Goal: Task Accomplishment & Management: Use online tool/utility

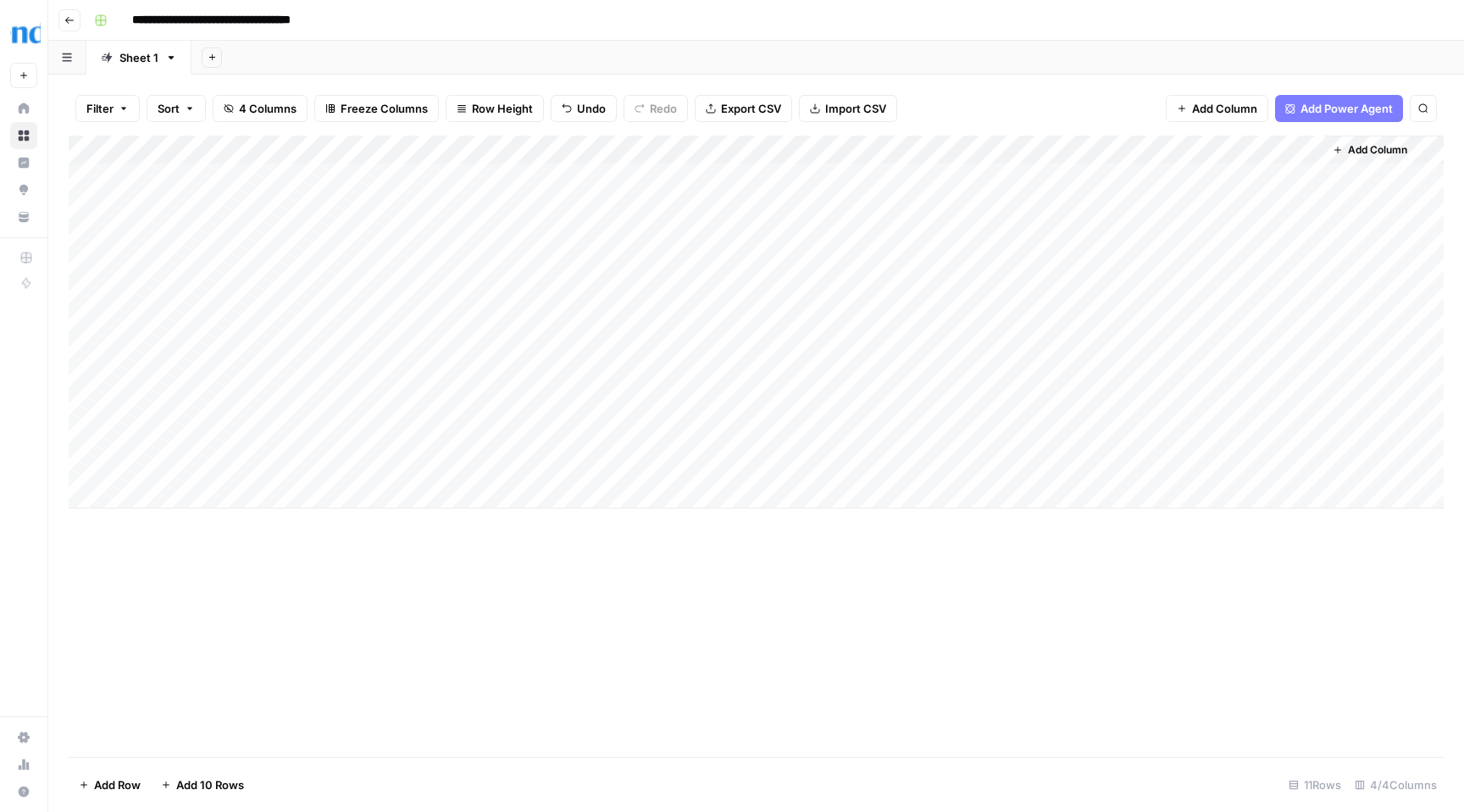
click at [707, 431] on div "Add Column" at bounding box center [756, 321] width 1376 height 373
click at [795, 436] on div "Add Column" at bounding box center [756, 321] width 1376 height 373
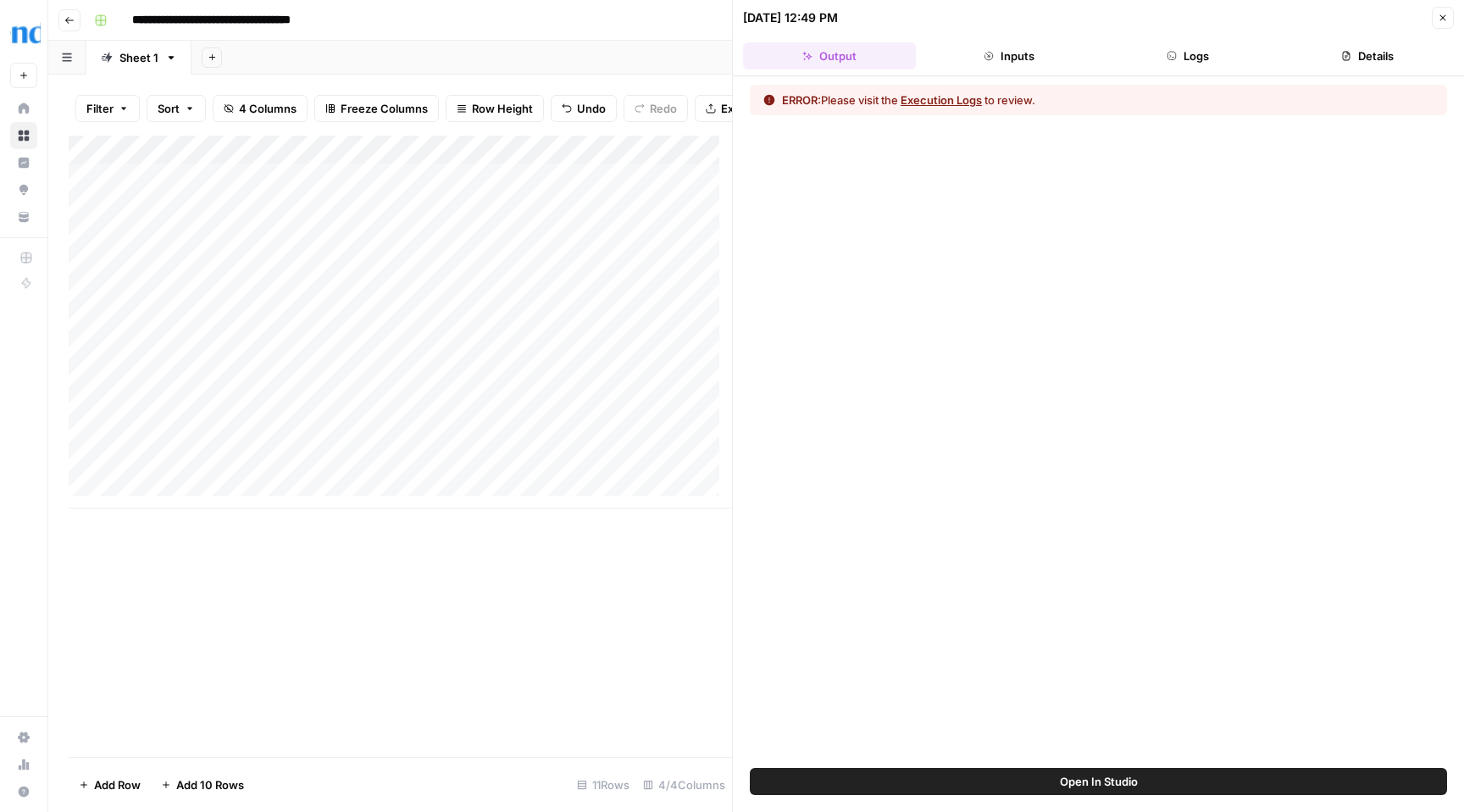
click at [953, 99] on button "Execution Logs" at bounding box center [941, 99] width 81 height 17
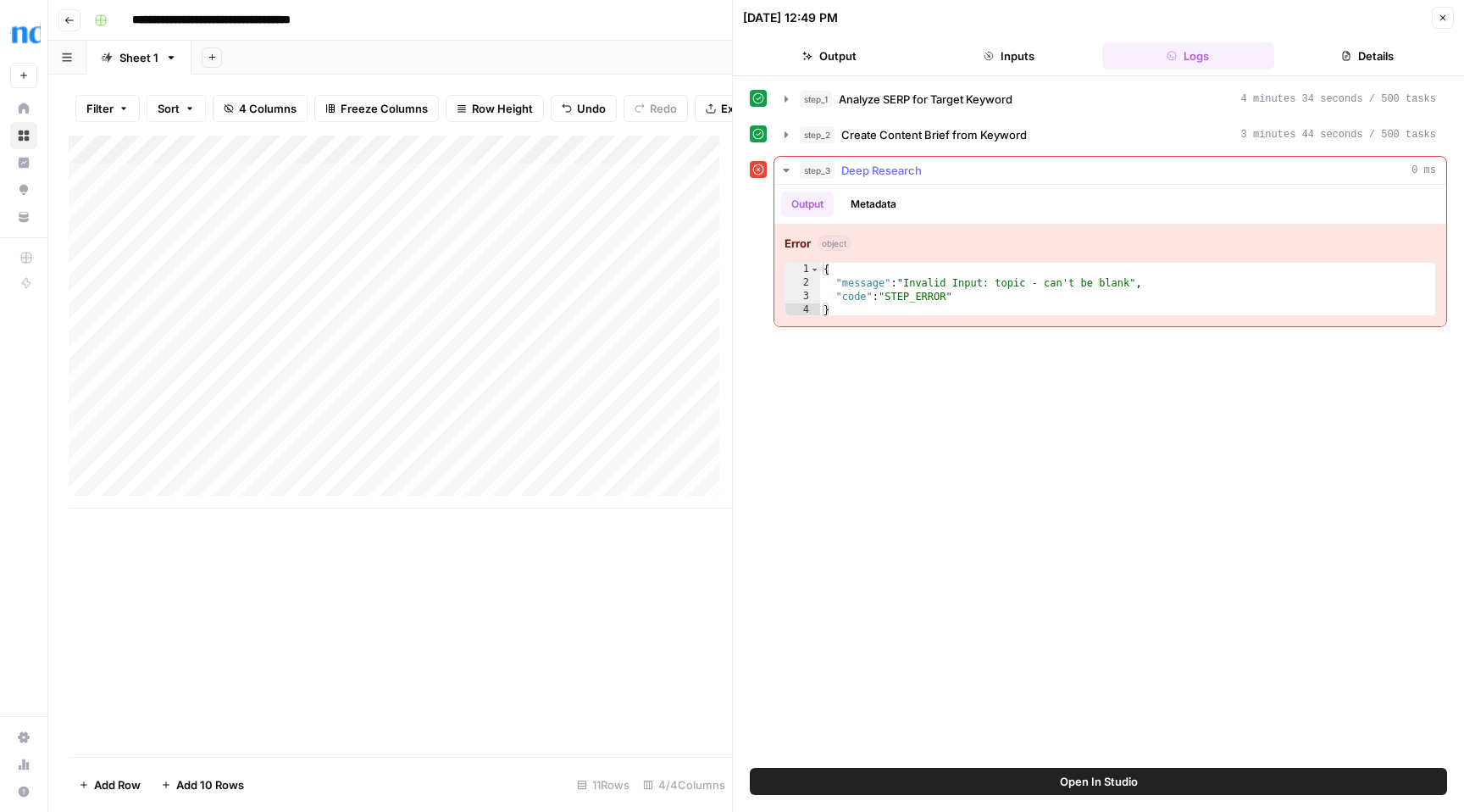
click at [905, 172] on span "Deep Research" at bounding box center [881, 170] width 81 height 17
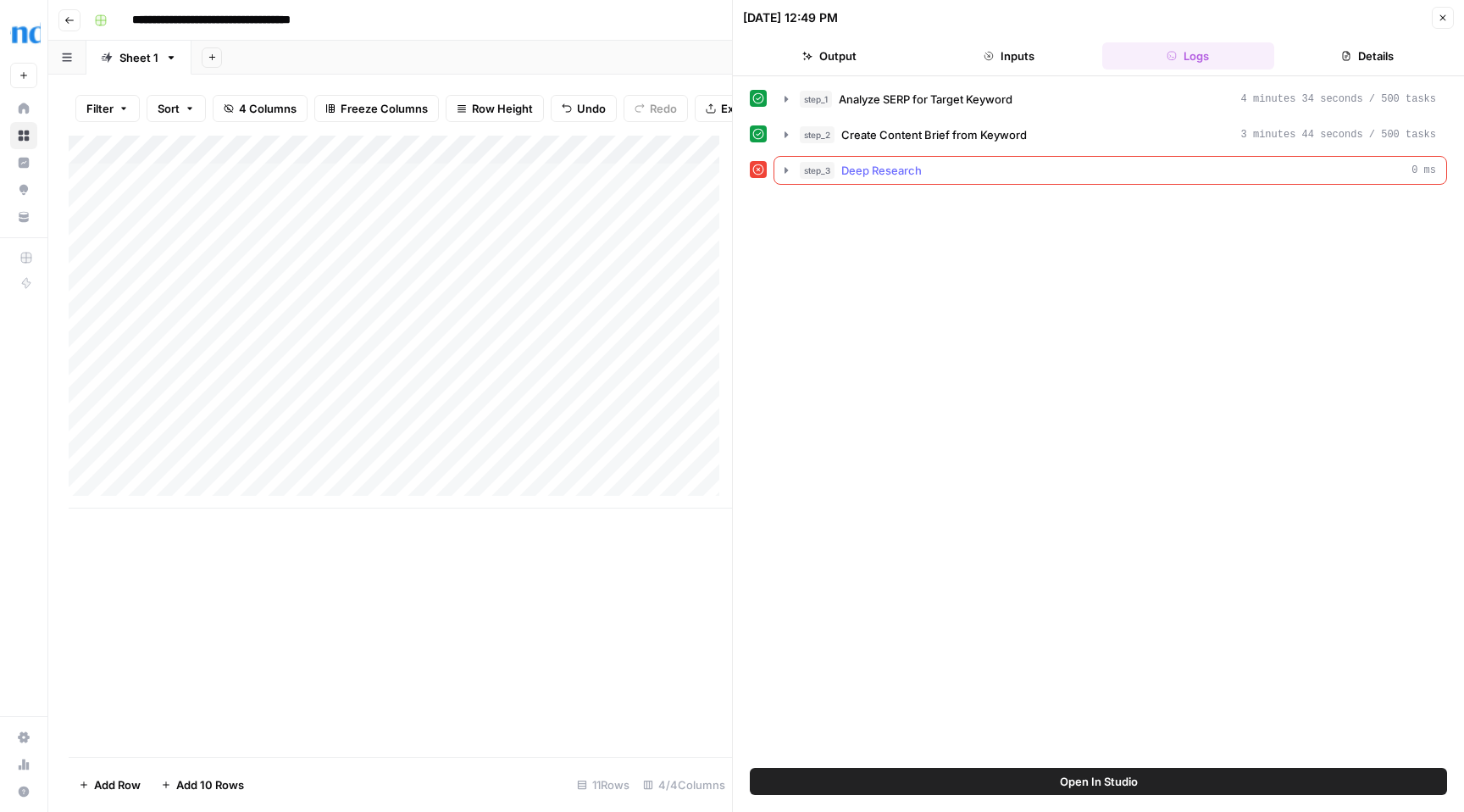
click at [905, 172] on span "Deep Research" at bounding box center [881, 170] width 81 height 17
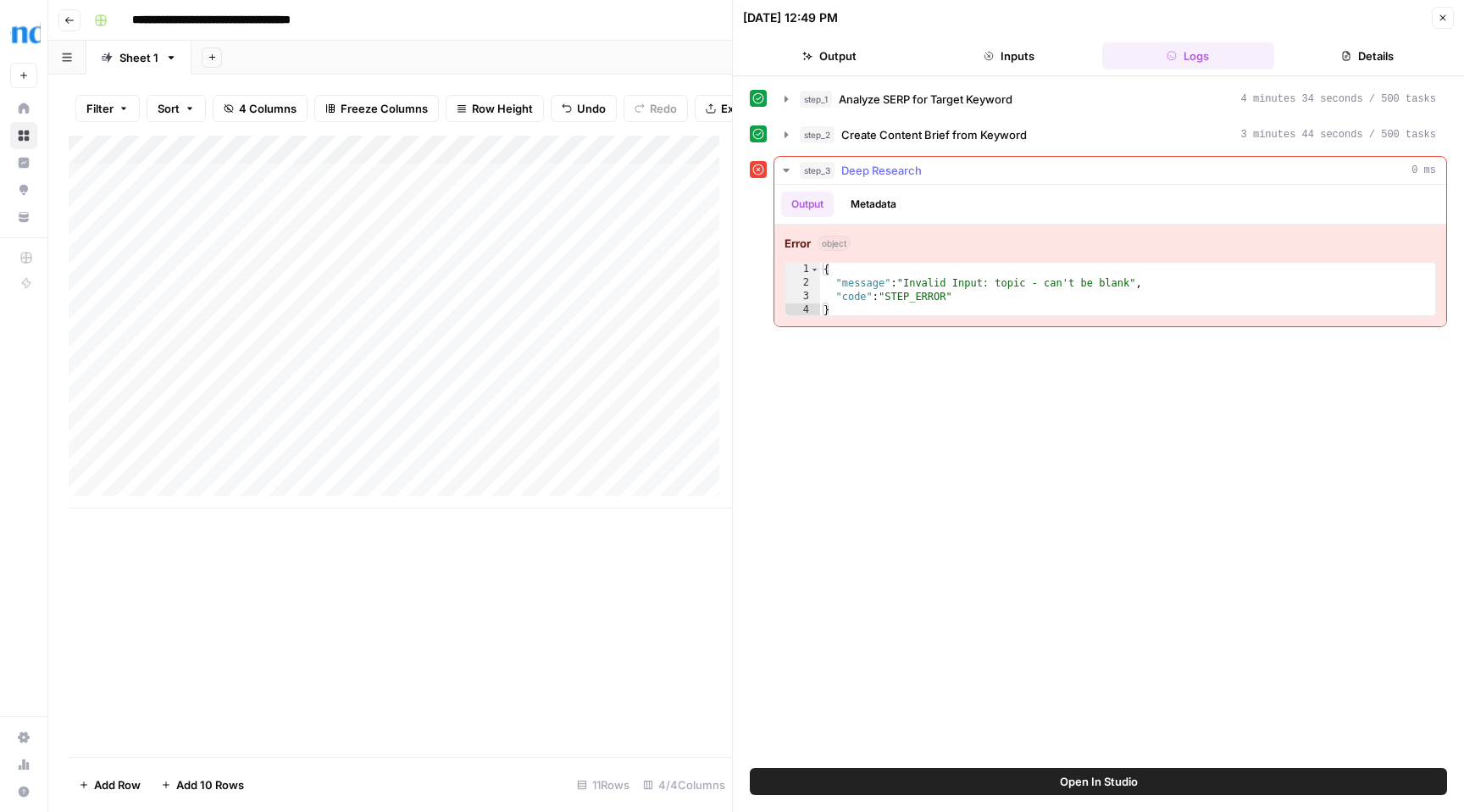
click at [870, 208] on button "Metadata" at bounding box center [874, 205] width 66 height 26
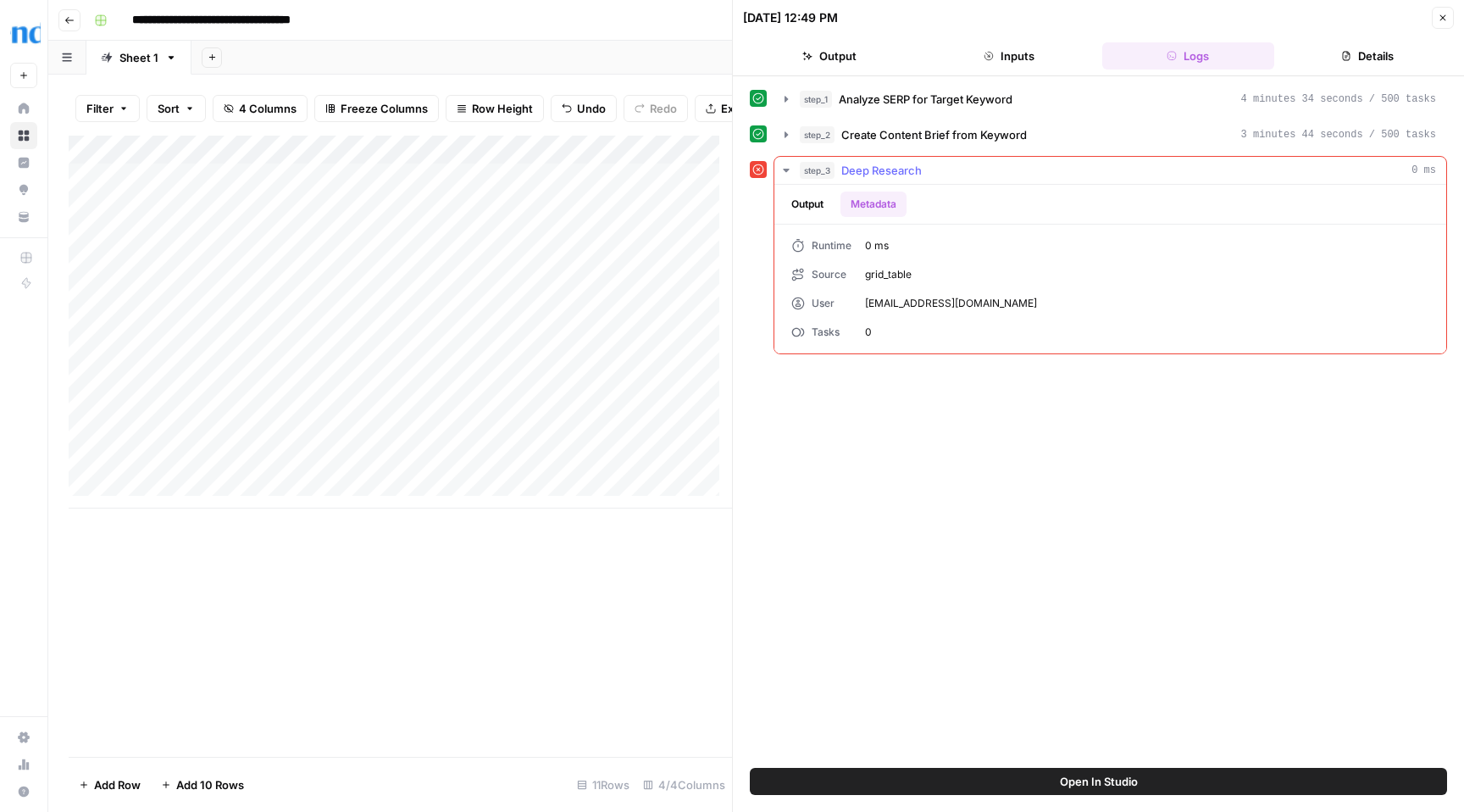
click at [806, 204] on button "Output" at bounding box center [807, 205] width 53 height 26
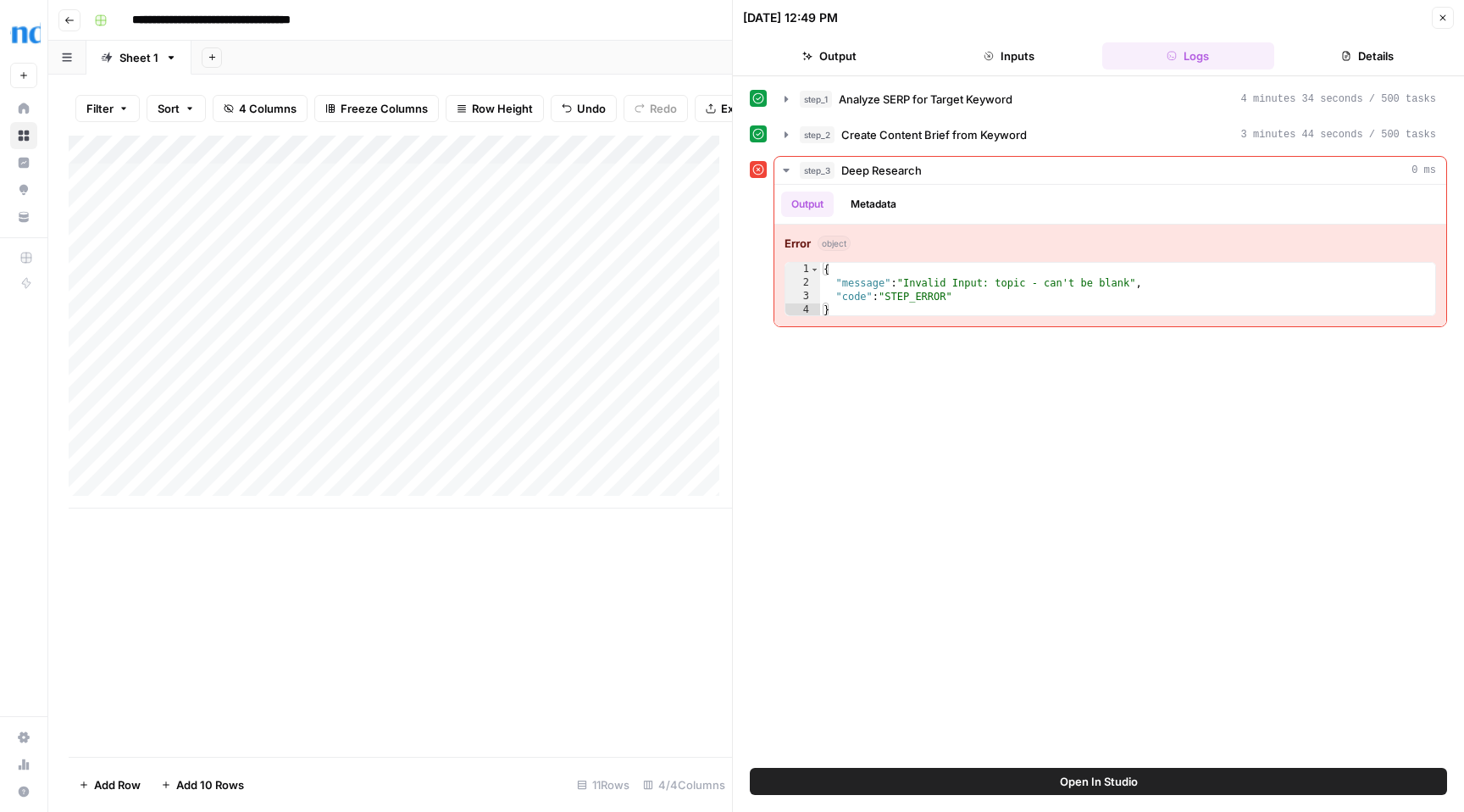
click at [1124, 407] on div "step_1 Analyze SERP for Target Keyword 4 minutes 34 seconds / 500 tasks step_2 …" at bounding box center [1098, 421] width 698 height 675
click at [603, 579] on div "Add Column" at bounding box center [400, 445] width 663 height 621
click at [1440, 17] on icon "button" at bounding box center [1443, 18] width 10 height 10
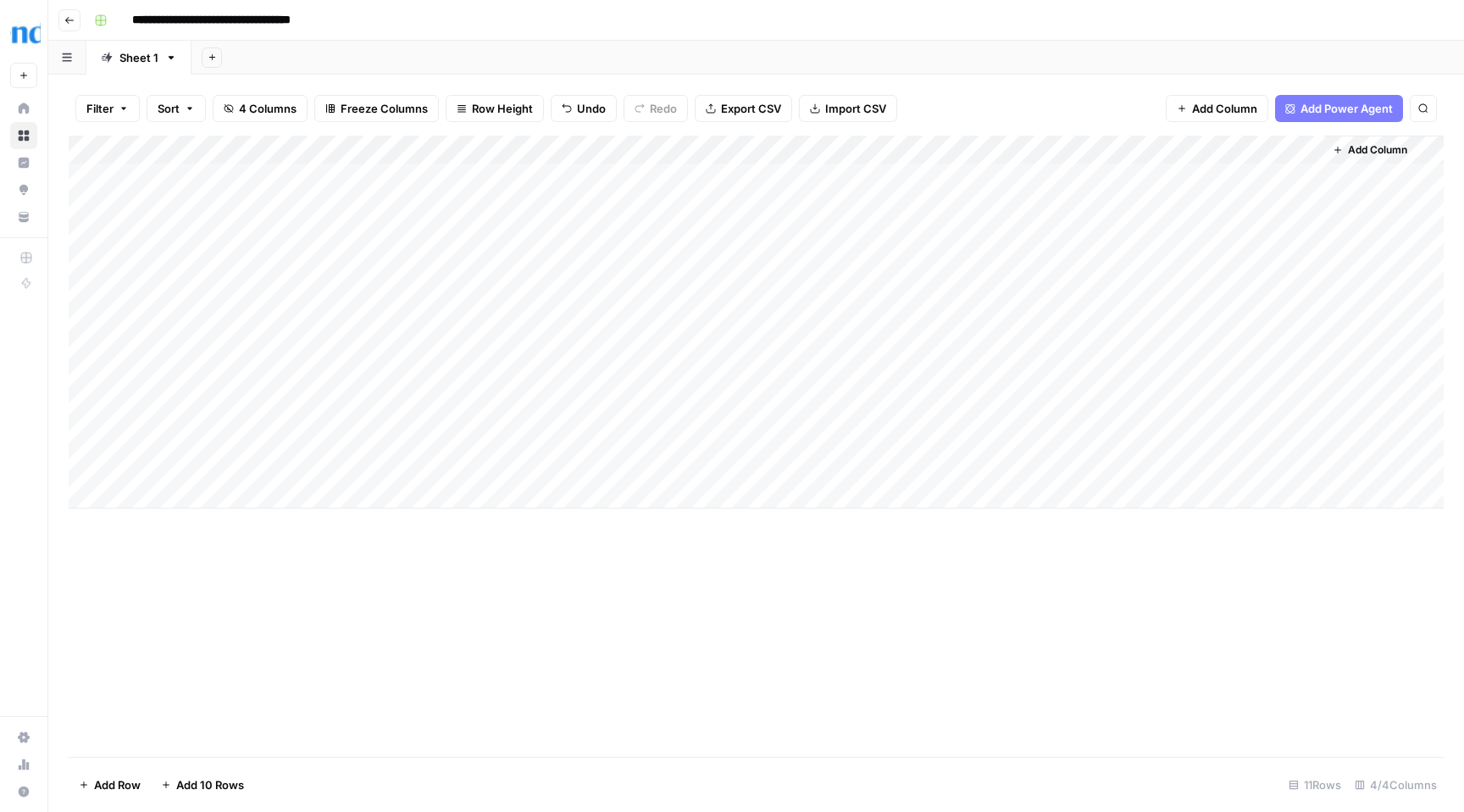
click at [801, 150] on div "Add Column" at bounding box center [756, 321] width 1376 height 373
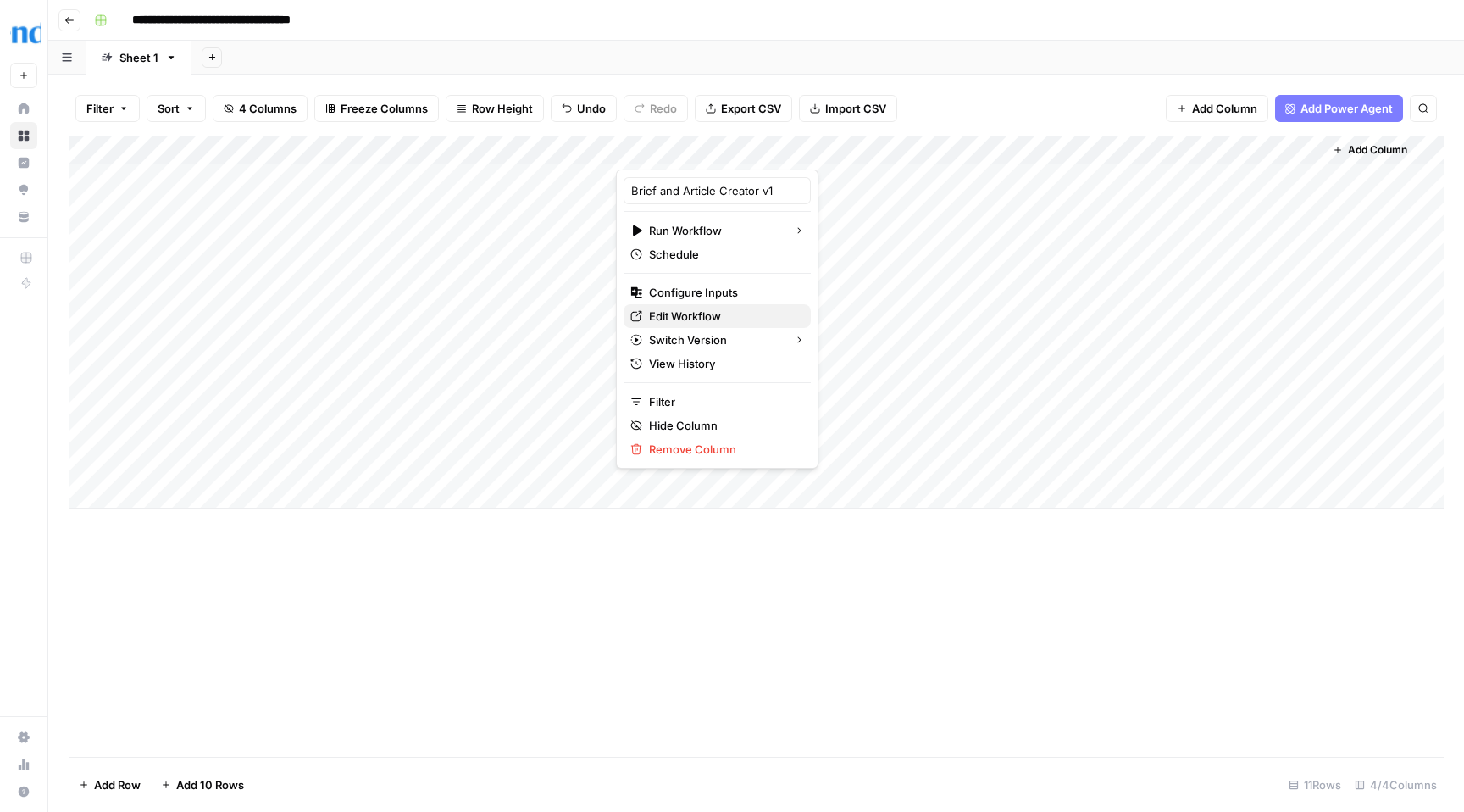
click at [708, 313] on span "Edit Workflow" at bounding box center [723, 315] width 148 height 17
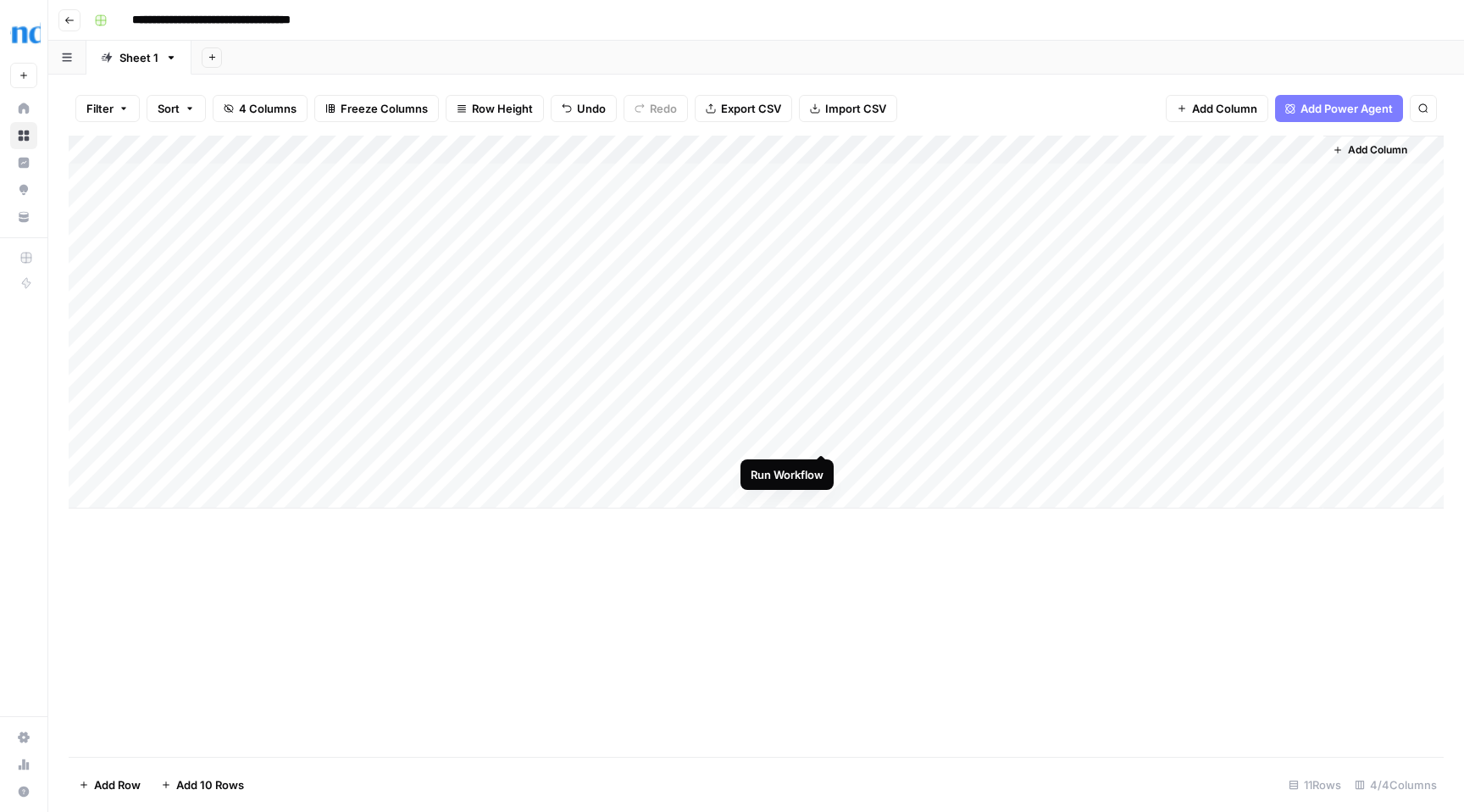
click at [822, 436] on div "Add Column" at bounding box center [756, 321] width 1376 height 373
click at [799, 469] on div "Add Column" at bounding box center [756, 321] width 1376 height 373
click at [825, 459] on div "Add Column" at bounding box center [756, 321] width 1376 height 373
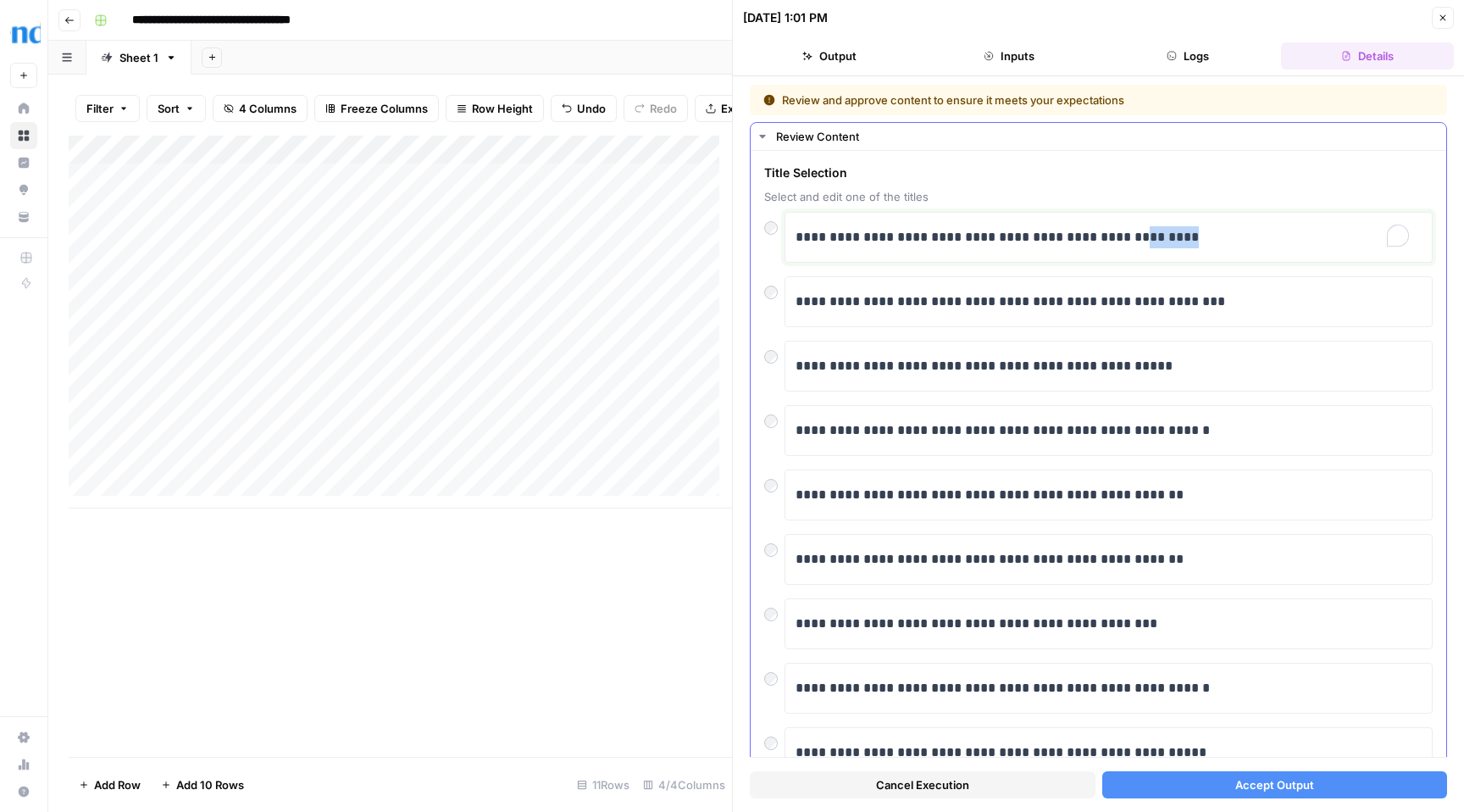
drag, startPoint x: 1135, startPoint y: 237, endPoint x: 1211, endPoint y: 233, distance: 76.1
click at [1211, 233] on p "**********" at bounding box center [1101, 238] width 613 height 22
click at [1243, 776] on span "Accept Output" at bounding box center [1274, 784] width 79 height 17
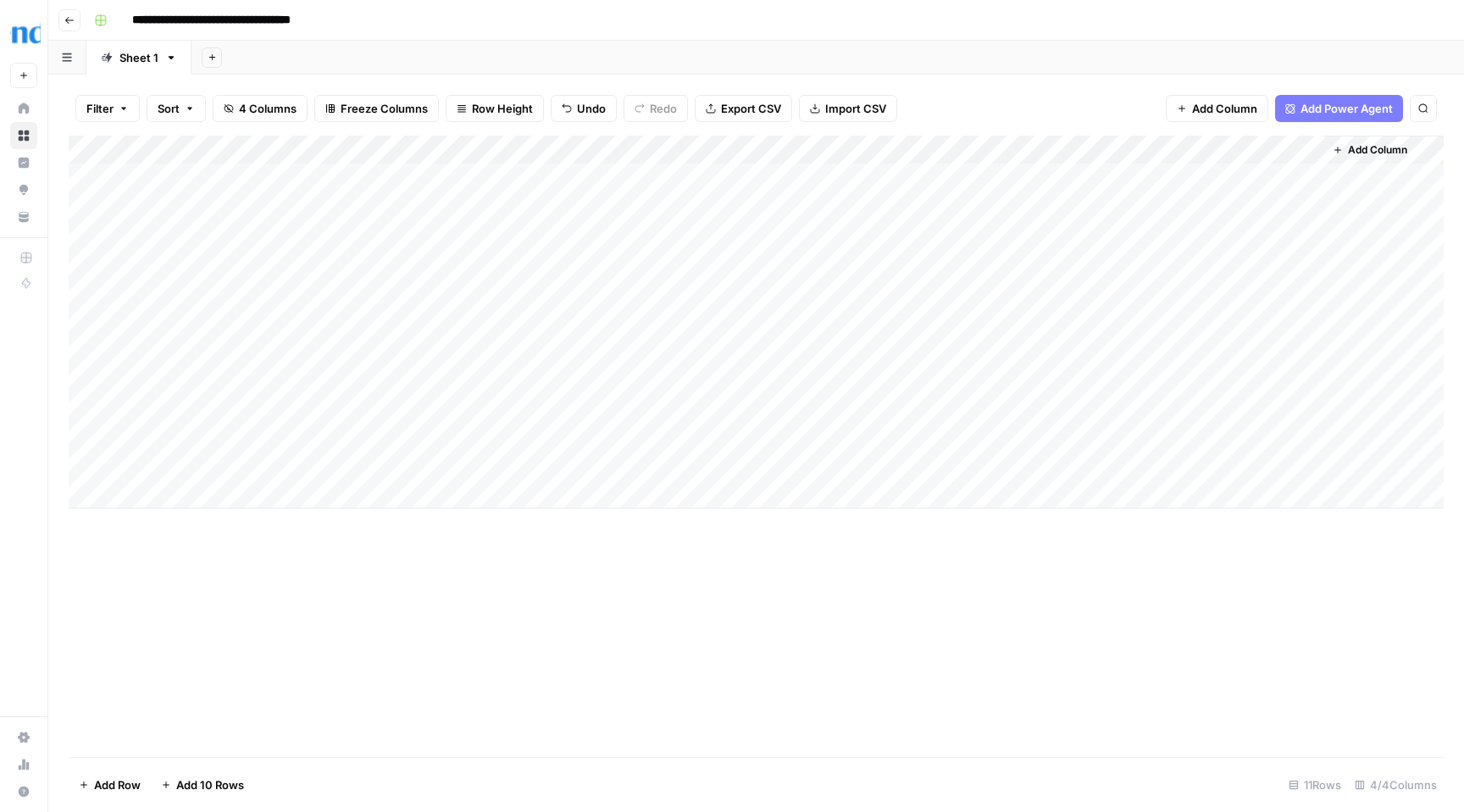
click at [724, 435] on div "Add Column" at bounding box center [756, 321] width 1376 height 373
click at [772, 435] on div "Add Column" at bounding box center [756, 321] width 1376 height 373
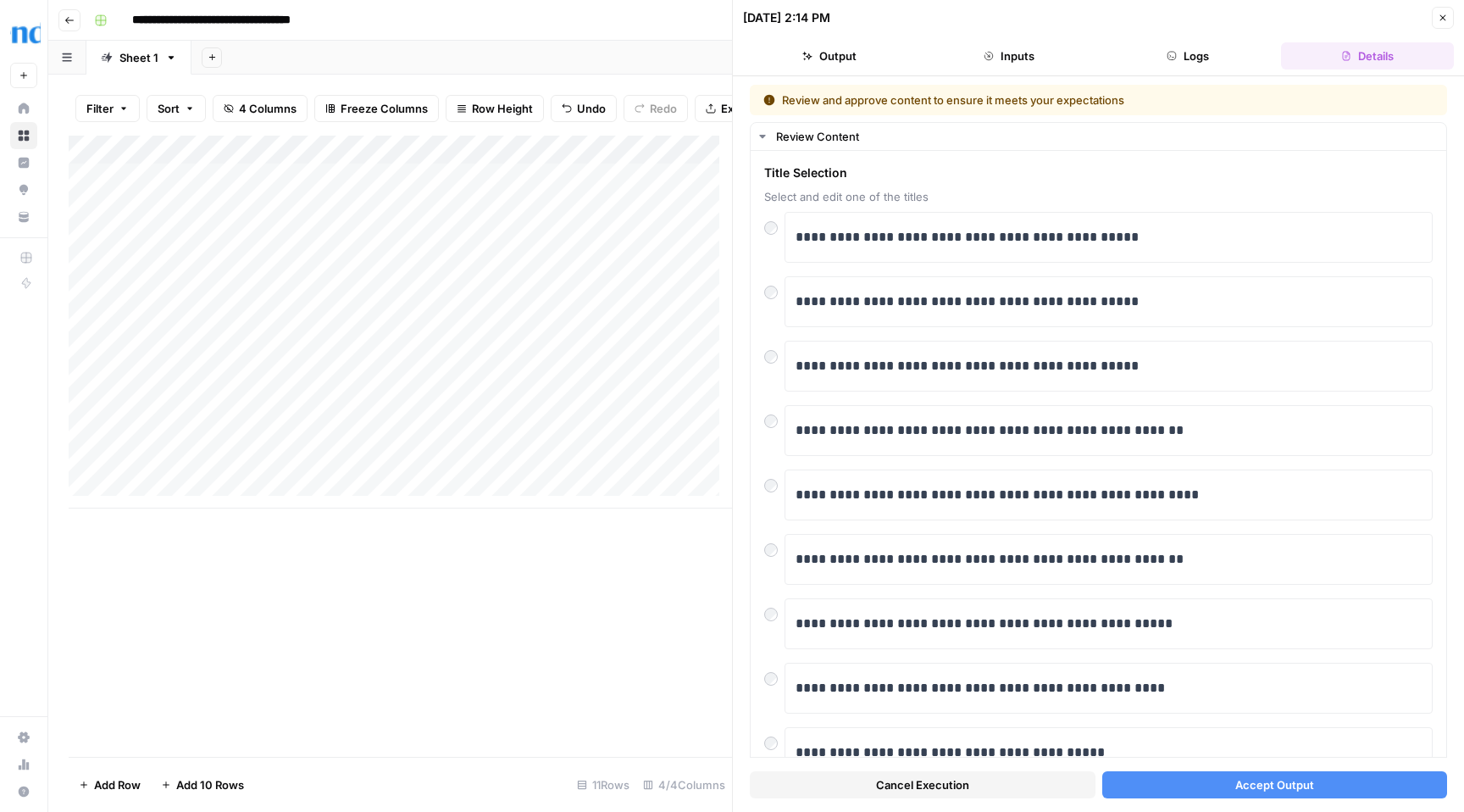
click at [1262, 789] on span "Accept Output" at bounding box center [1274, 784] width 79 height 17
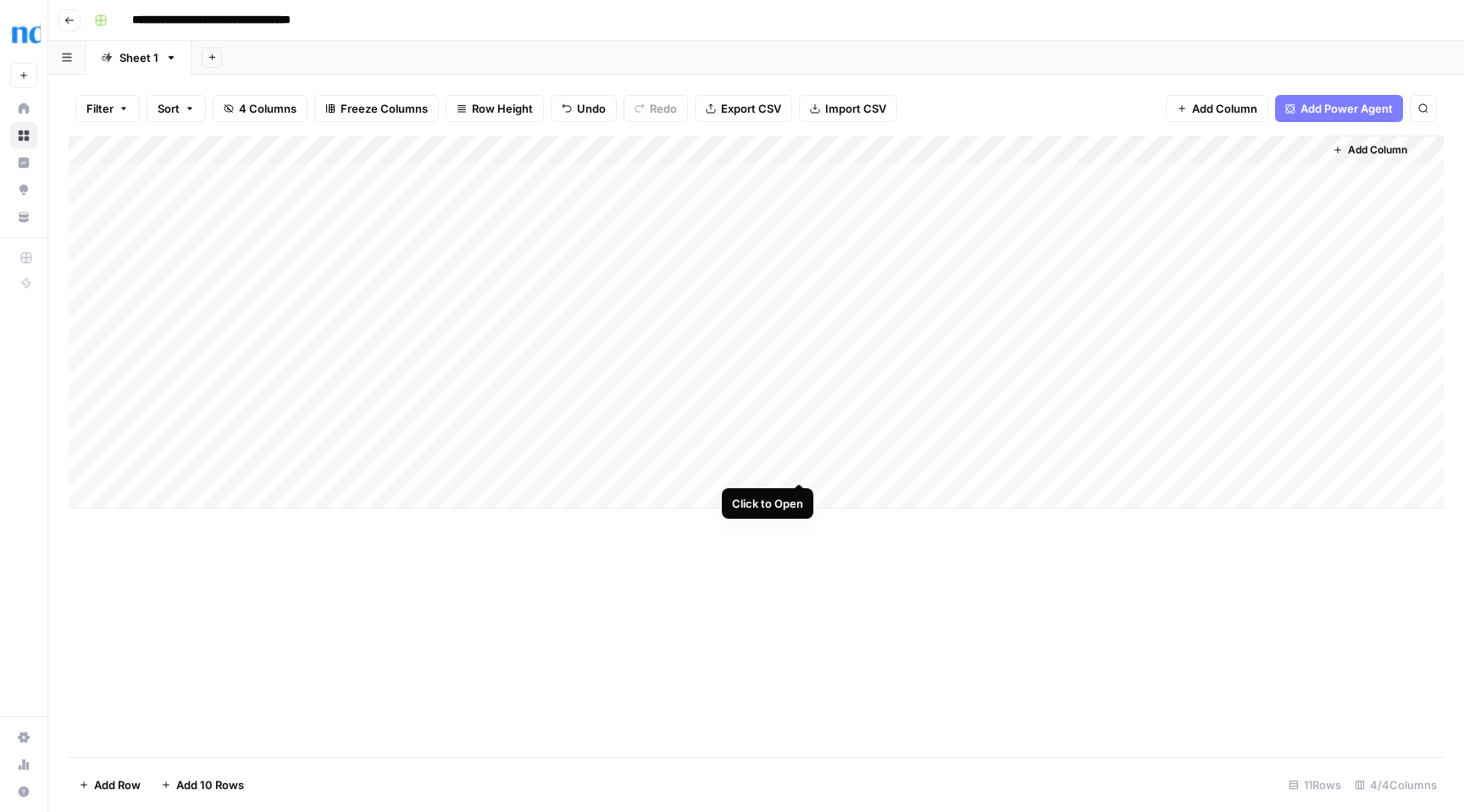
click at [803, 464] on div "Add Column" at bounding box center [756, 321] width 1376 height 373
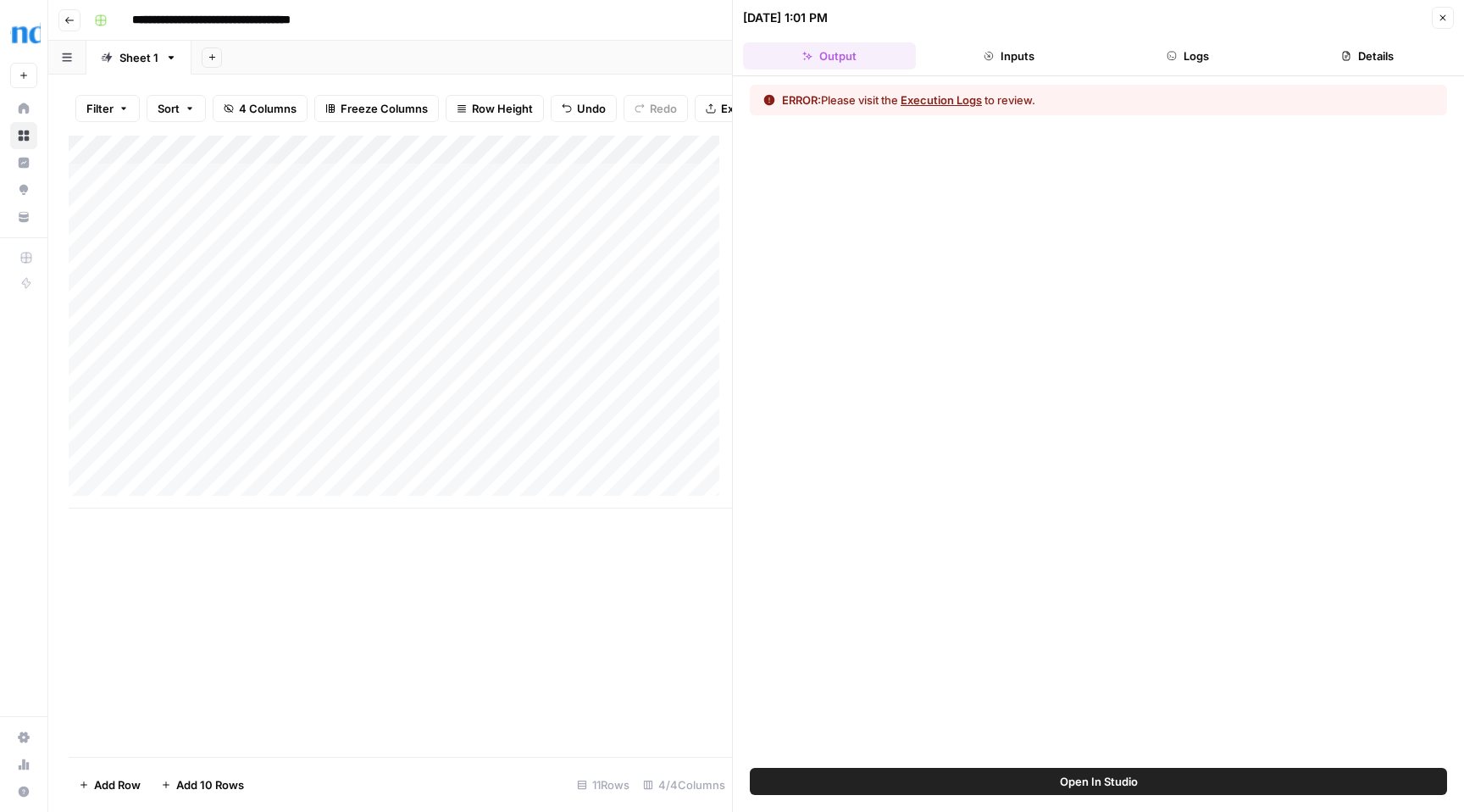
click at [1194, 54] on button "Logs" at bounding box center [1189, 56] width 173 height 27
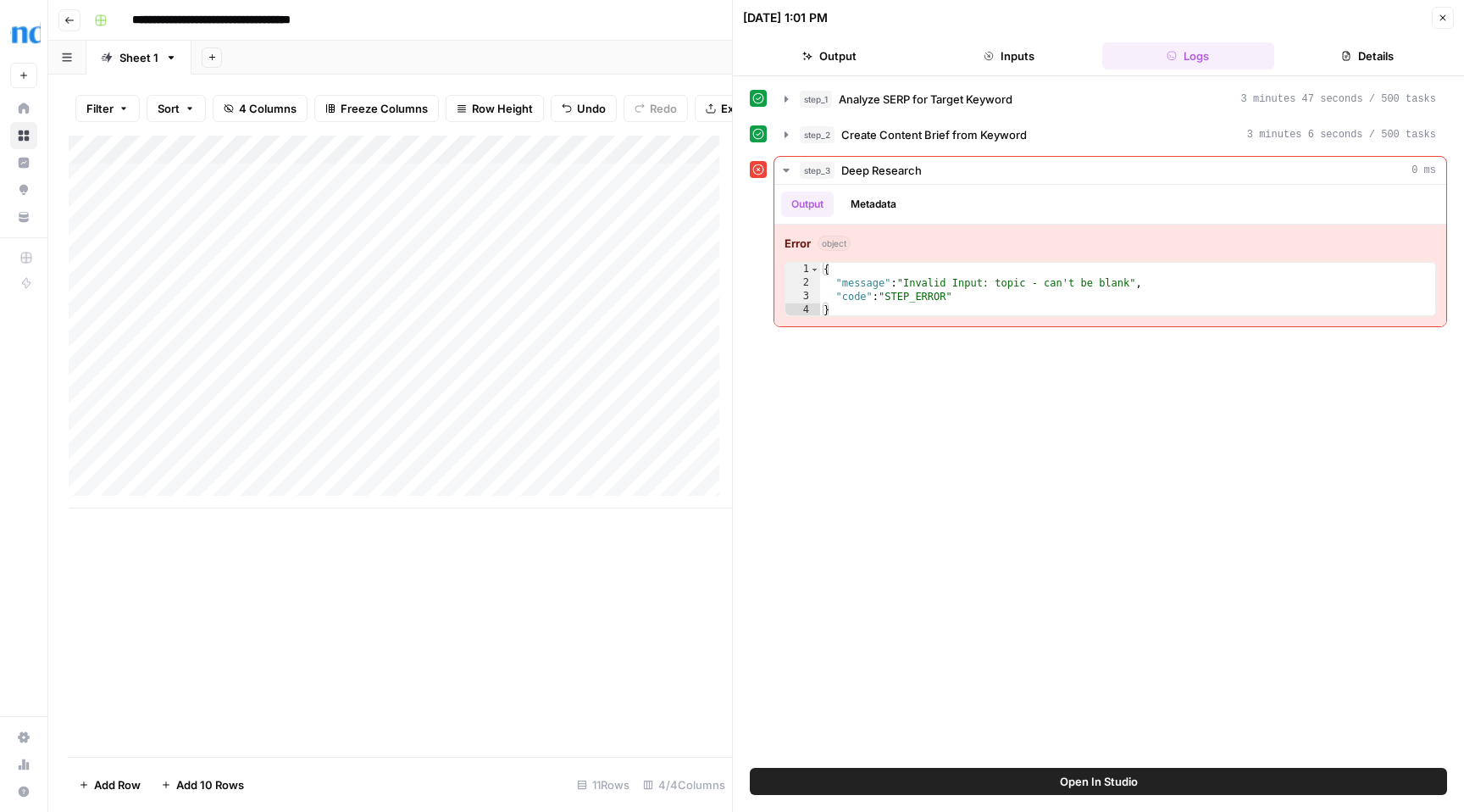
click at [1445, 17] on icon "button" at bounding box center [1443, 18] width 10 height 10
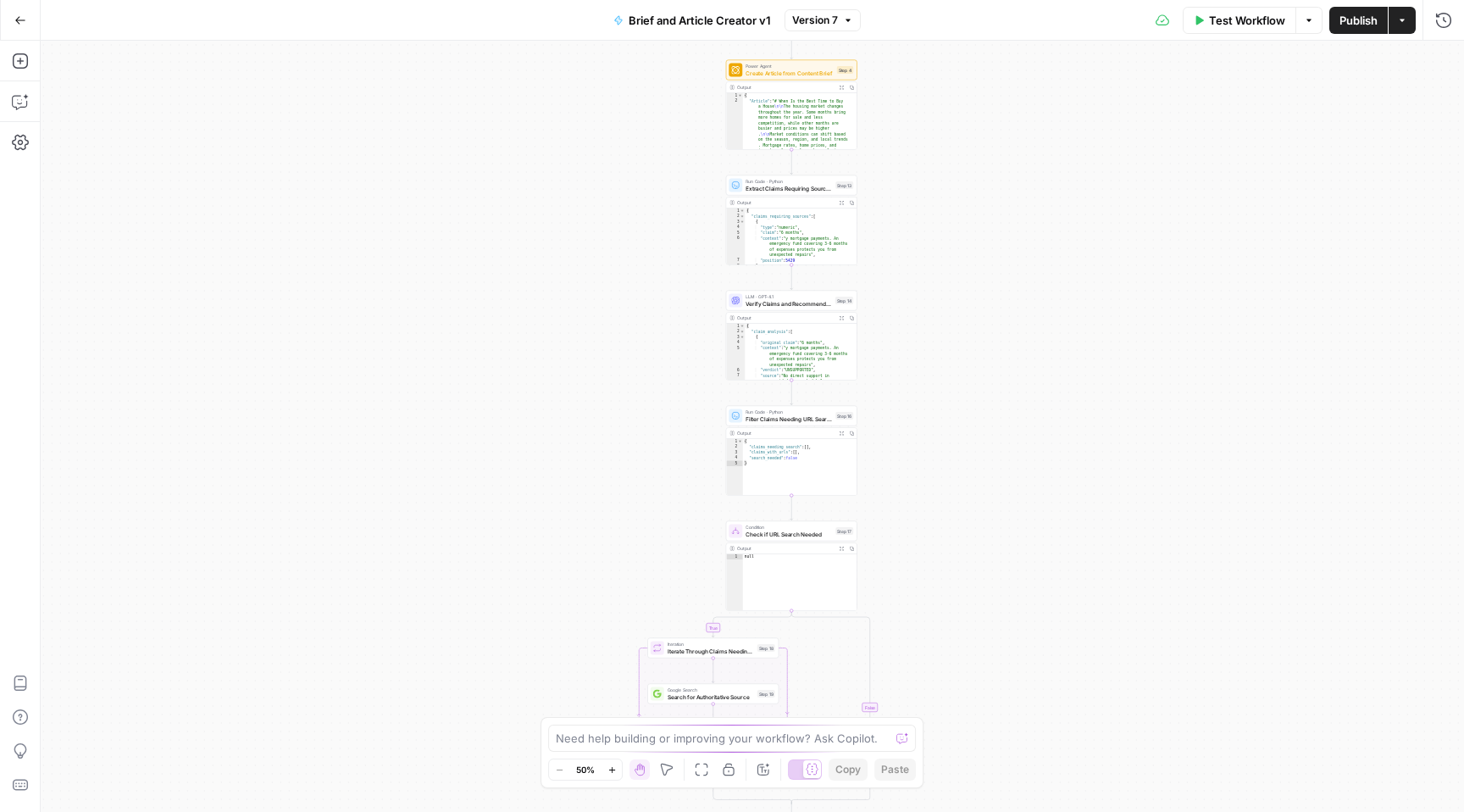
click at [1249, 21] on span "Test Workflow" at bounding box center [1246, 20] width 77 height 17
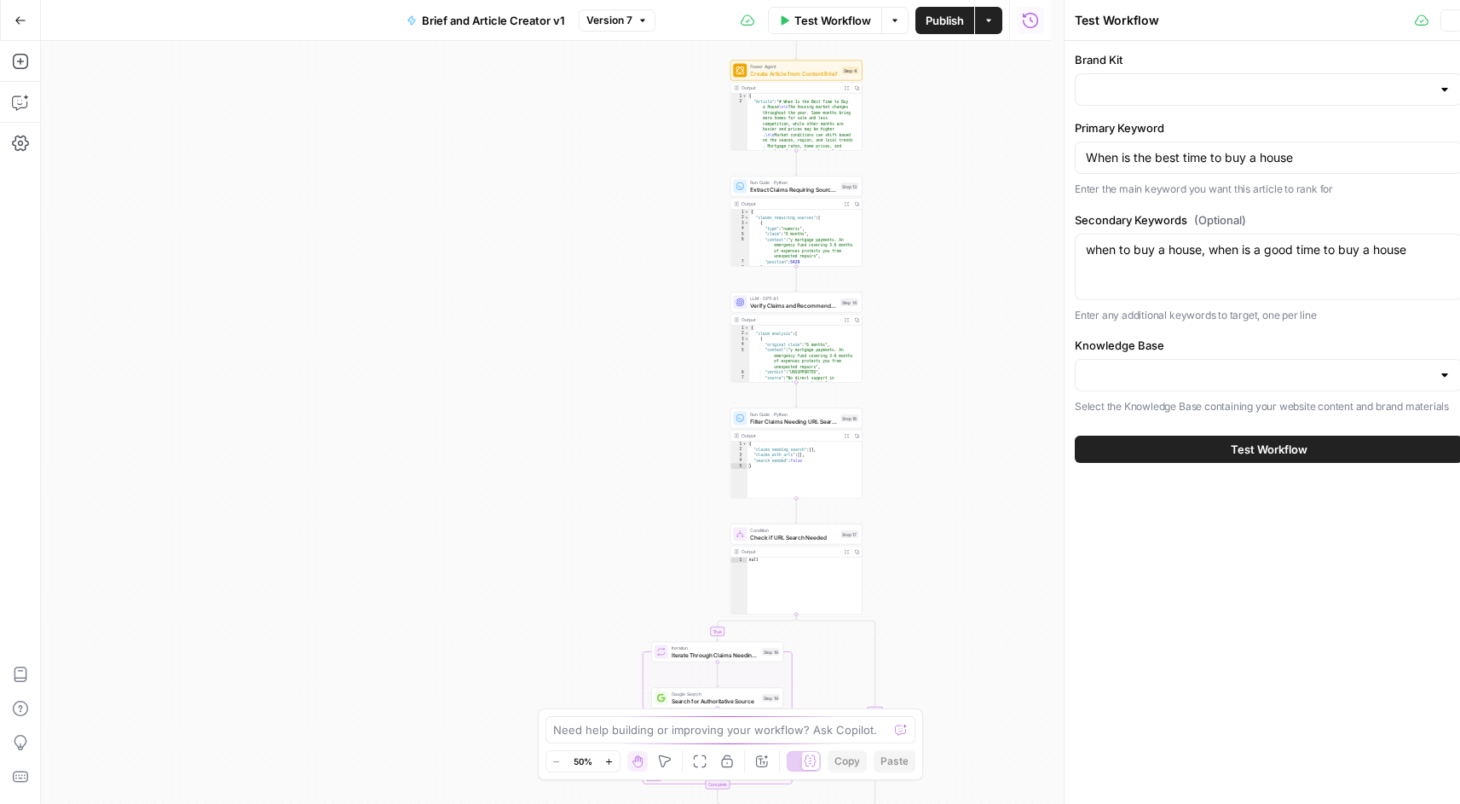
type input "Opendoor v1"
type input "Knowledge Base v1"
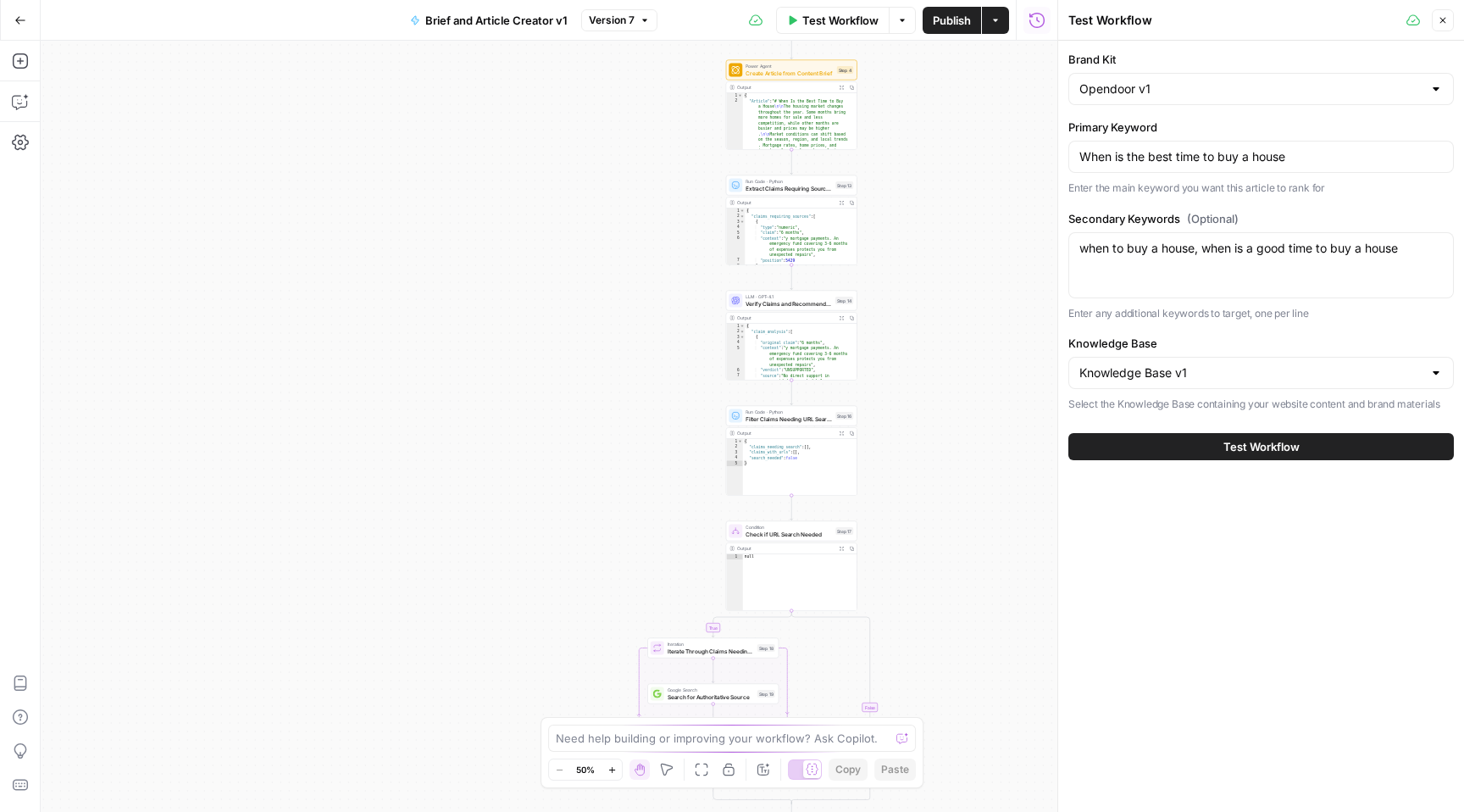
click at [1264, 445] on span "Test Workflow" at bounding box center [1261, 446] width 77 height 17
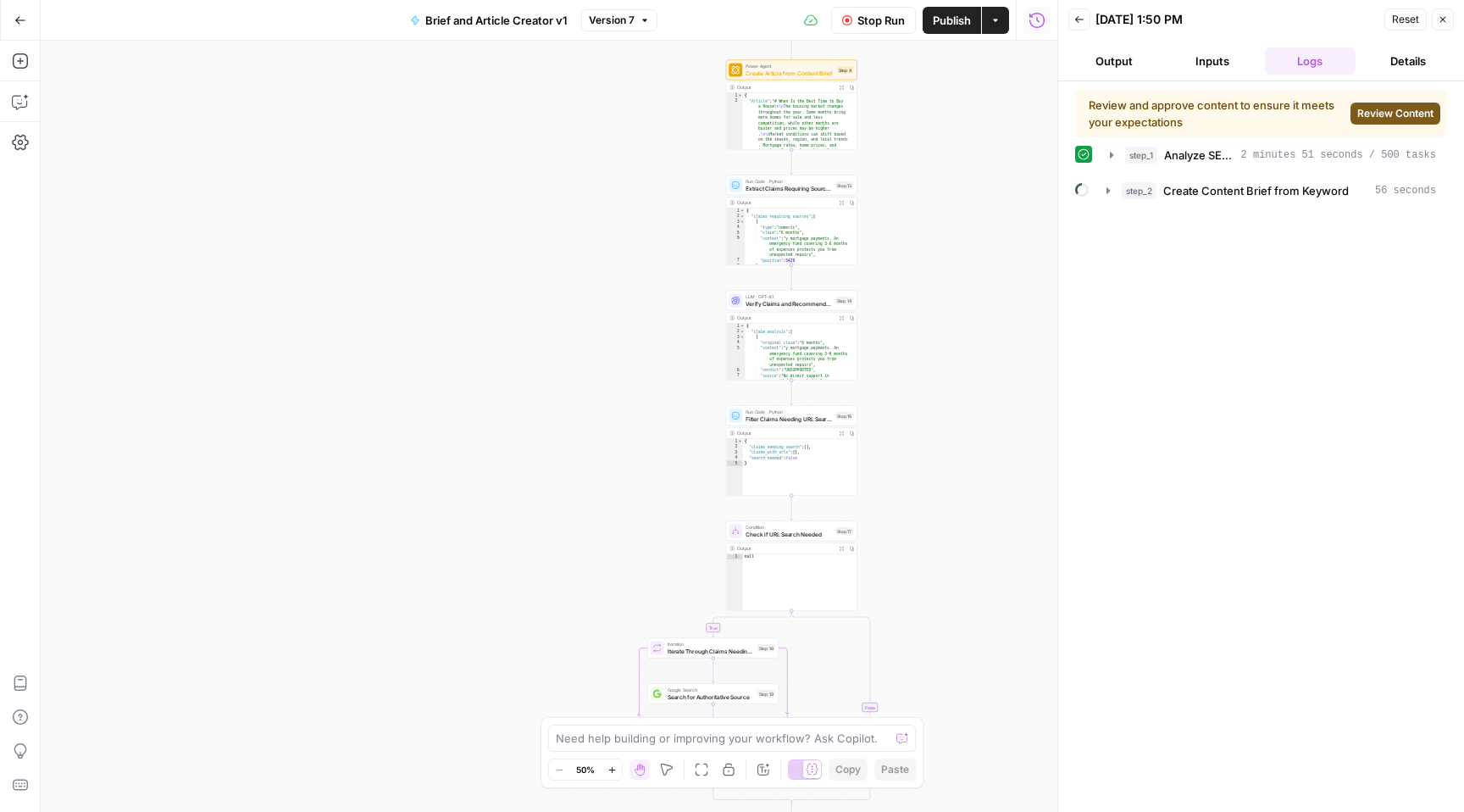
click at [1381, 112] on span "Review Content" at bounding box center [1395, 113] width 77 height 15
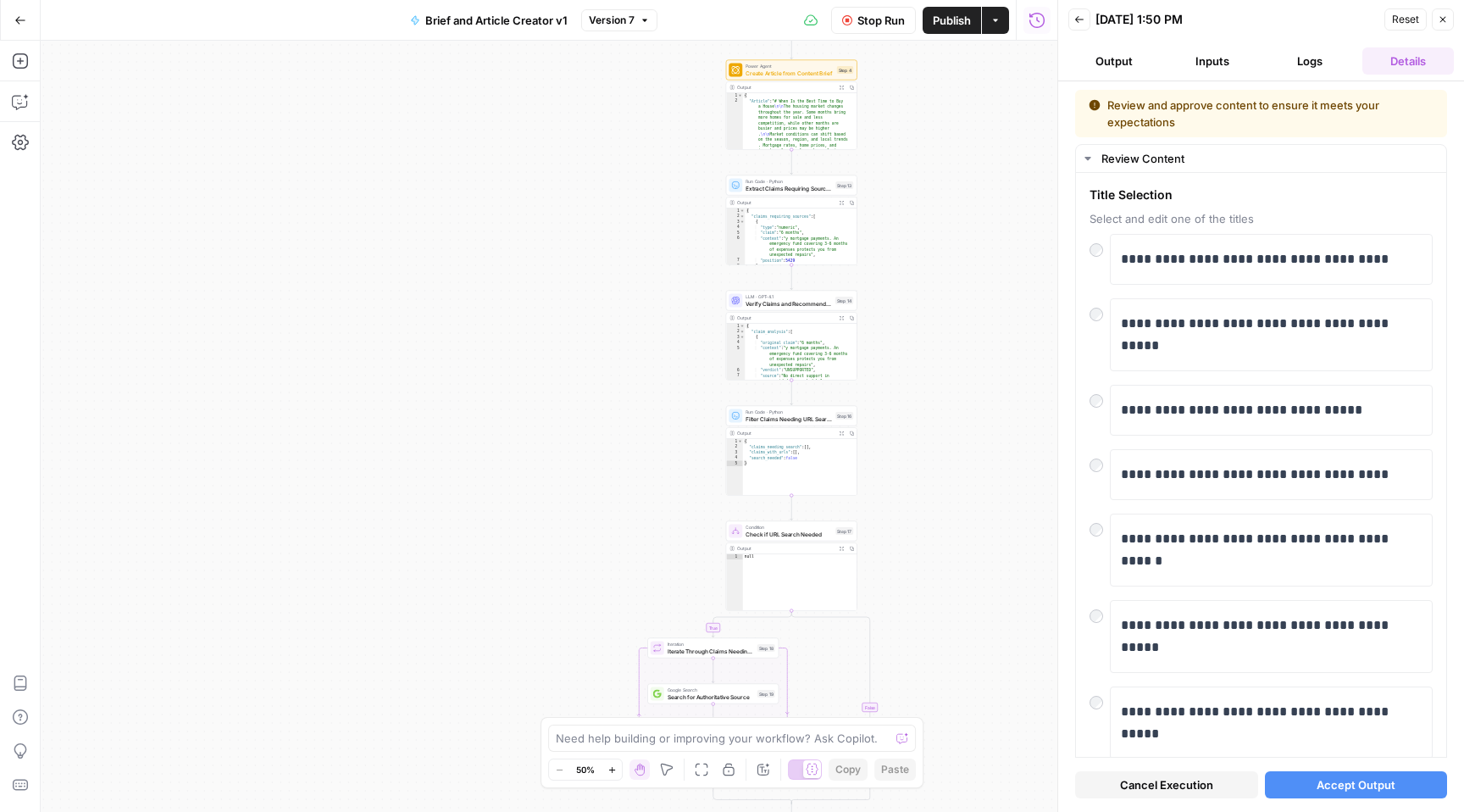
click at [1332, 786] on span "Accept Output" at bounding box center [1356, 784] width 79 height 17
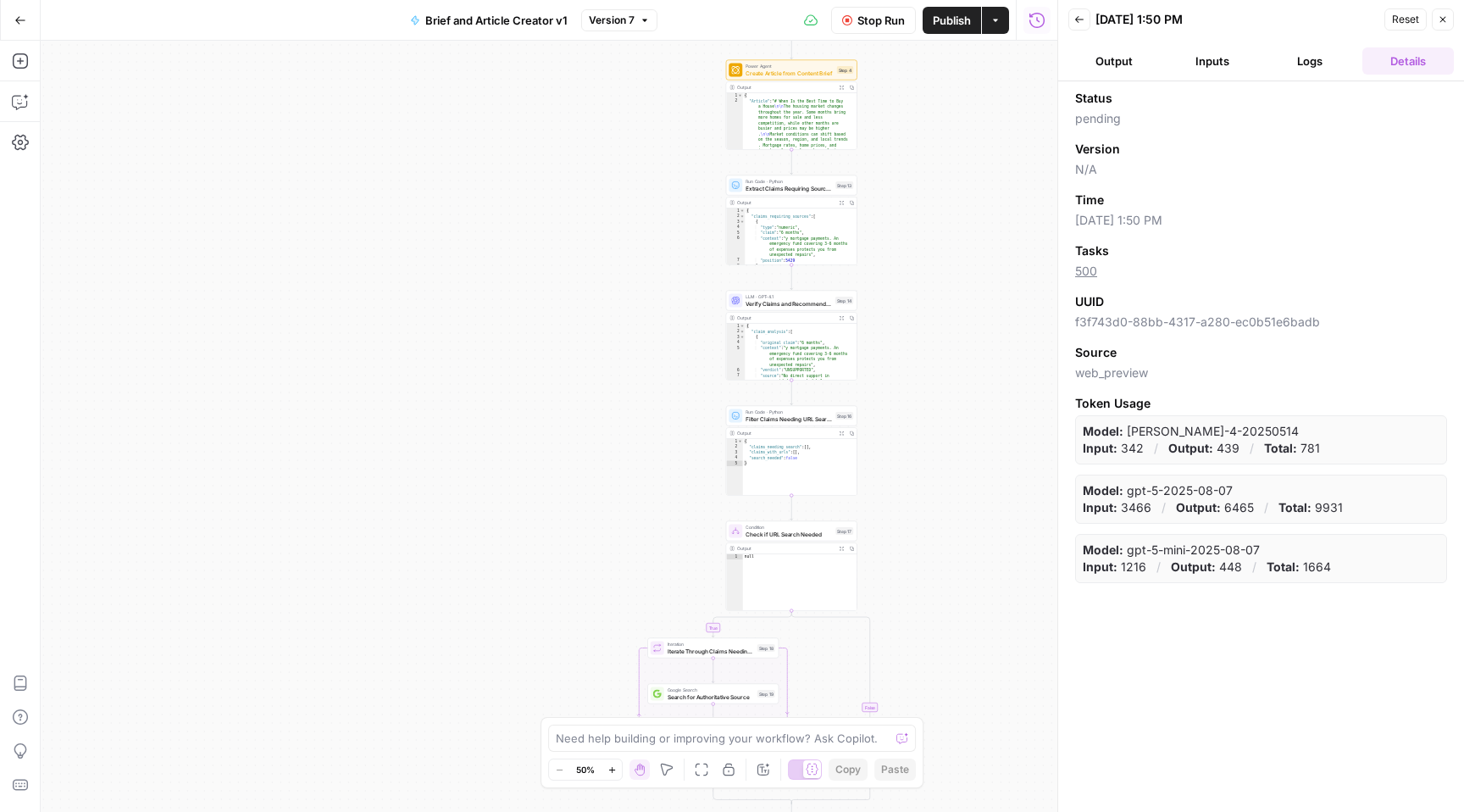
click at [1306, 63] on button "Logs" at bounding box center [1311, 61] width 91 height 27
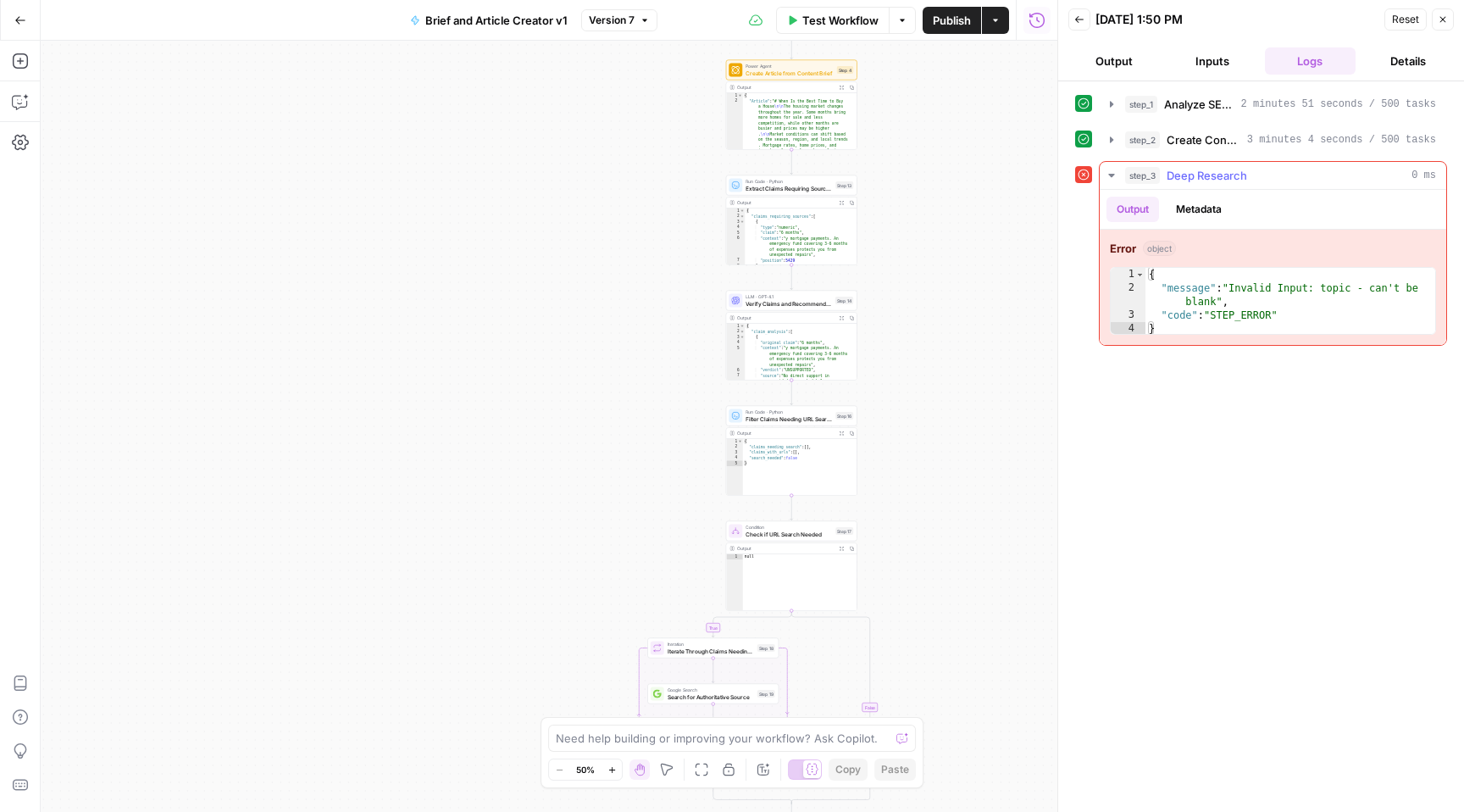
click at [1207, 170] on span "Deep Research" at bounding box center [1207, 175] width 81 height 17
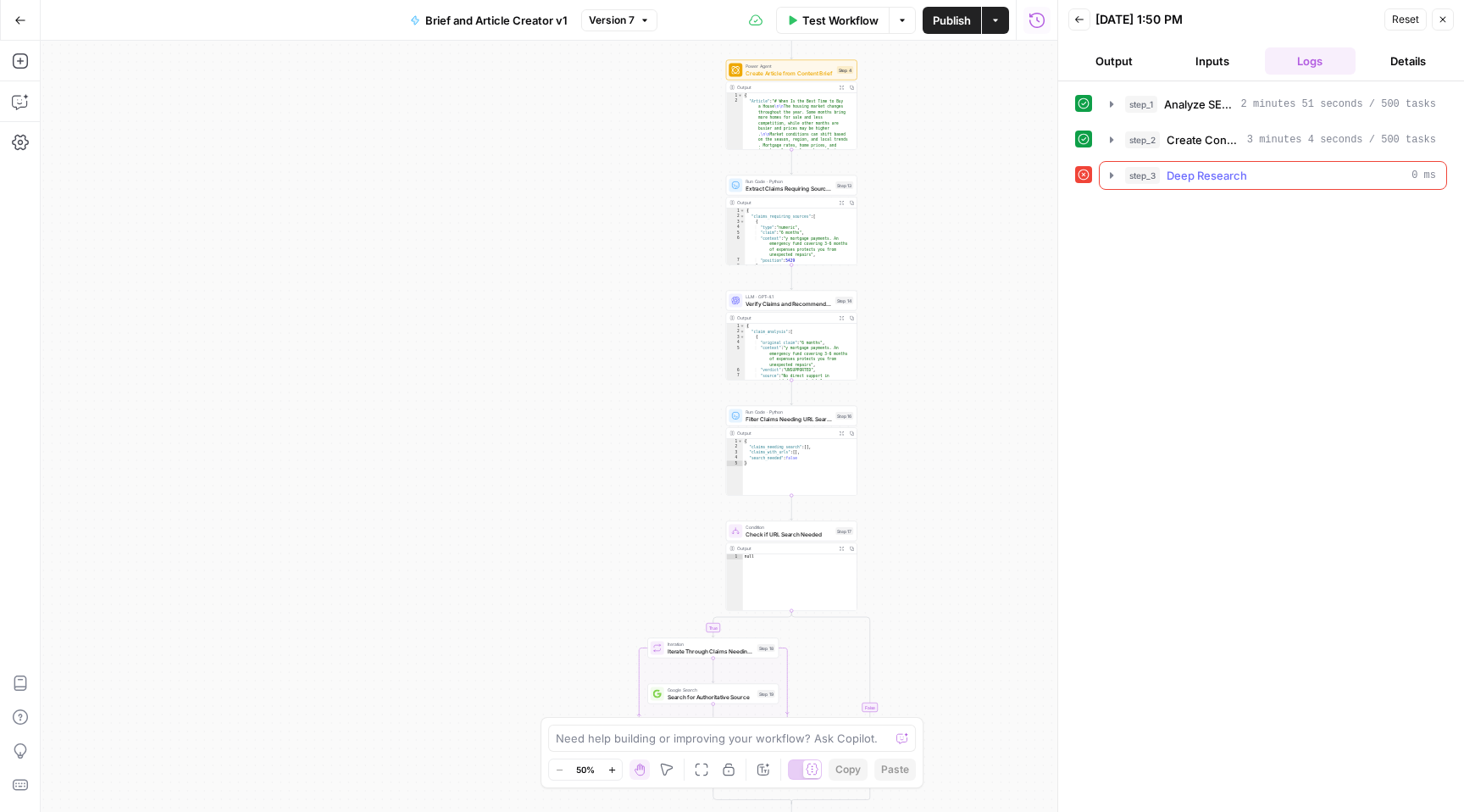
click at [1207, 170] on span "Deep Research" at bounding box center [1207, 175] width 81 height 17
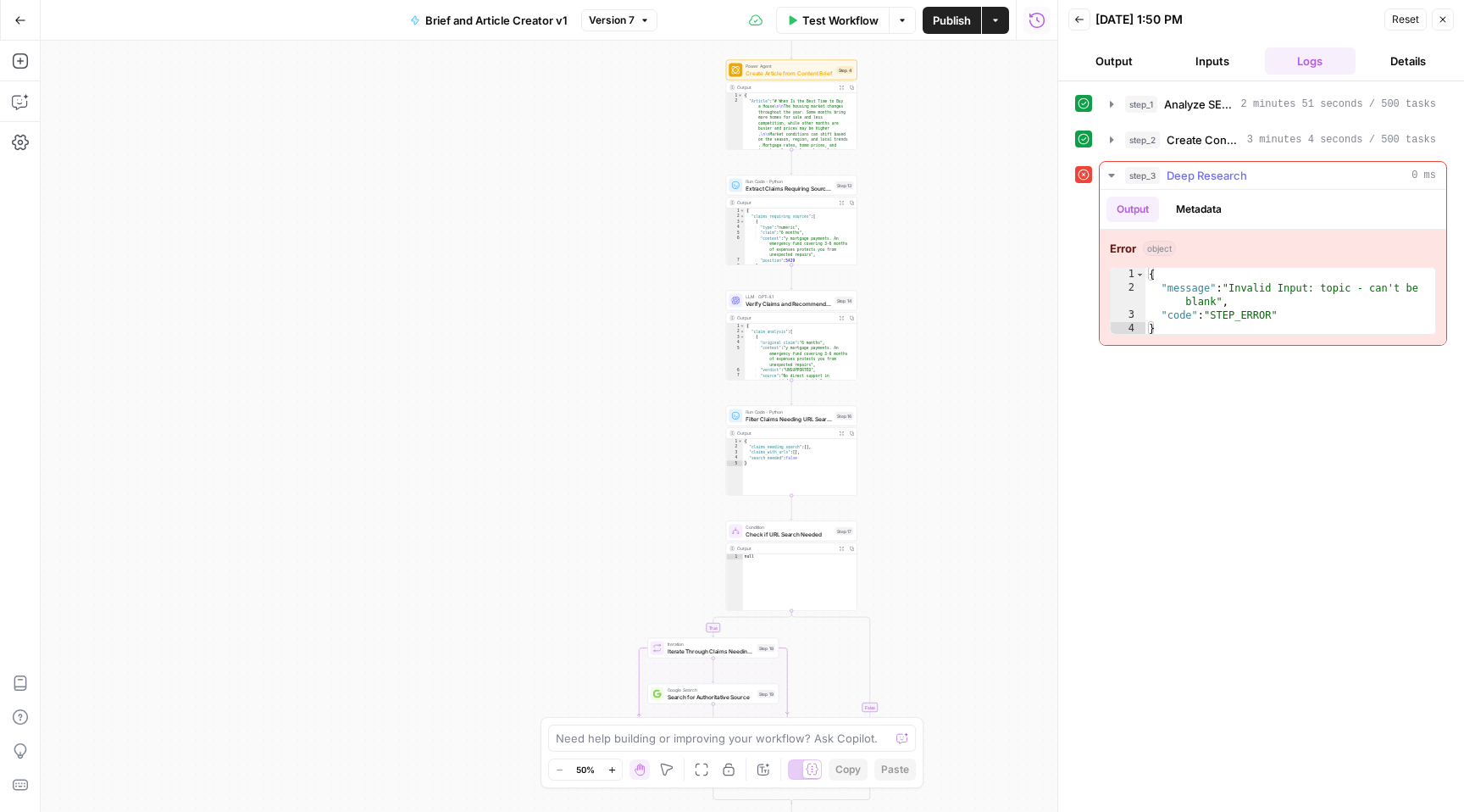
click at [1232, 254] on div "Error object" at bounding box center [1273, 247] width 326 height 17
click at [1406, 64] on button "Details" at bounding box center [1408, 61] width 91 height 27
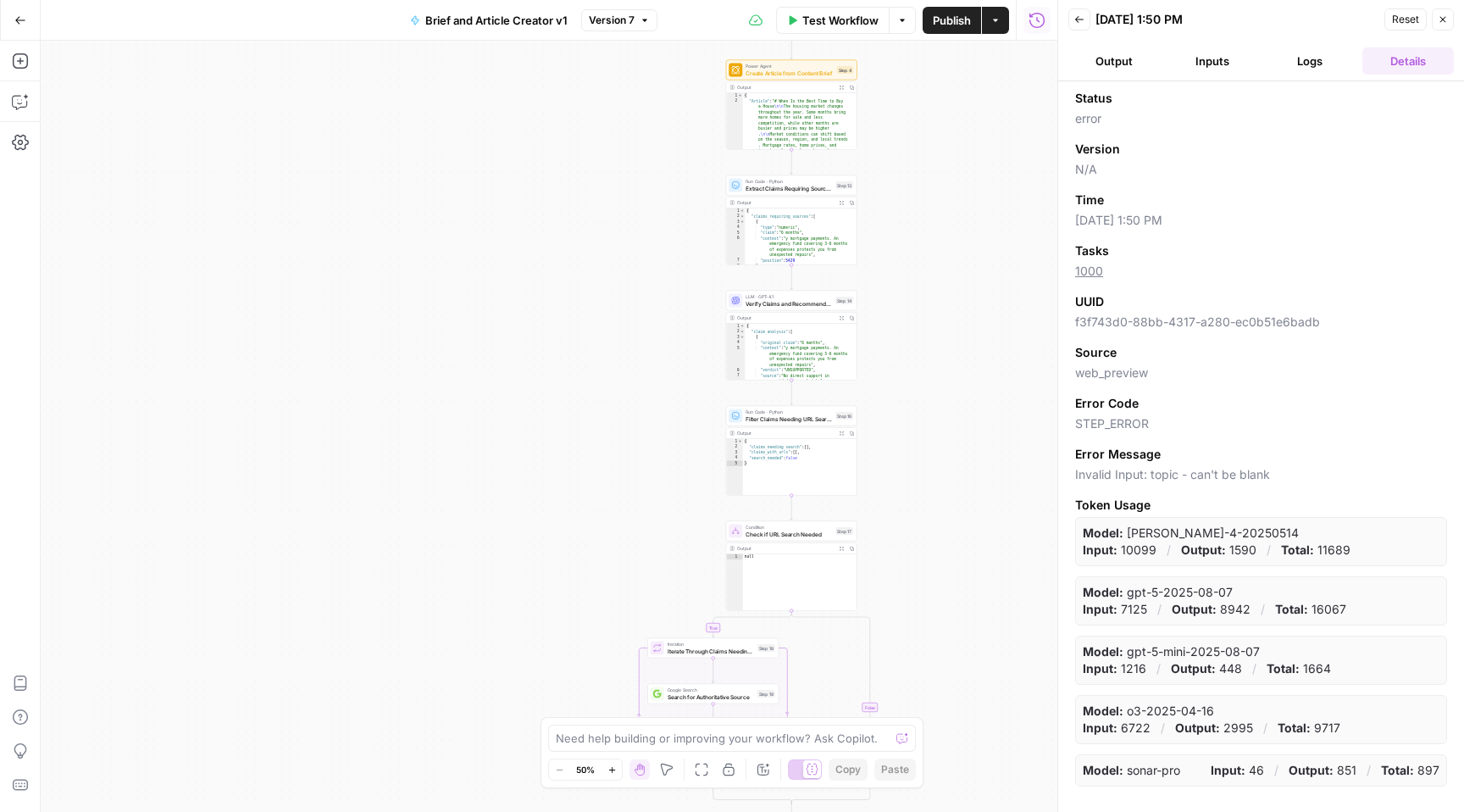
click at [1327, 59] on button "Logs" at bounding box center [1311, 61] width 91 height 27
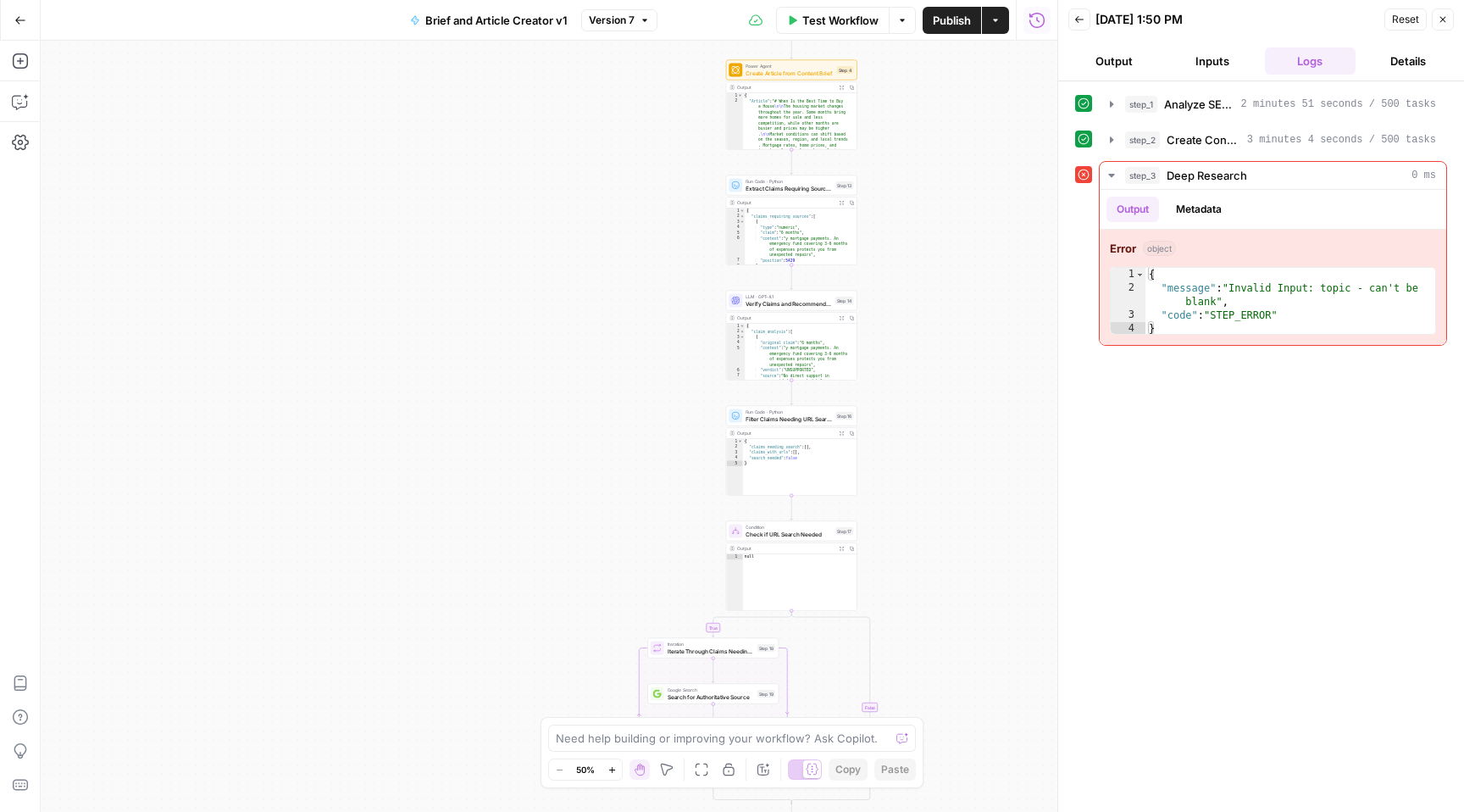
click at [1196, 60] on button "Inputs" at bounding box center [1213, 61] width 91 height 27
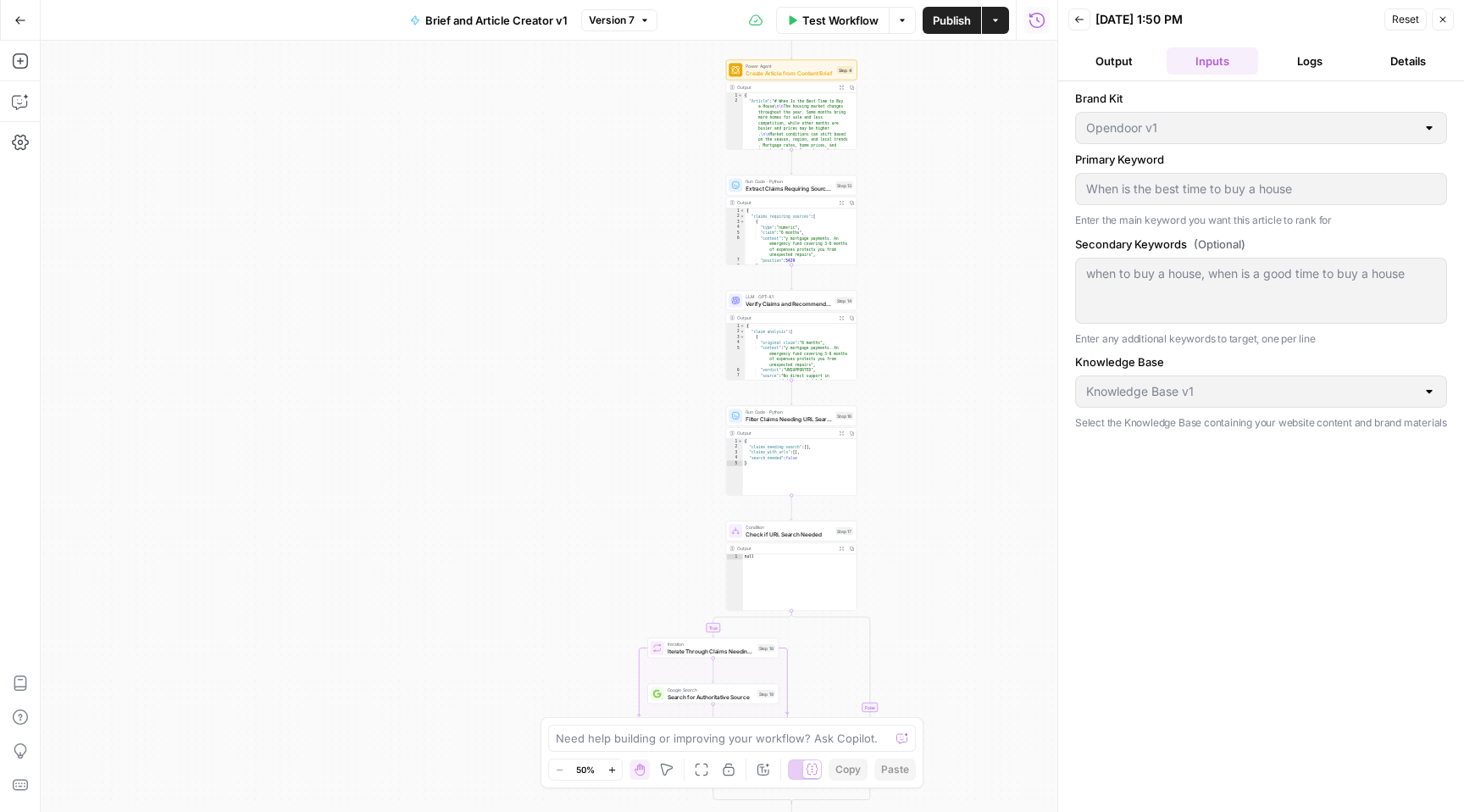
click at [1129, 60] on button "Output" at bounding box center [1114, 61] width 91 height 27
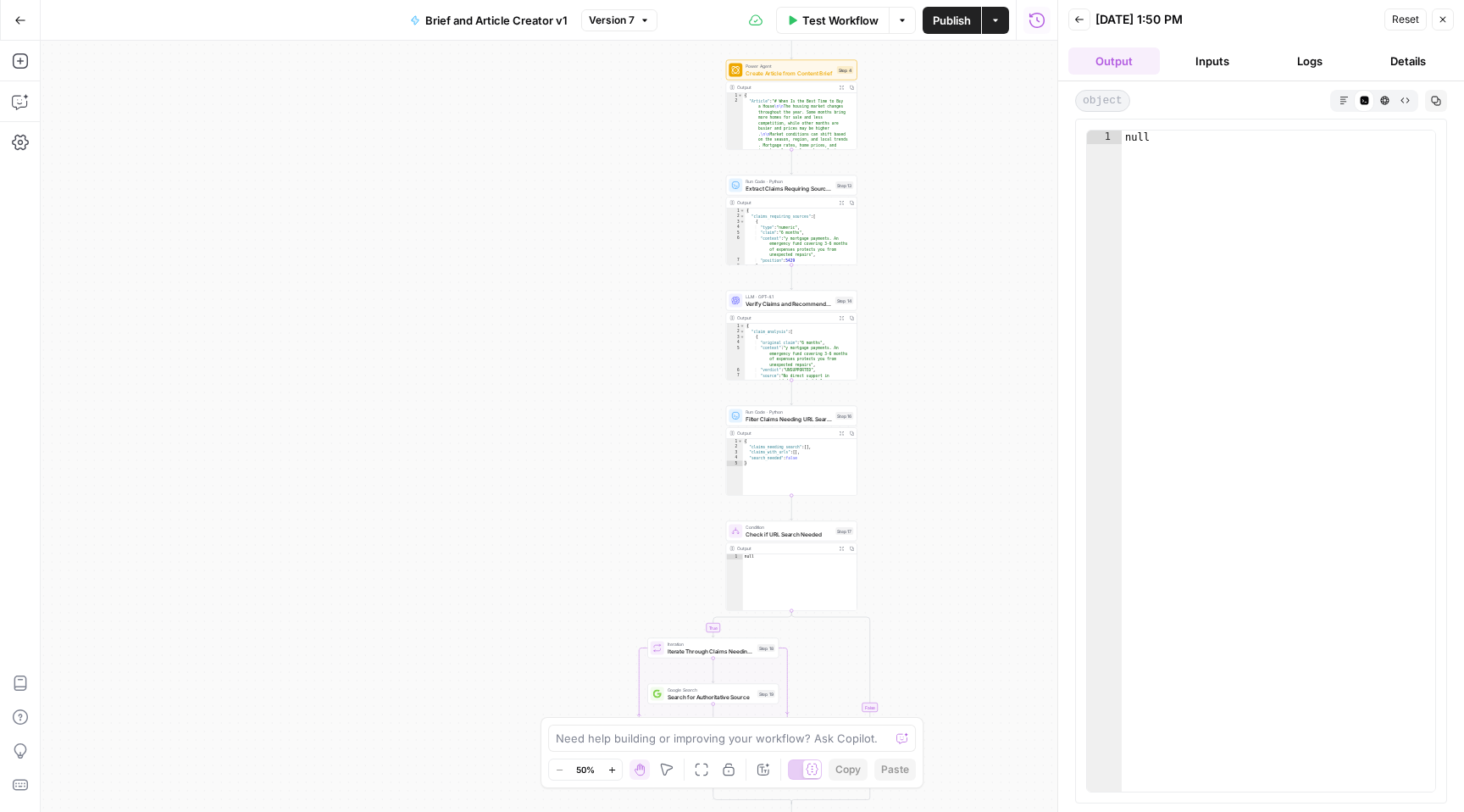
click at [1229, 59] on button "Inputs" at bounding box center [1213, 61] width 91 height 27
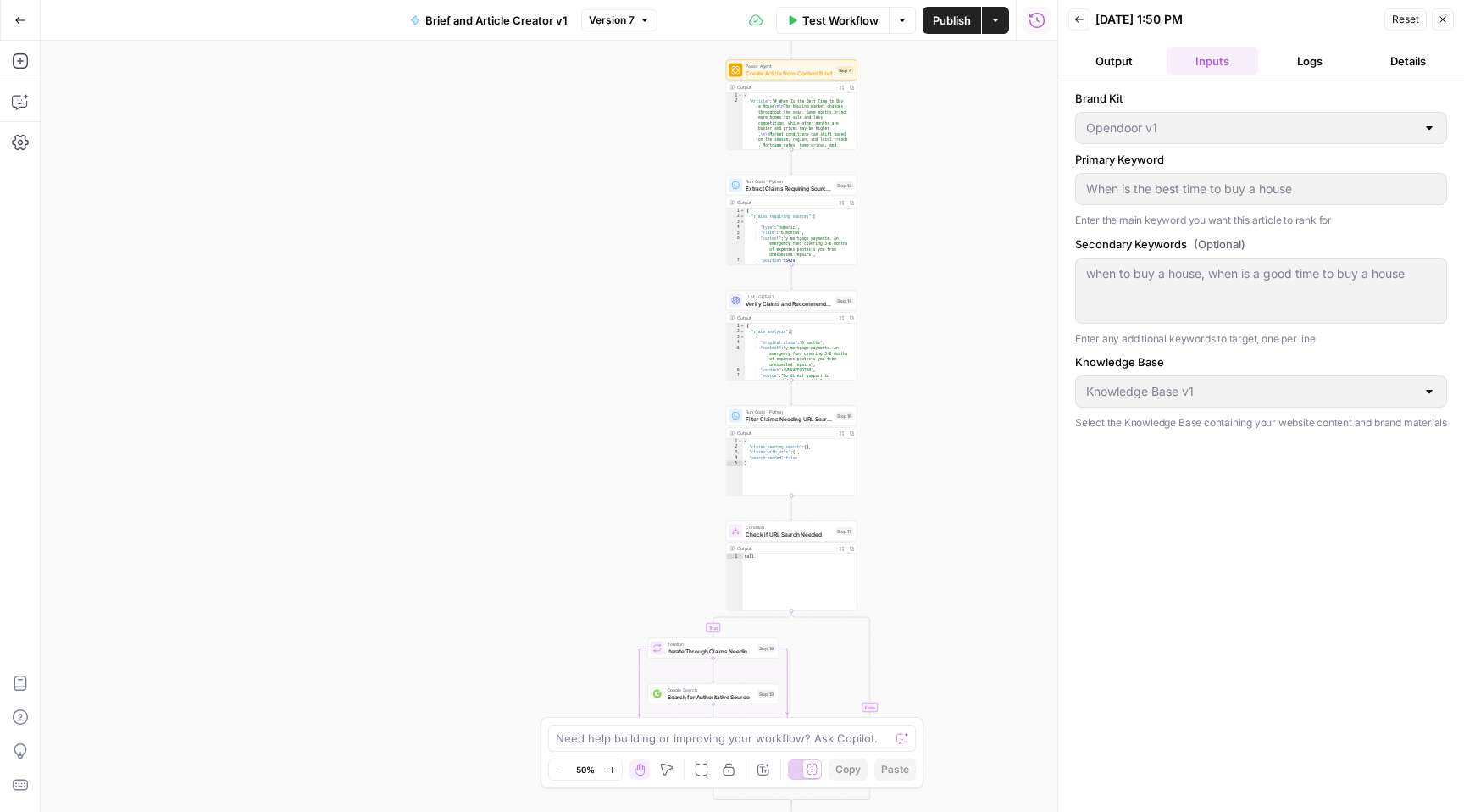
click at [1318, 57] on button "Logs" at bounding box center [1311, 61] width 91 height 27
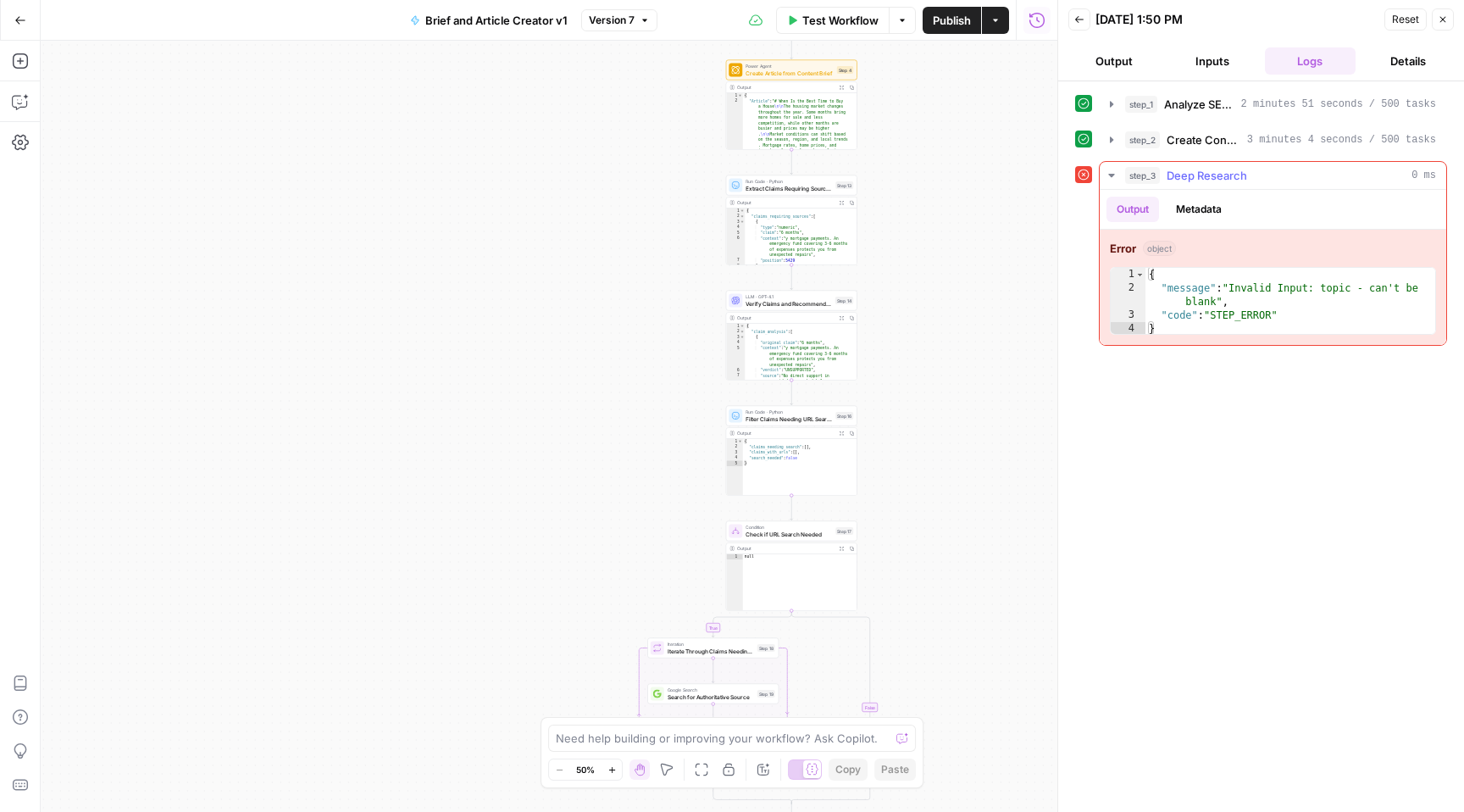
click at [1150, 274] on div "{ "message" : "Invalid Input: topic - can't be blank" , "code" : "STEP_ERROR" }" at bounding box center [1291, 314] width 290 height 94
drag, startPoint x: 1108, startPoint y: 248, endPoint x: 1343, endPoint y: 317, distance: 244.9
click at [1343, 317] on div "Error object * 1 2 3 4 { "message" : "Invalid Input: topic - can't be blank" , …" at bounding box center [1272, 287] width 347 height 115
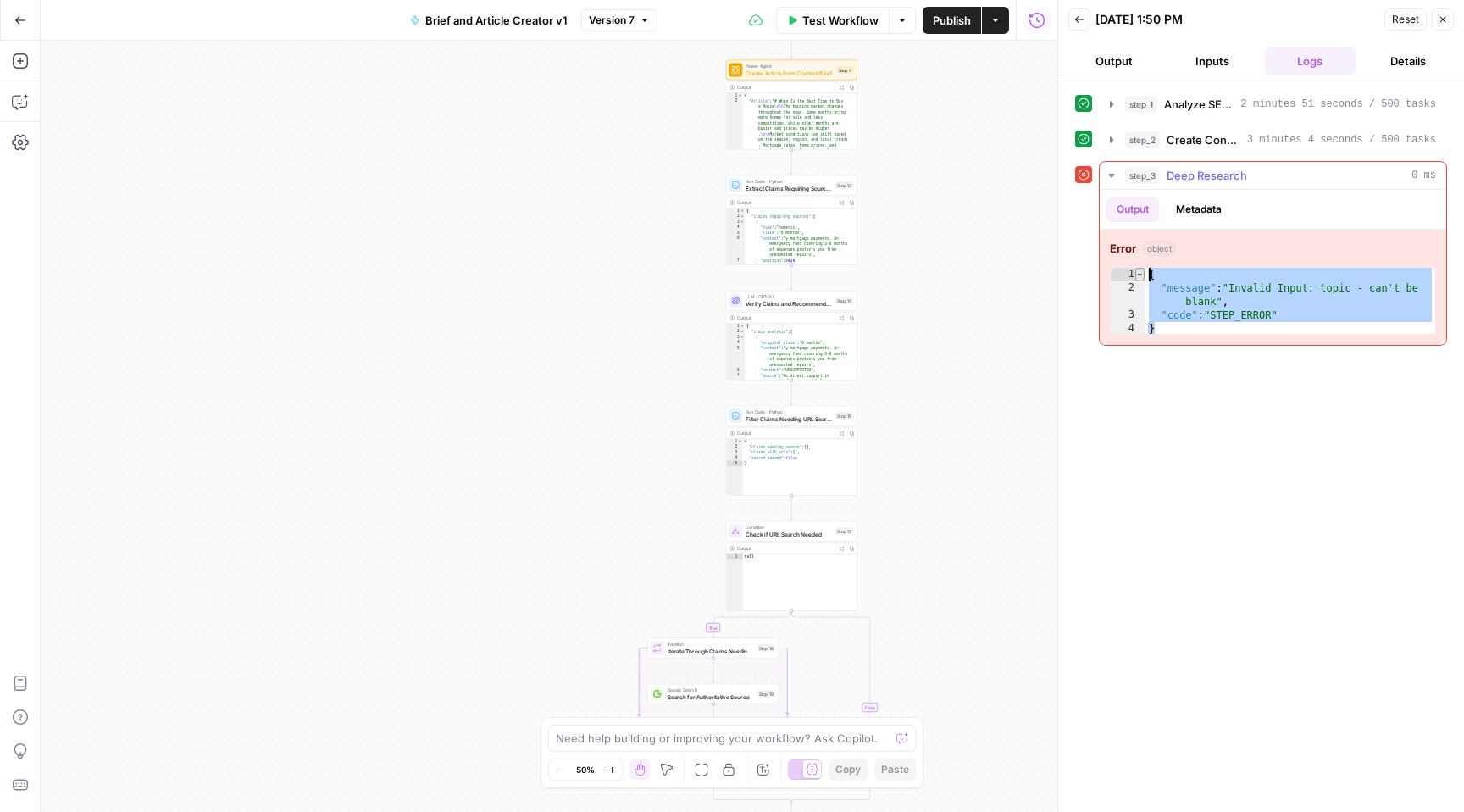
drag, startPoint x: 1159, startPoint y: 328, endPoint x: 1143, endPoint y: 274, distance: 56.3
click at [1143, 274] on div "* 1 2 3 4 { "message" : "Invalid Input: topic - can't be blank" , "code" : "STE…" at bounding box center [1273, 301] width 326 height 68
type textarea "**********"
click at [666, 740] on textarea at bounding box center [723, 737] width 334 height 17
paste textarea "{ "message": "Invalid Input: topic - can't be blank", "code": "STEP_ERROR" }"
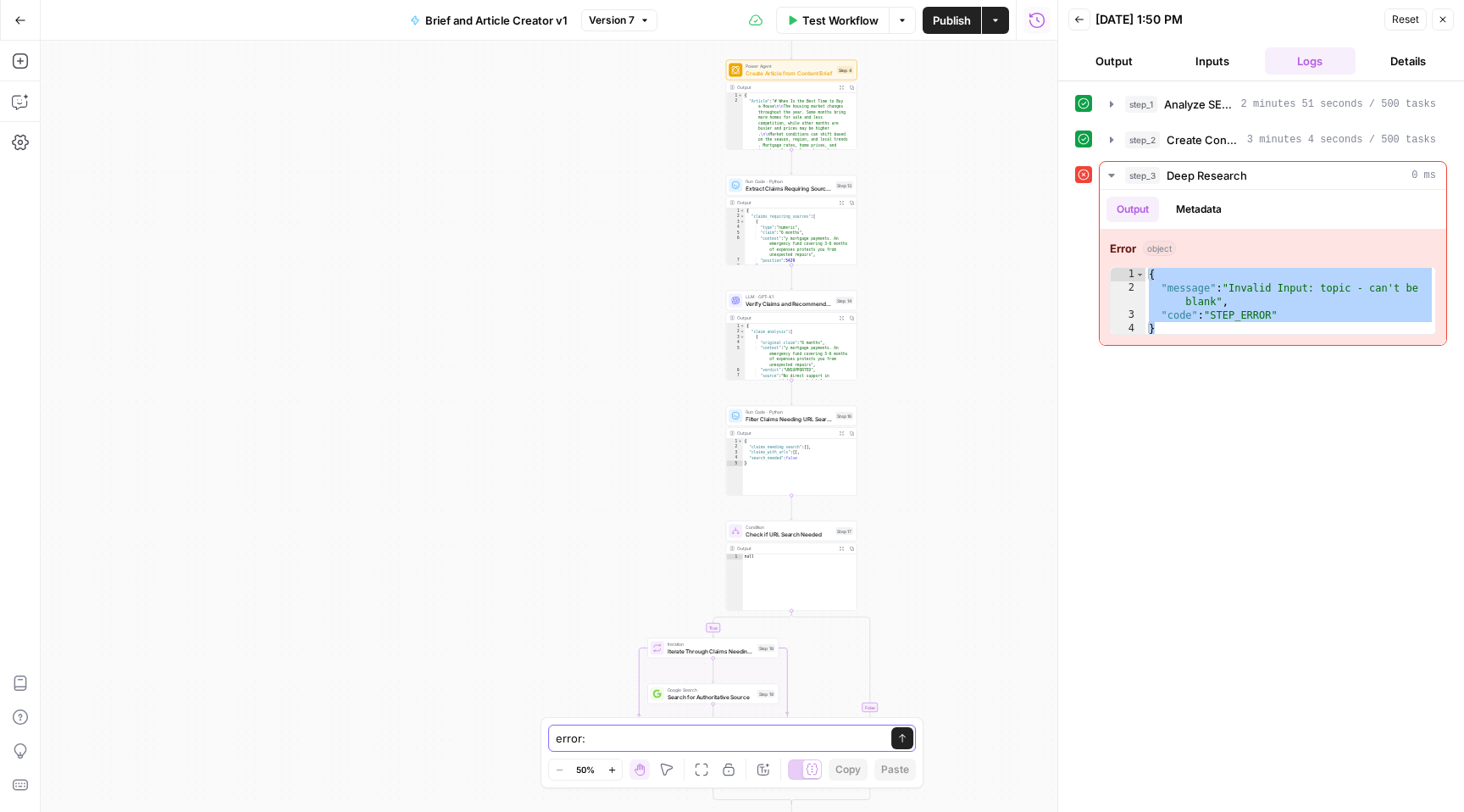
type textarea "error: { "message": "Invalid Input: topic - can't be blank", "code": "STEP_ERRO…"
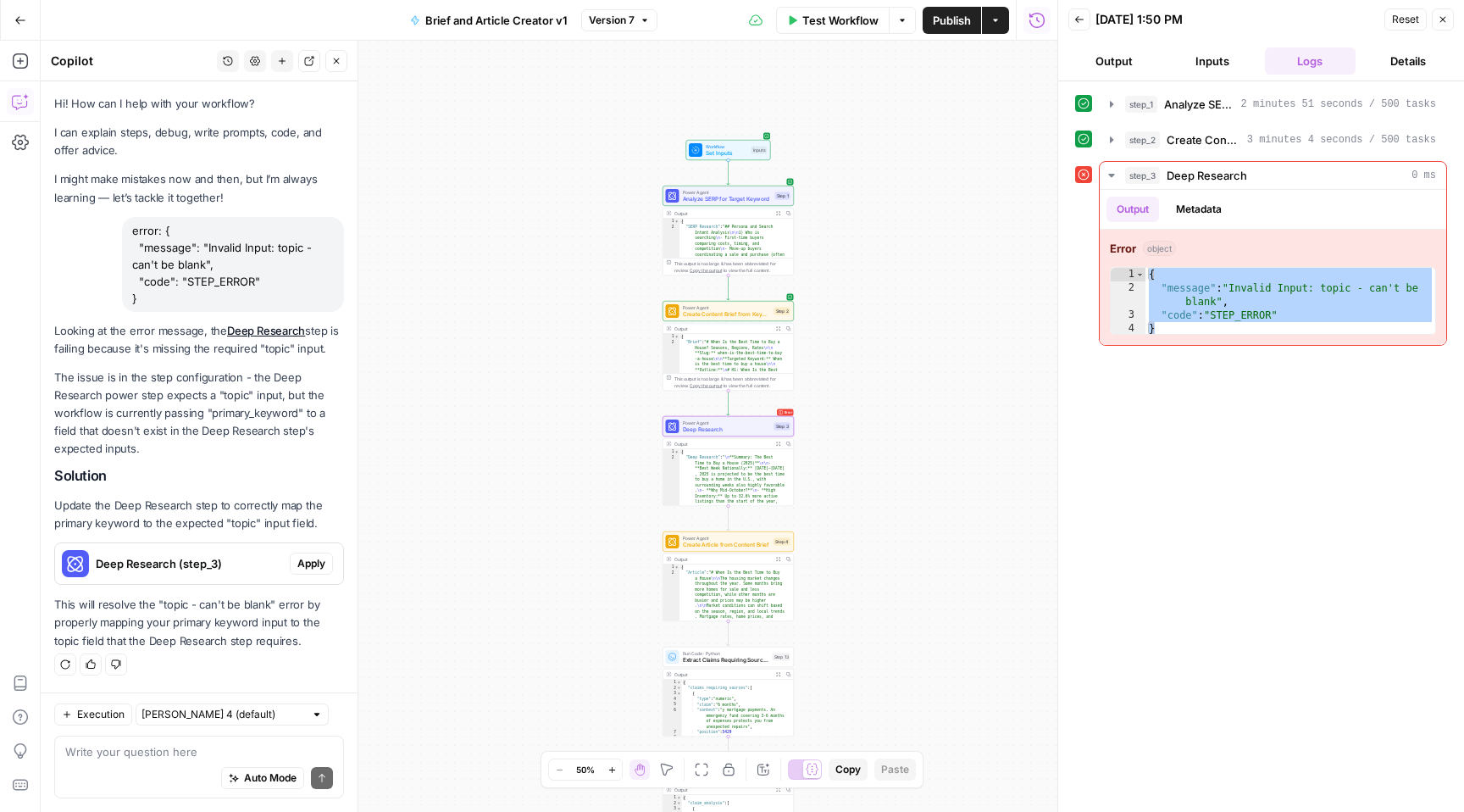
click at [323, 565] on span "Apply" at bounding box center [311, 563] width 28 height 15
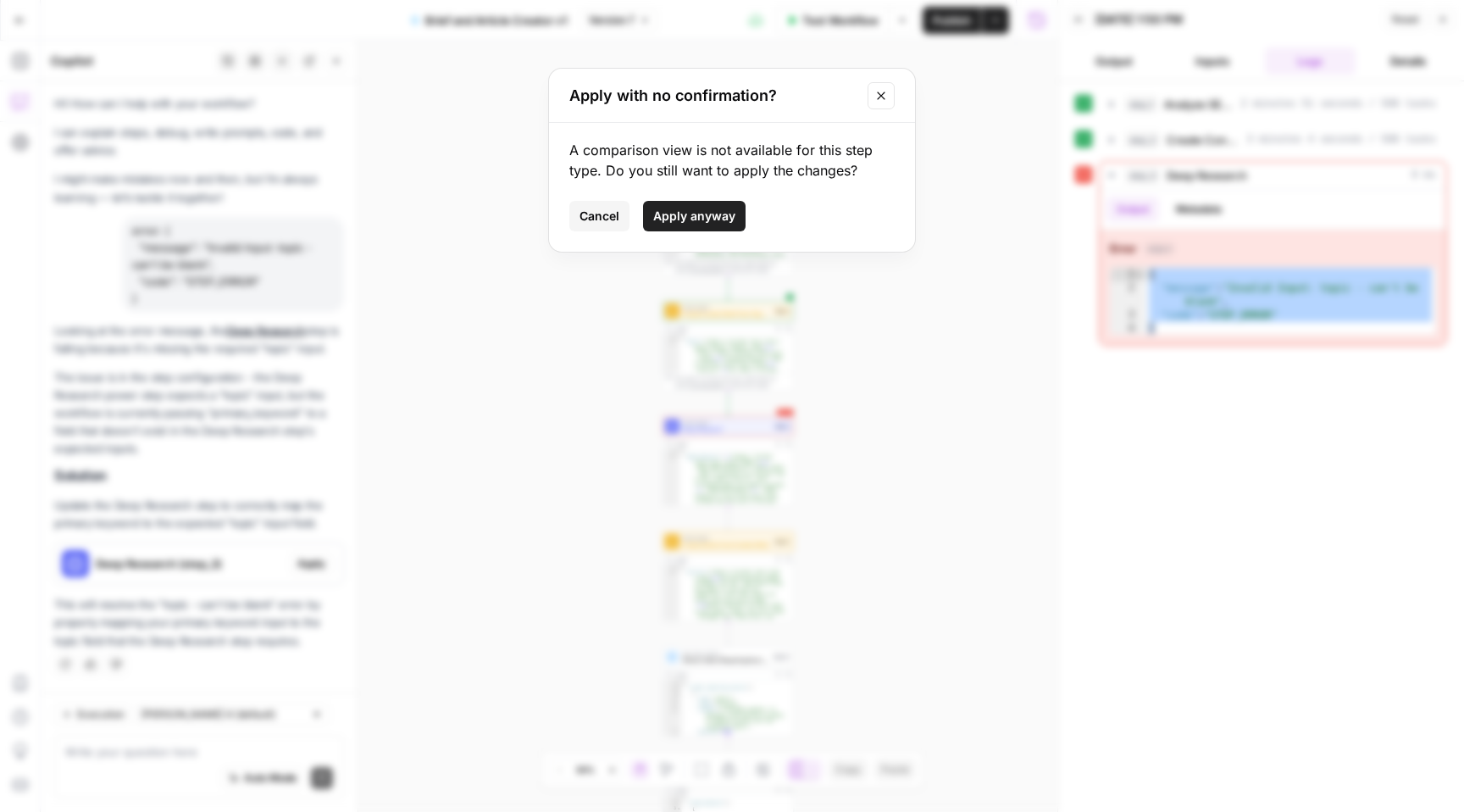
click at [708, 218] on span "Apply anyway" at bounding box center [694, 216] width 82 height 17
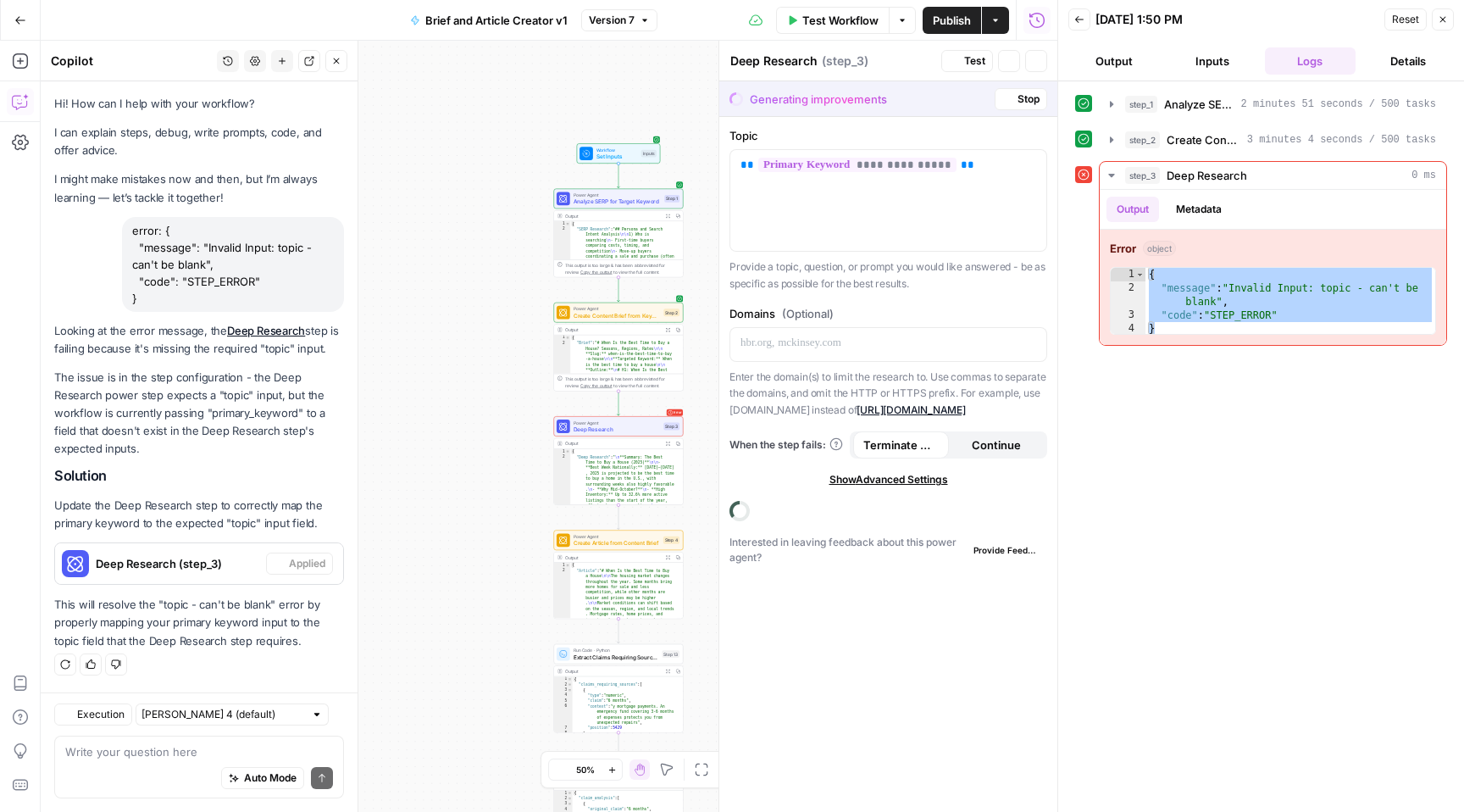
scroll to position [43, 0]
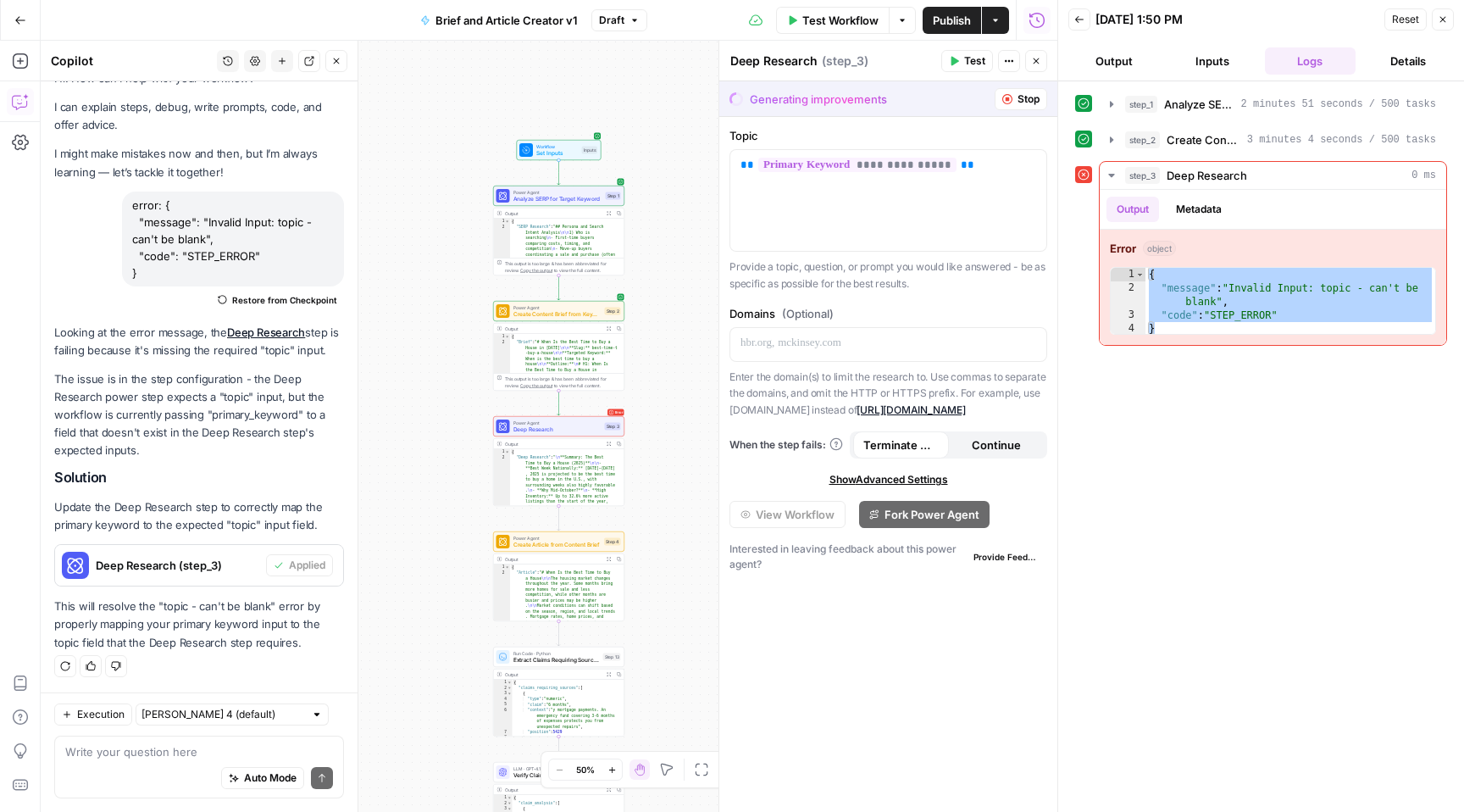
click at [957, 61] on icon "button" at bounding box center [955, 61] width 8 height 9
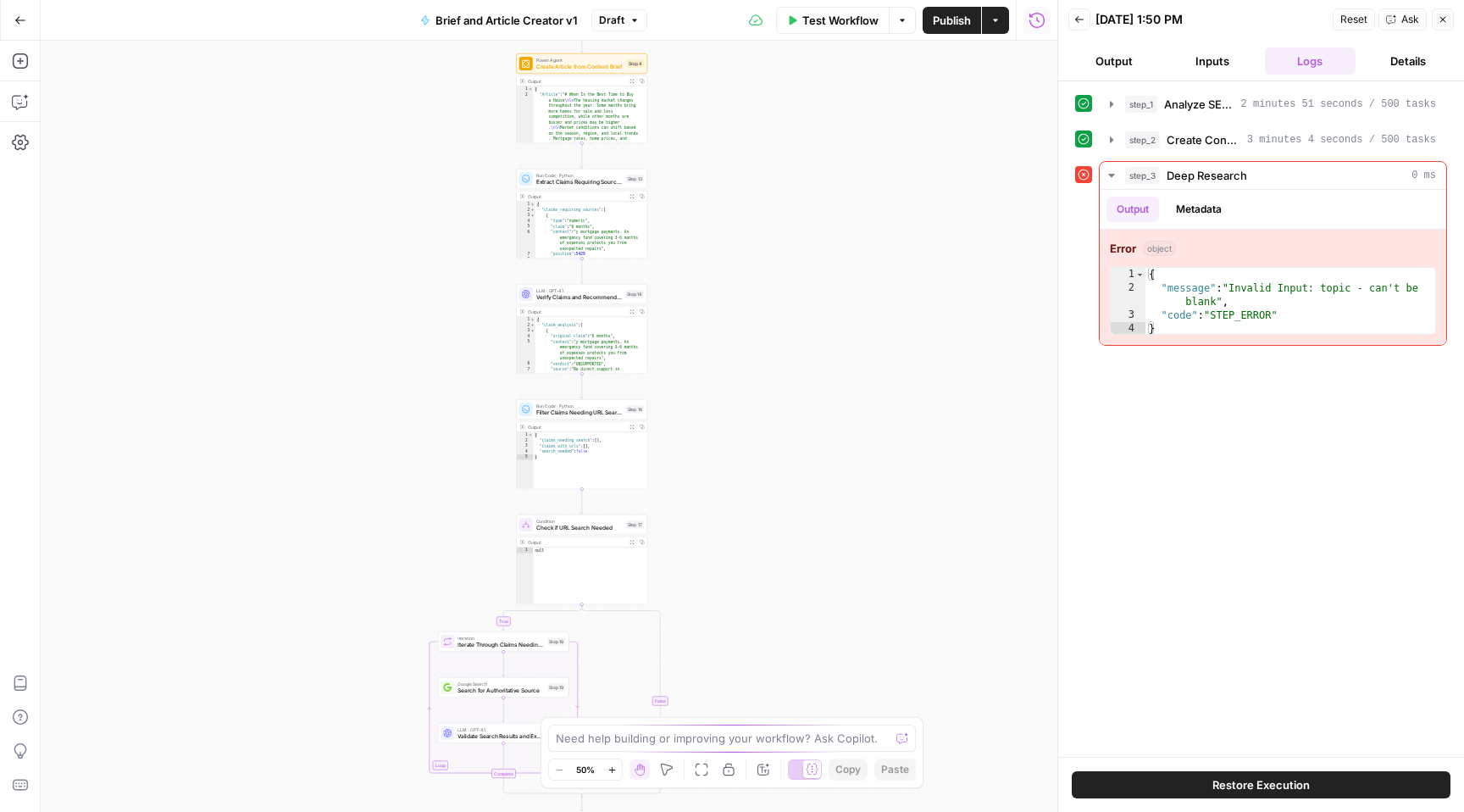
click at [862, 24] on span "Test Workflow" at bounding box center [840, 20] width 77 height 17
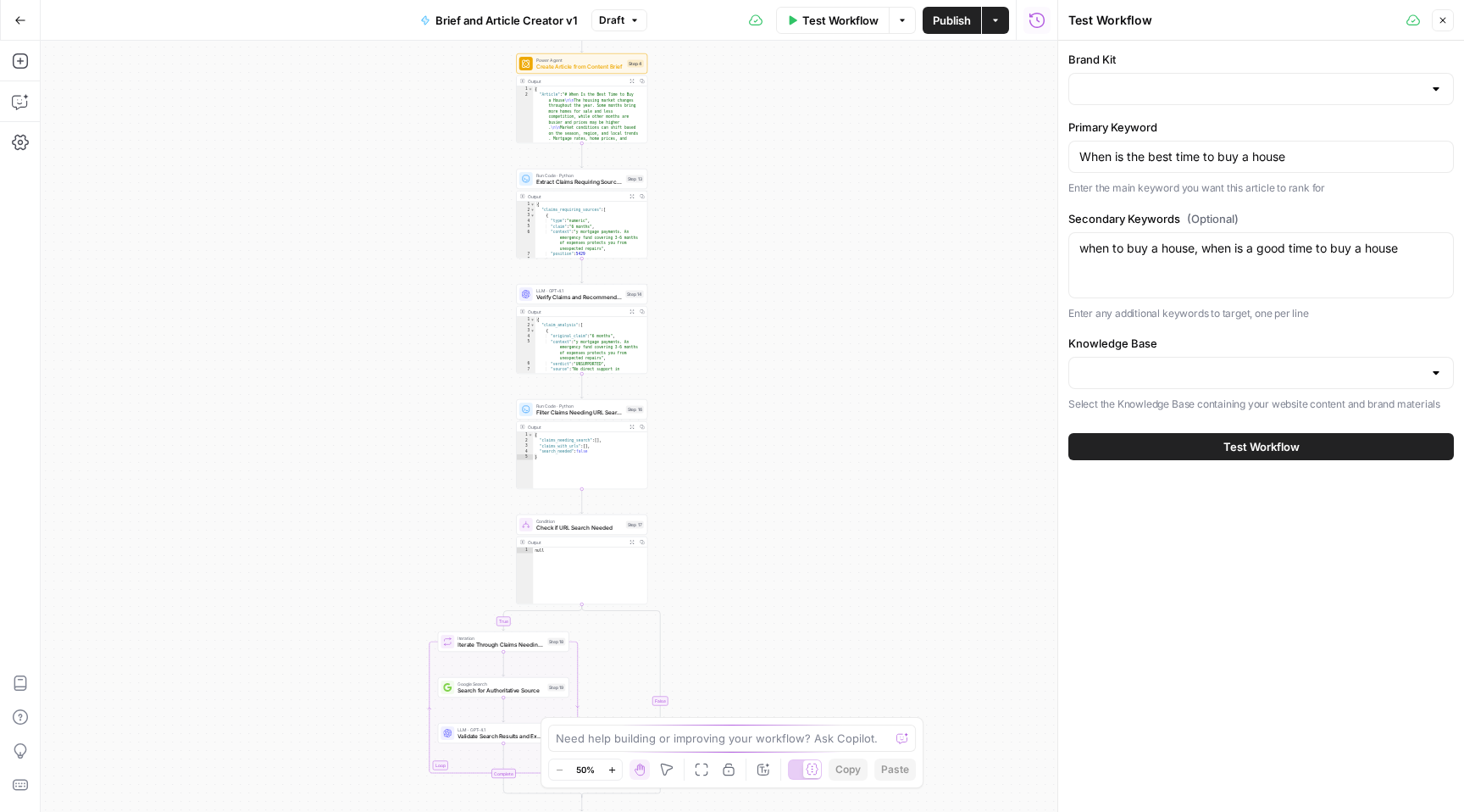
type input "Opendoor v1"
type input "Knowledge Base v1"
click at [1221, 448] on button "Test Workflow" at bounding box center [1261, 446] width 386 height 27
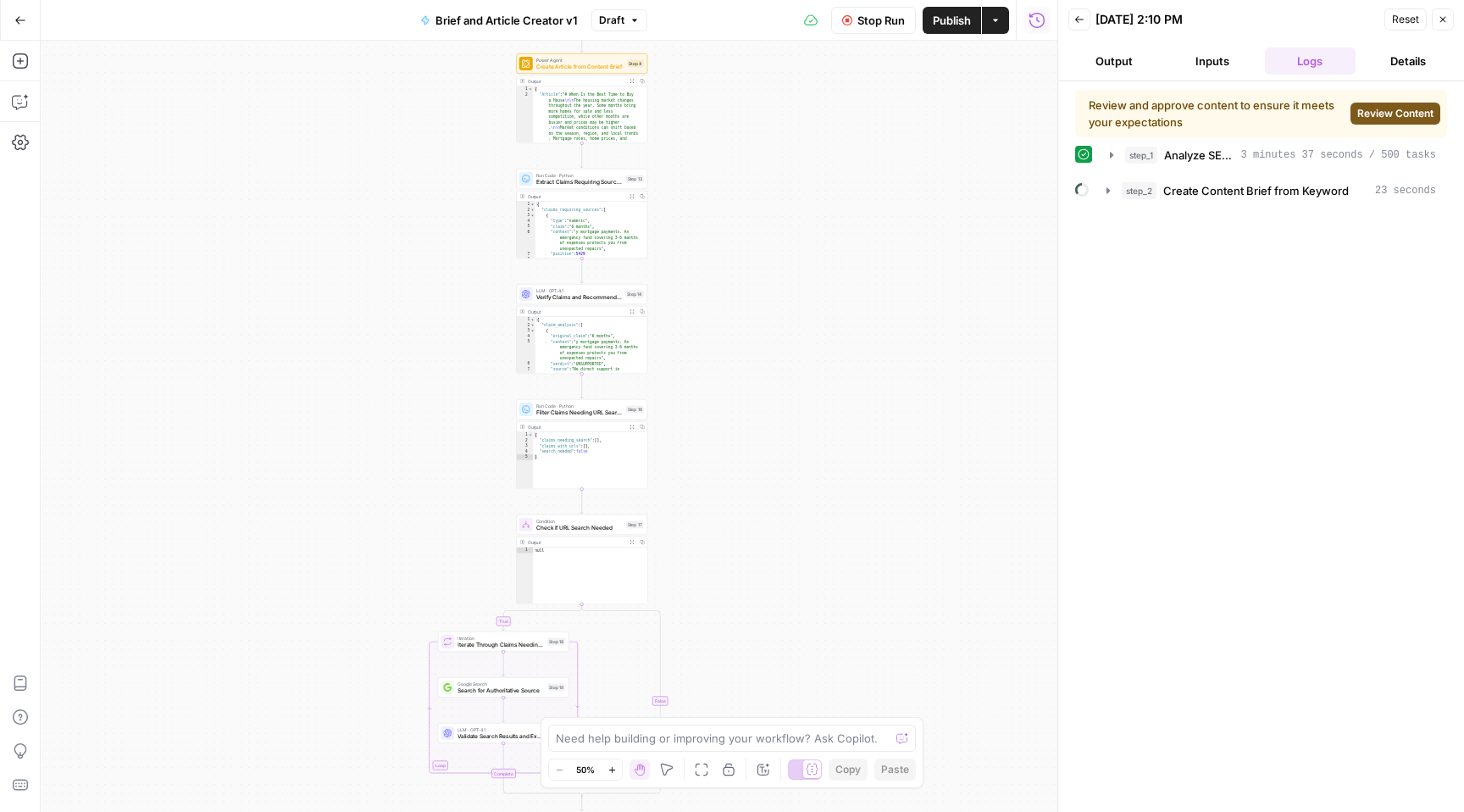
click at [1382, 117] on span "Review Content" at bounding box center [1395, 113] width 77 height 15
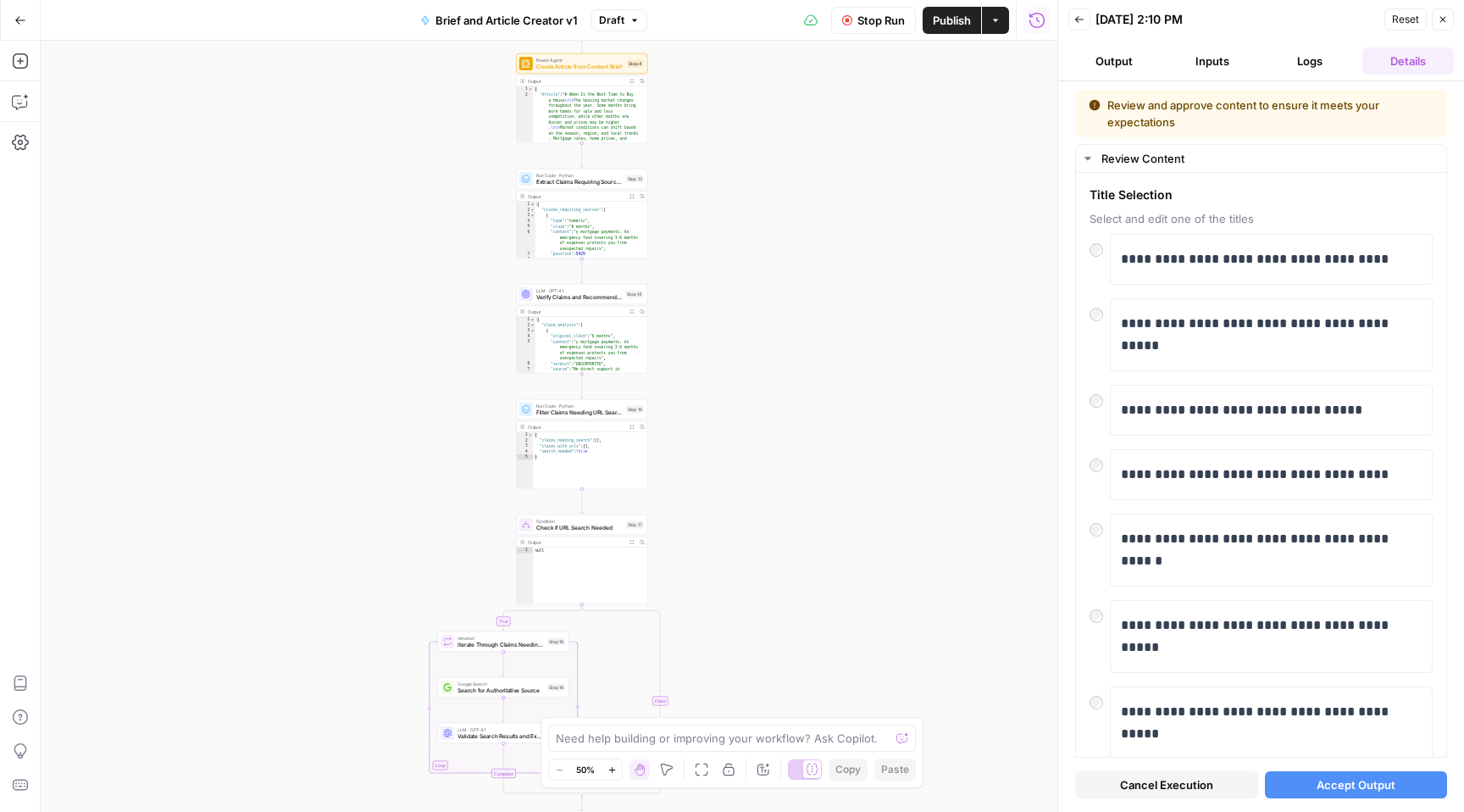
click at [1338, 785] on span "Accept Output" at bounding box center [1356, 784] width 79 height 17
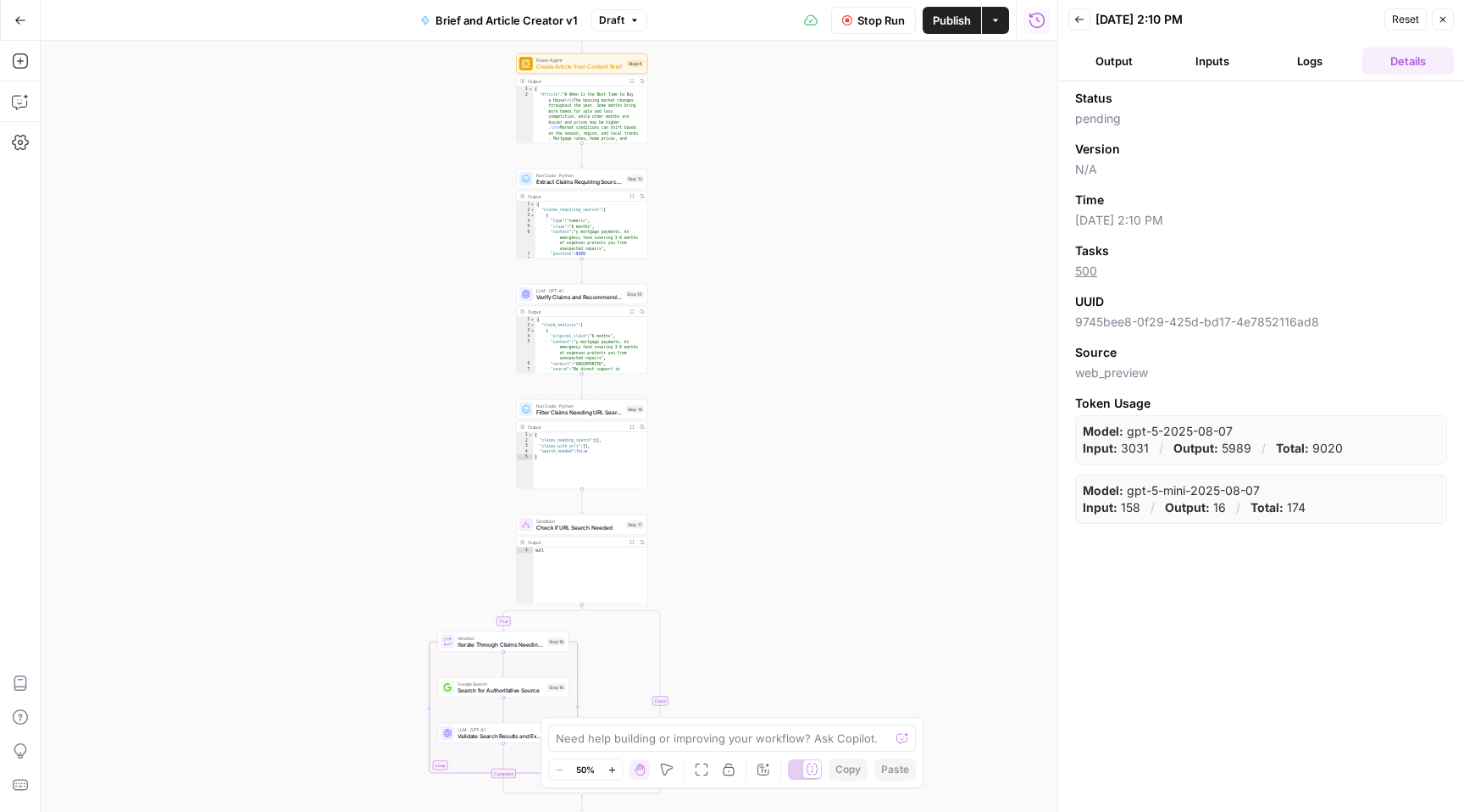
click at [1298, 62] on button "Logs" at bounding box center [1311, 61] width 91 height 27
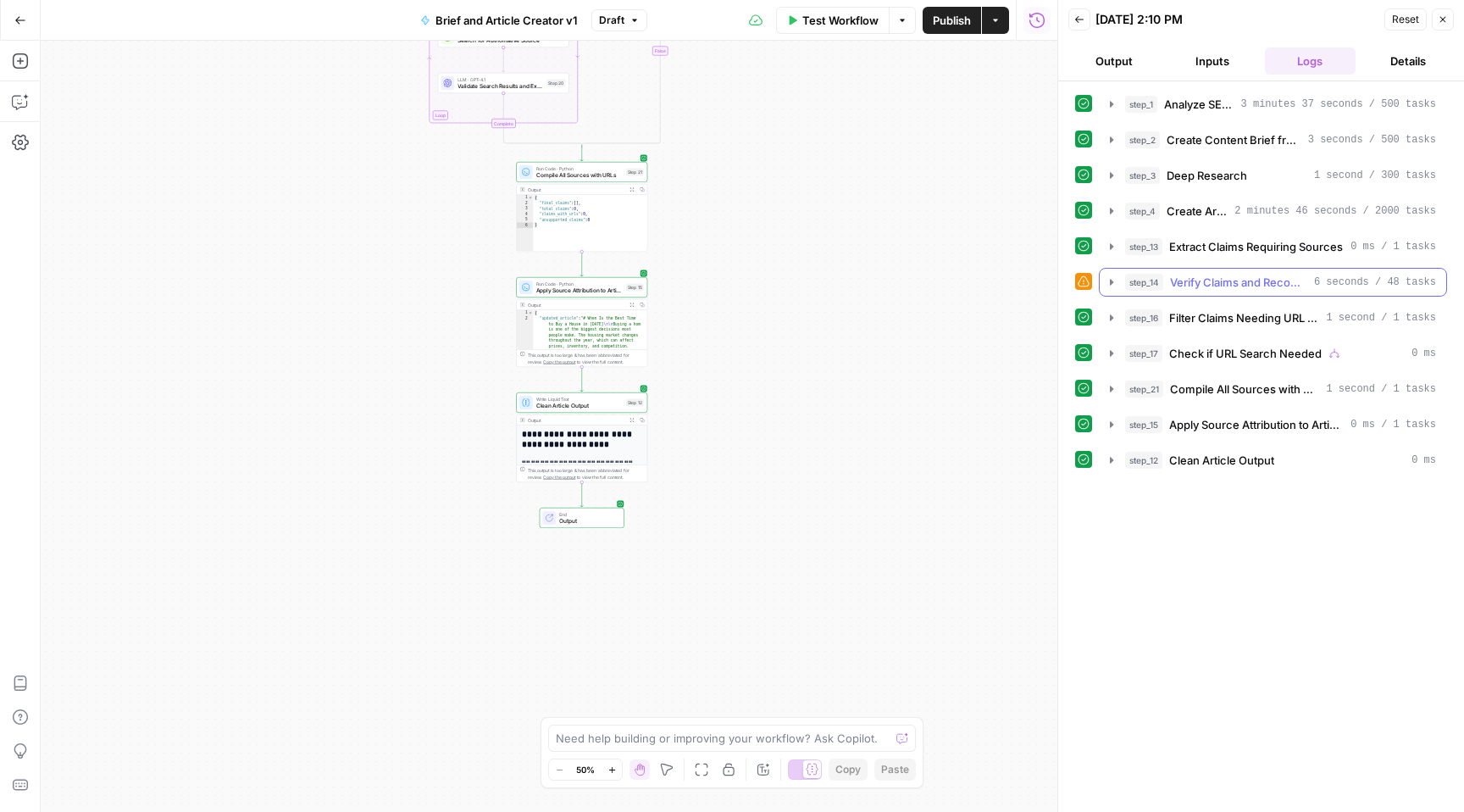
click at [1187, 278] on span "Verify Claims and Recommend Sources" at bounding box center [1238, 281] width 137 height 17
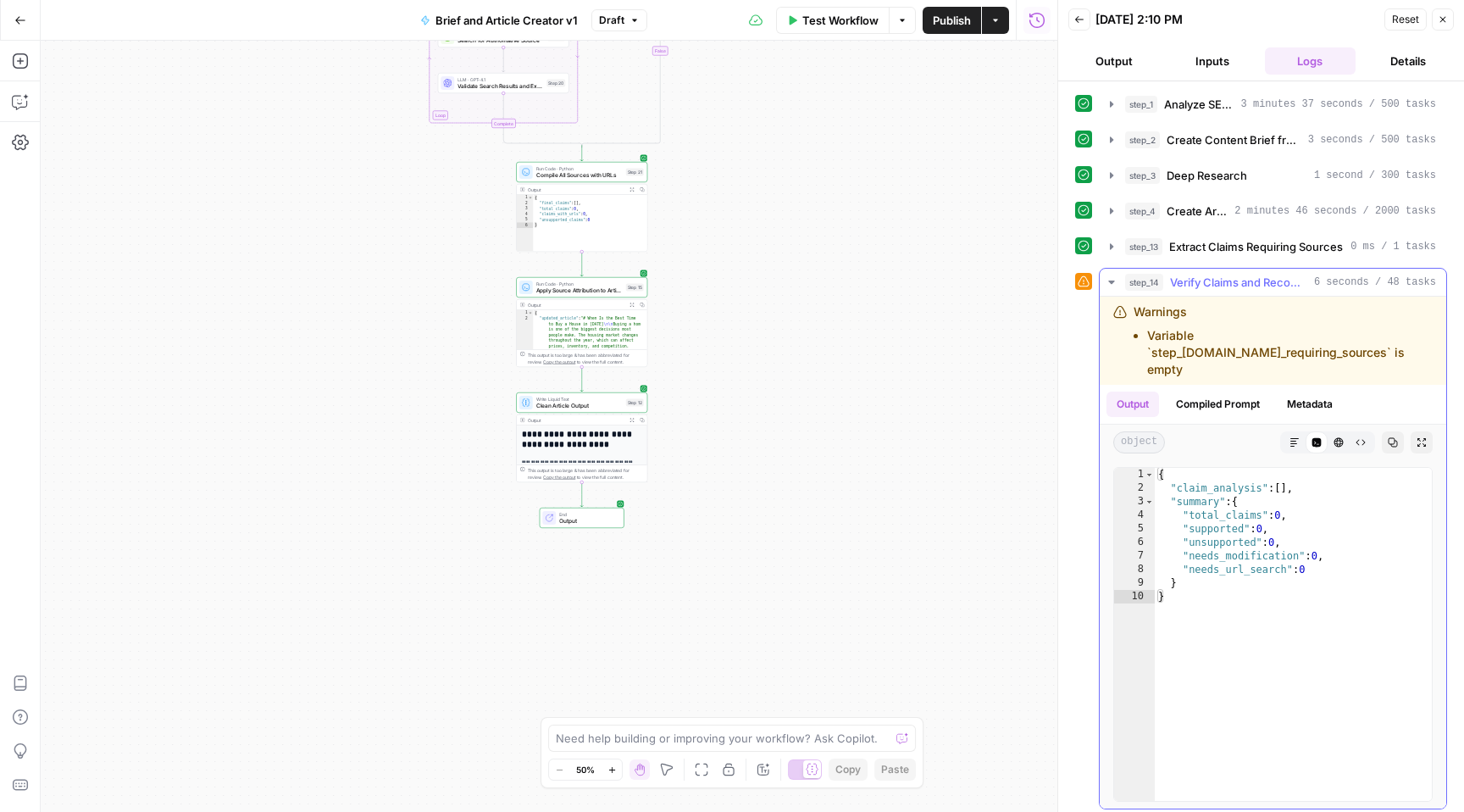
drag, startPoint x: 1133, startPoint y: 331, endPoint x: 1203, endPoint y: 373, distance: 81.6
click at [1203, 373] on ul "Variable `step_13.output.claims_requiring_sources` is empty" at bounding box center [1283, 352] width 299 height 51
copy li "Variable `step_13.output.claims_requiring_sources` is empty"
click at [1111, 280] on icon "button" at bounding box center [1111, 281] width 6 height 3
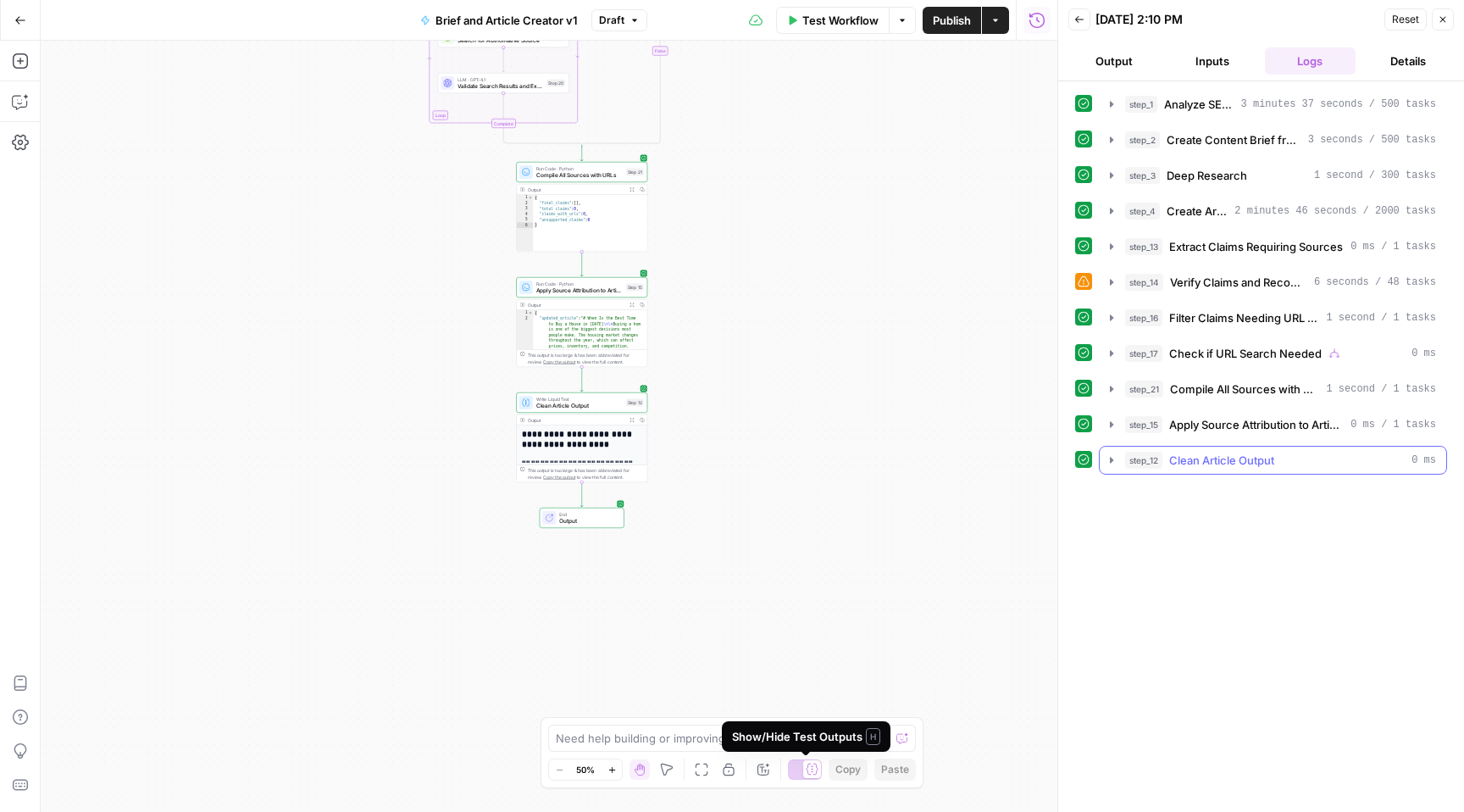
click at [1272, 460] on span "Clean Article Output" at bounding box center [1221, 459] width 105 height 17
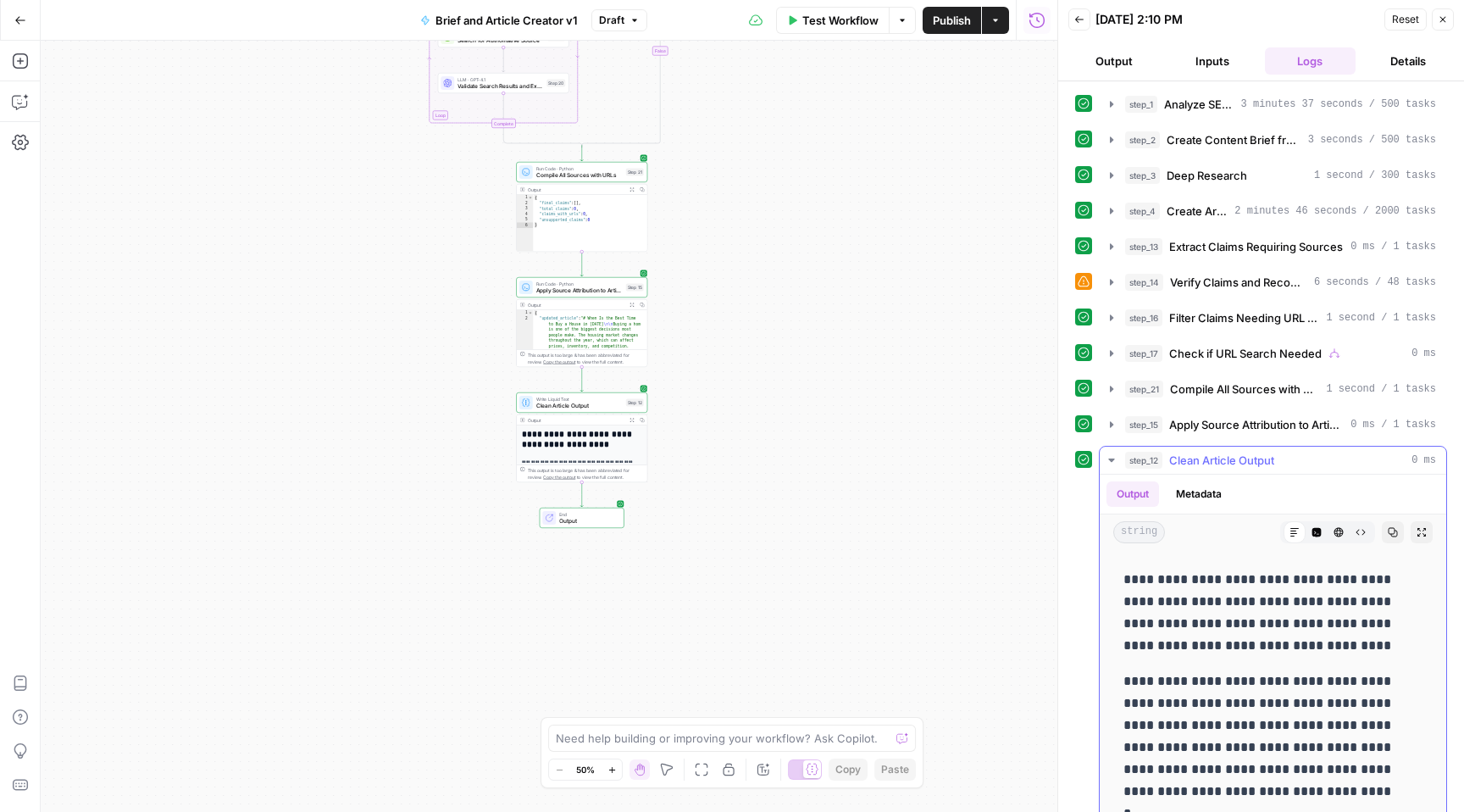
scroll to position [2315, 0]
click at [737, 741] on textarea at bounding box center [723, 737] width 334 height 17
paste textarea "Variable `step_13.output.claims_requiring_sources` is empty"
type textarea "Variable `step_13.output.claims_requiring_sources` is empty"
click at [903, 735] on icon "submit" at bounding box center [901, 737] width 7 height 9
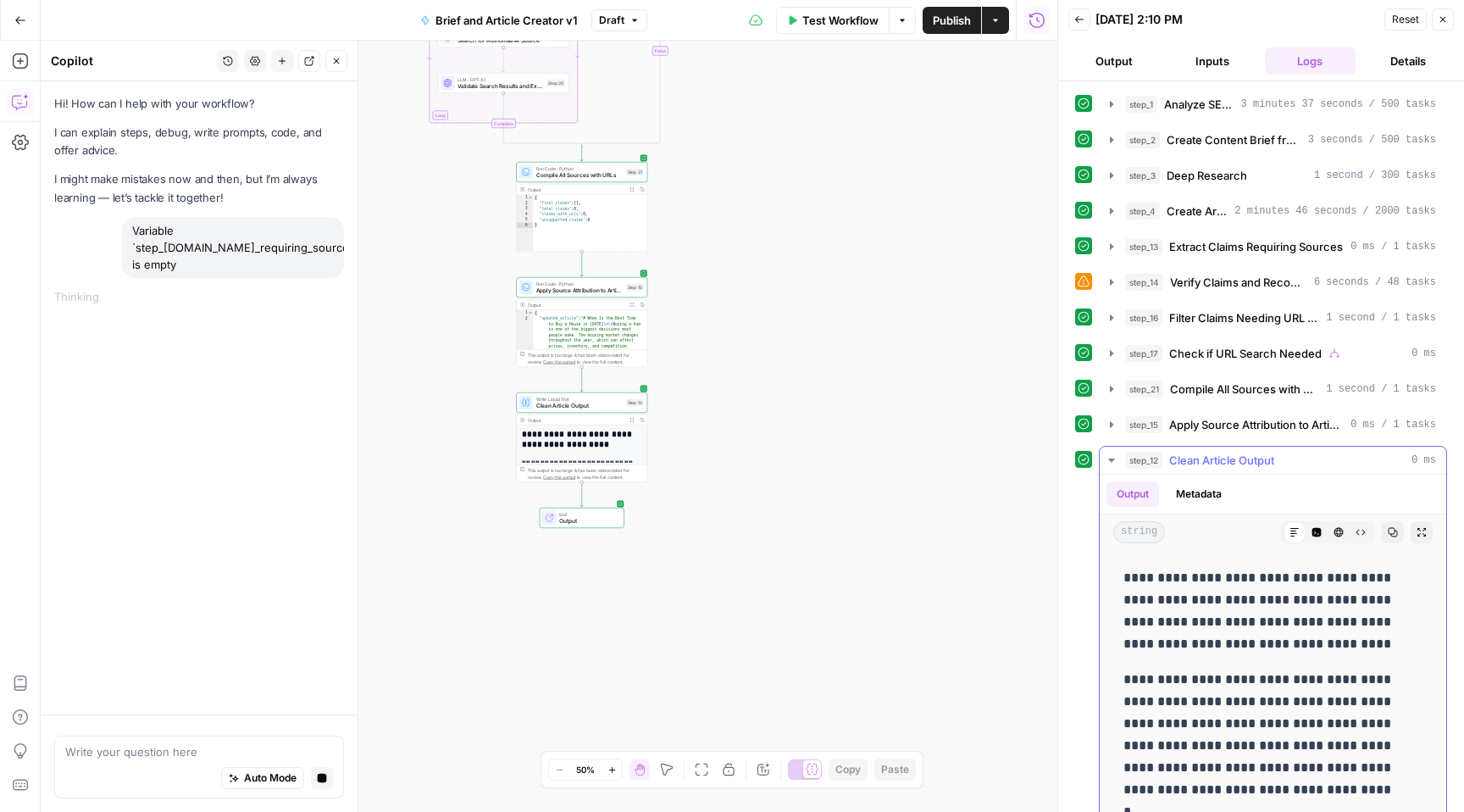
click at [1109, 460] on icon "button" at bounding box center [1112, 460] width 14 height 14
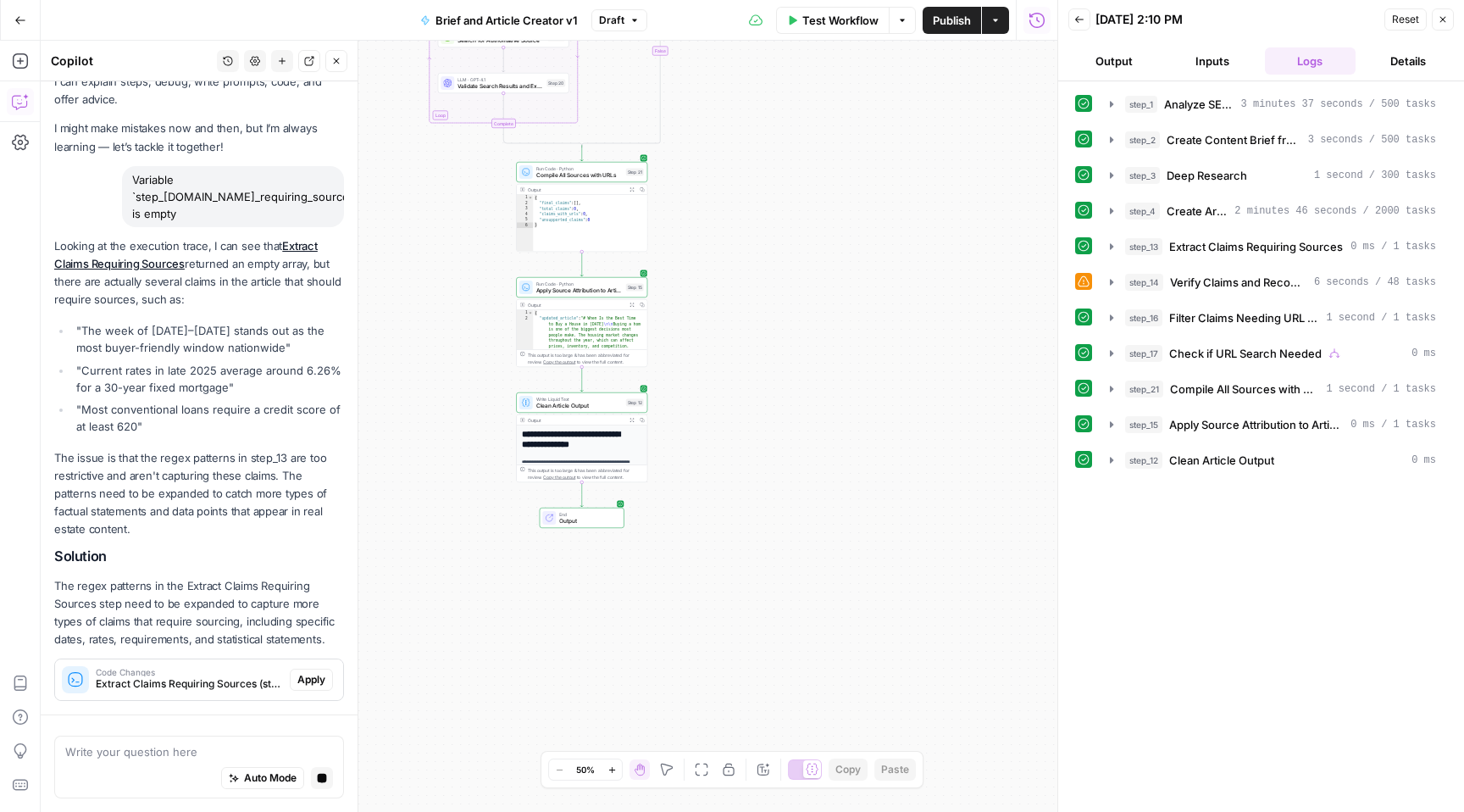
scroll to position [117, 0]
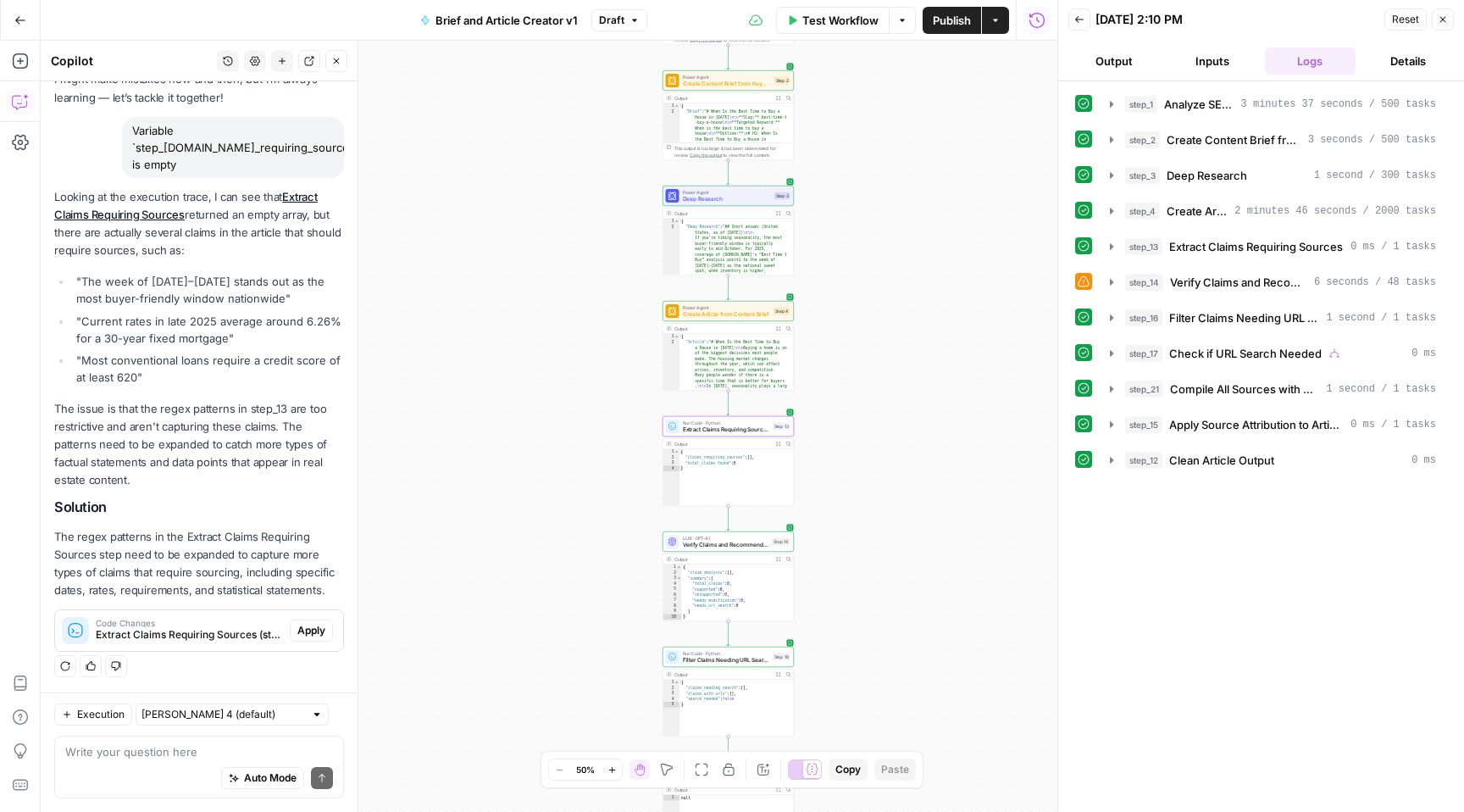
click at [306, 633] on span "Apply" at bounding box center [311, 630] width 28 height 15
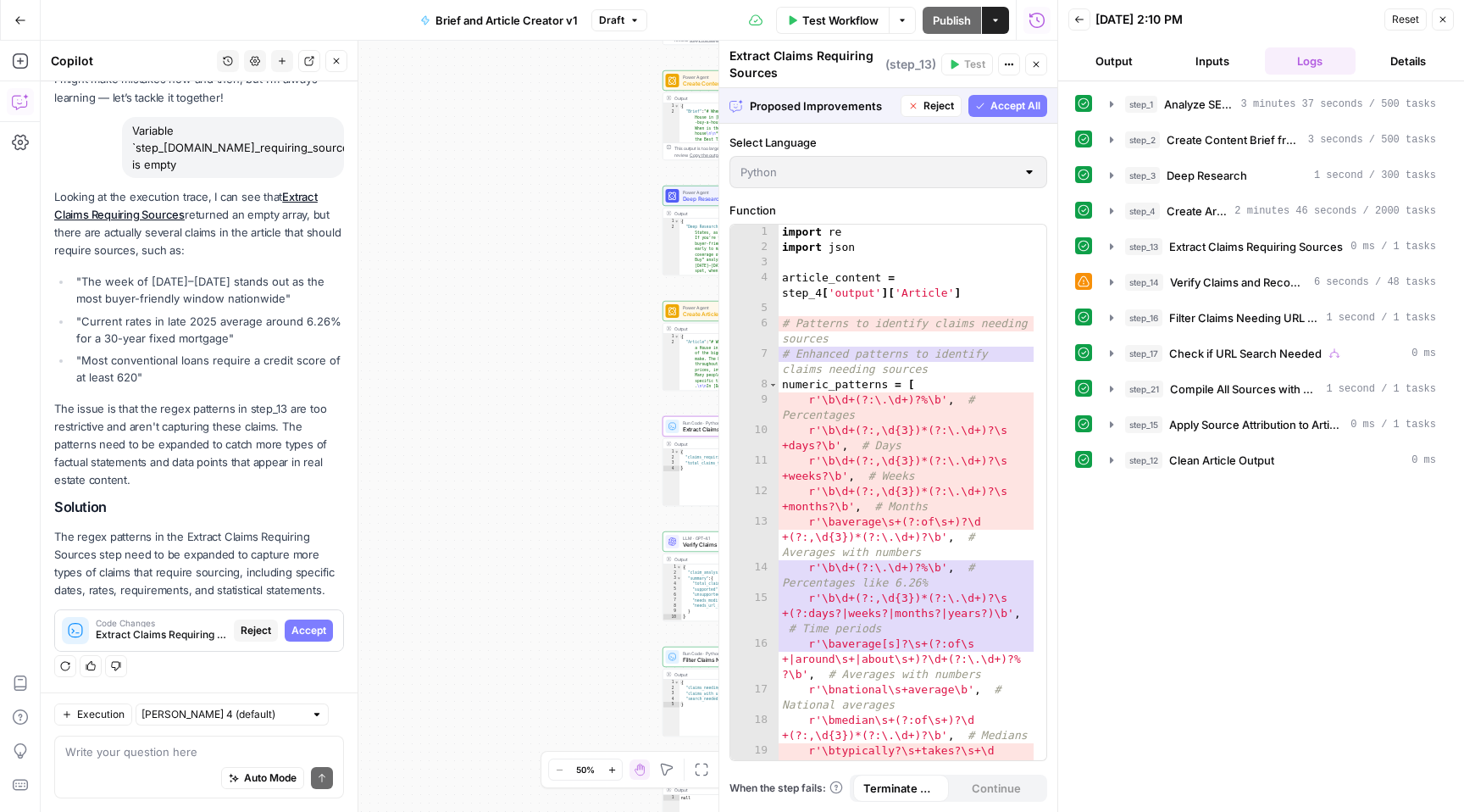
click at [306, 633] on span "Accept" at bounding box center [308, 630] width 35 height 15
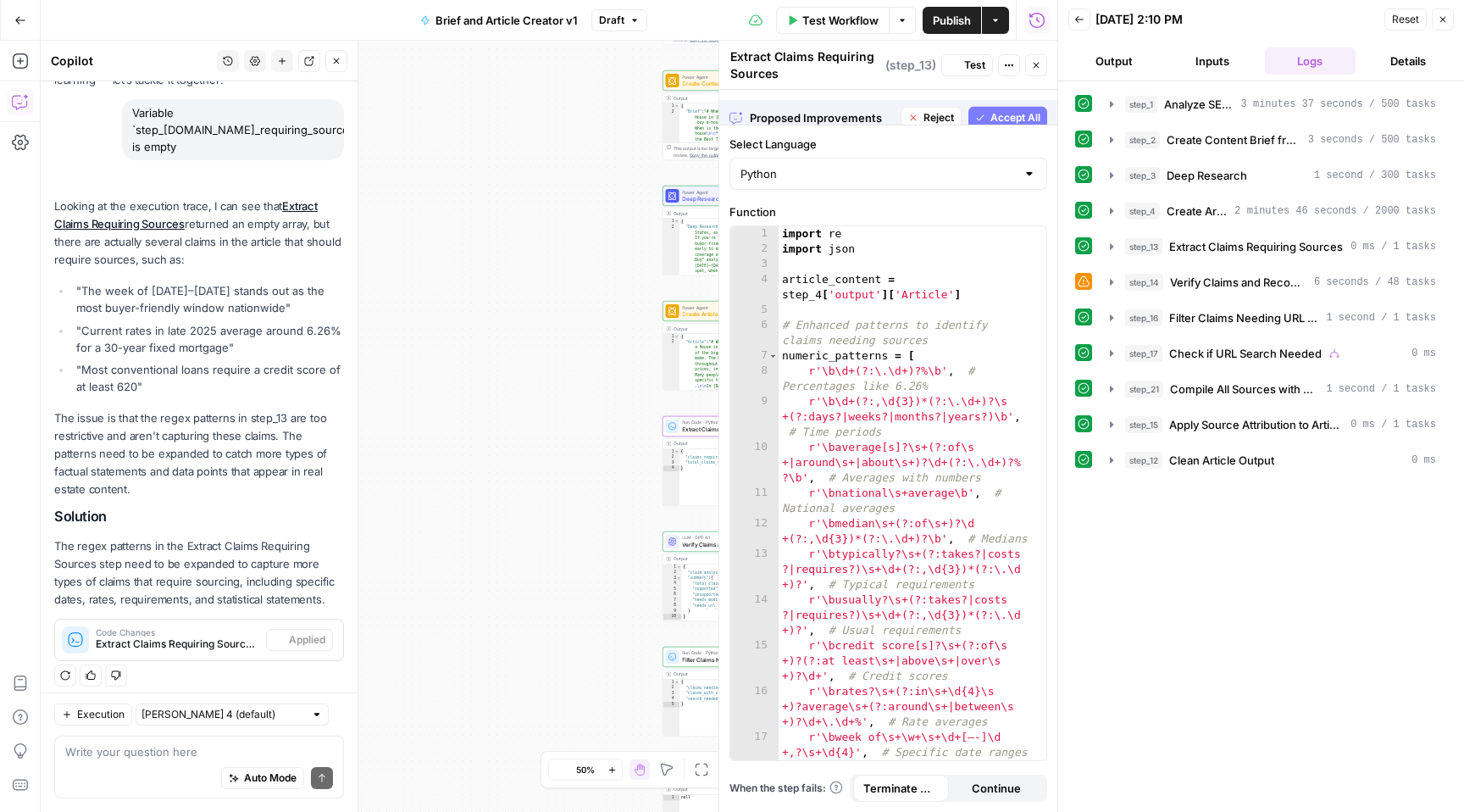
scroll to position [145, 0]
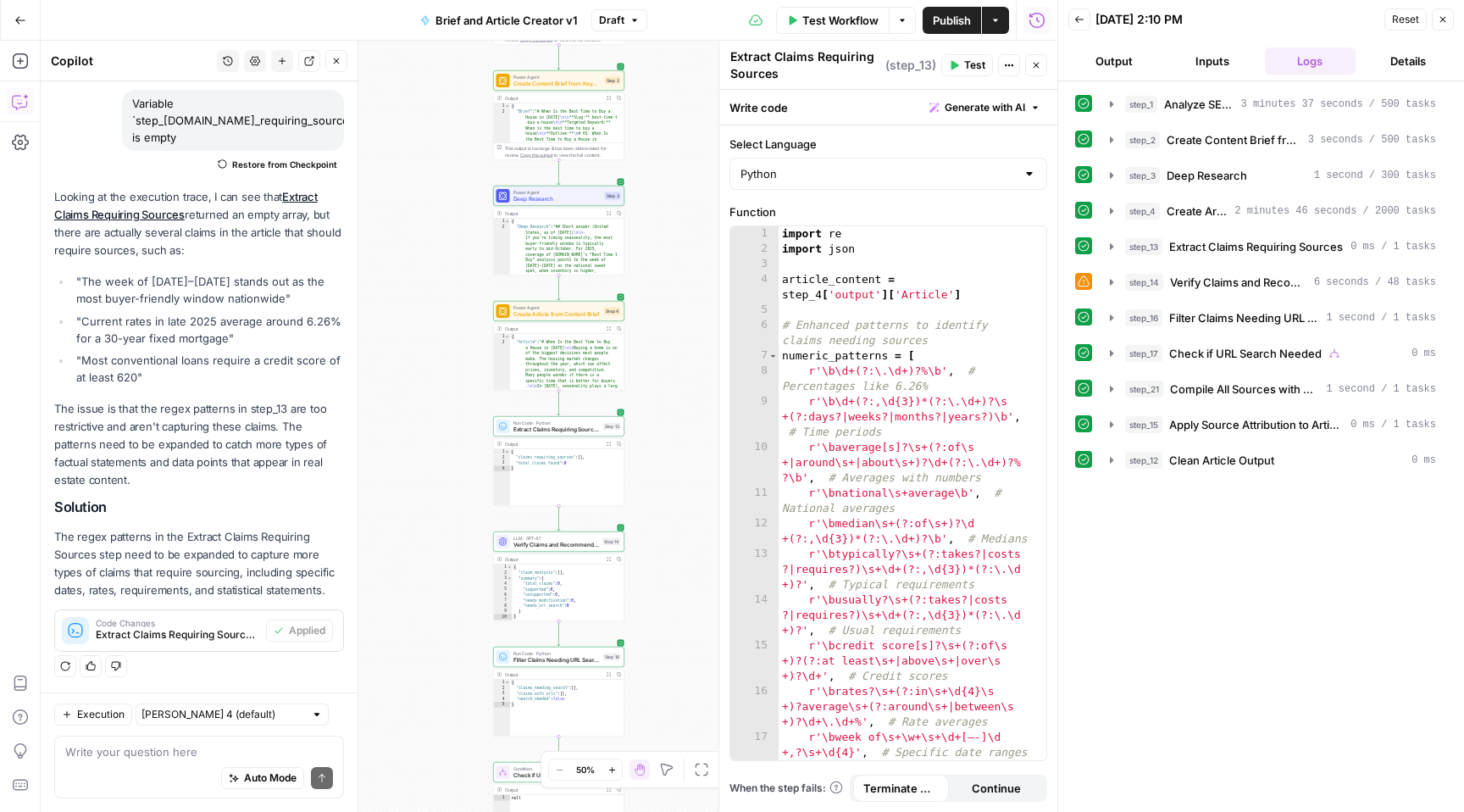
click at [979, 67] on span "Test" at bounding box center [974, 65] width 21 height 15
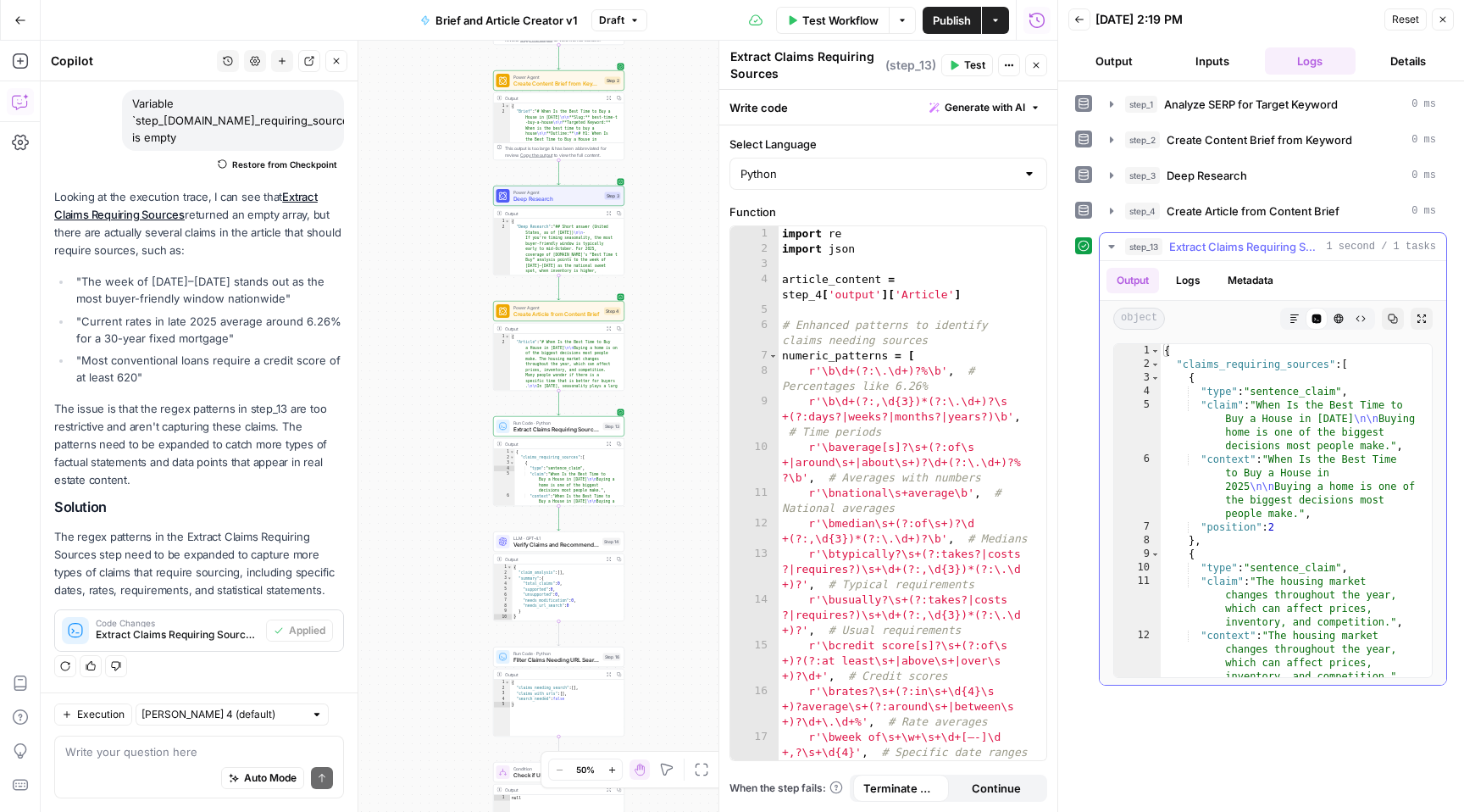
click at [1209, 244] on span "Extract Claims Requiring Sources" at bounding box center [1243, 246] width 150 height 17
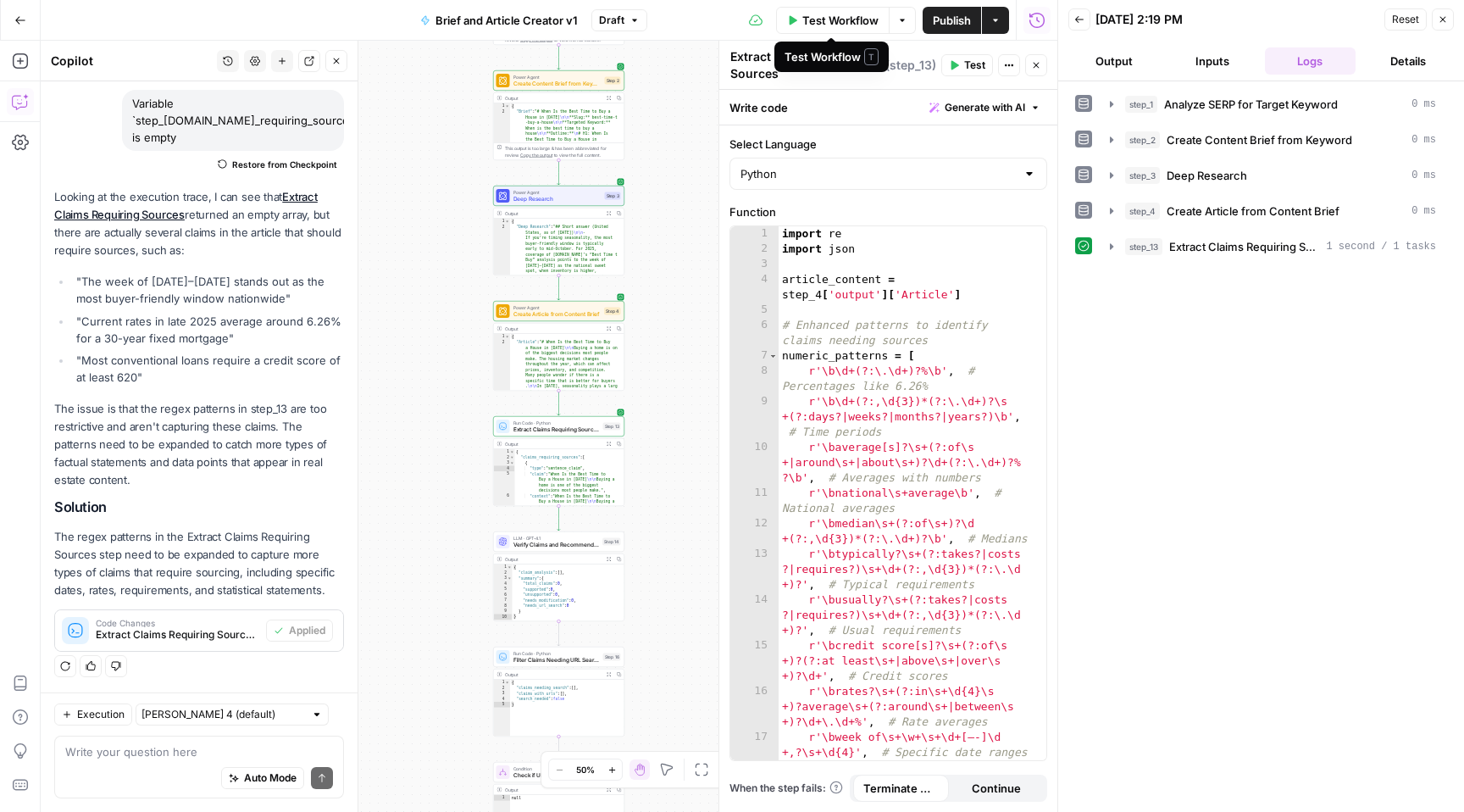
click at [852, 21] on span "Test Workflow" at bounding box center [840, 20] width 77 height 17
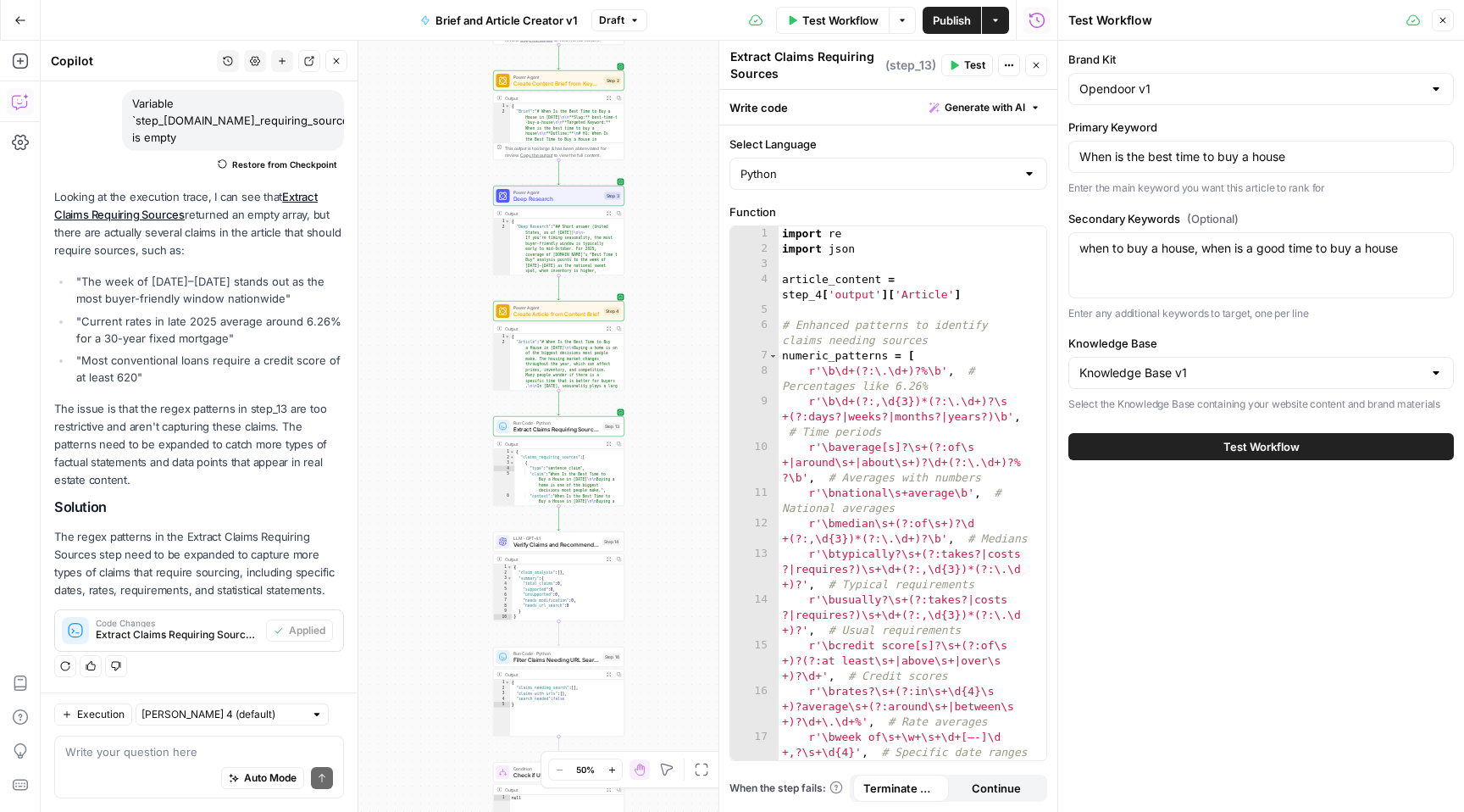
click at [1252, 445] on span "Test Workflow" at bounding box center [1261, 446] width 77 height 17
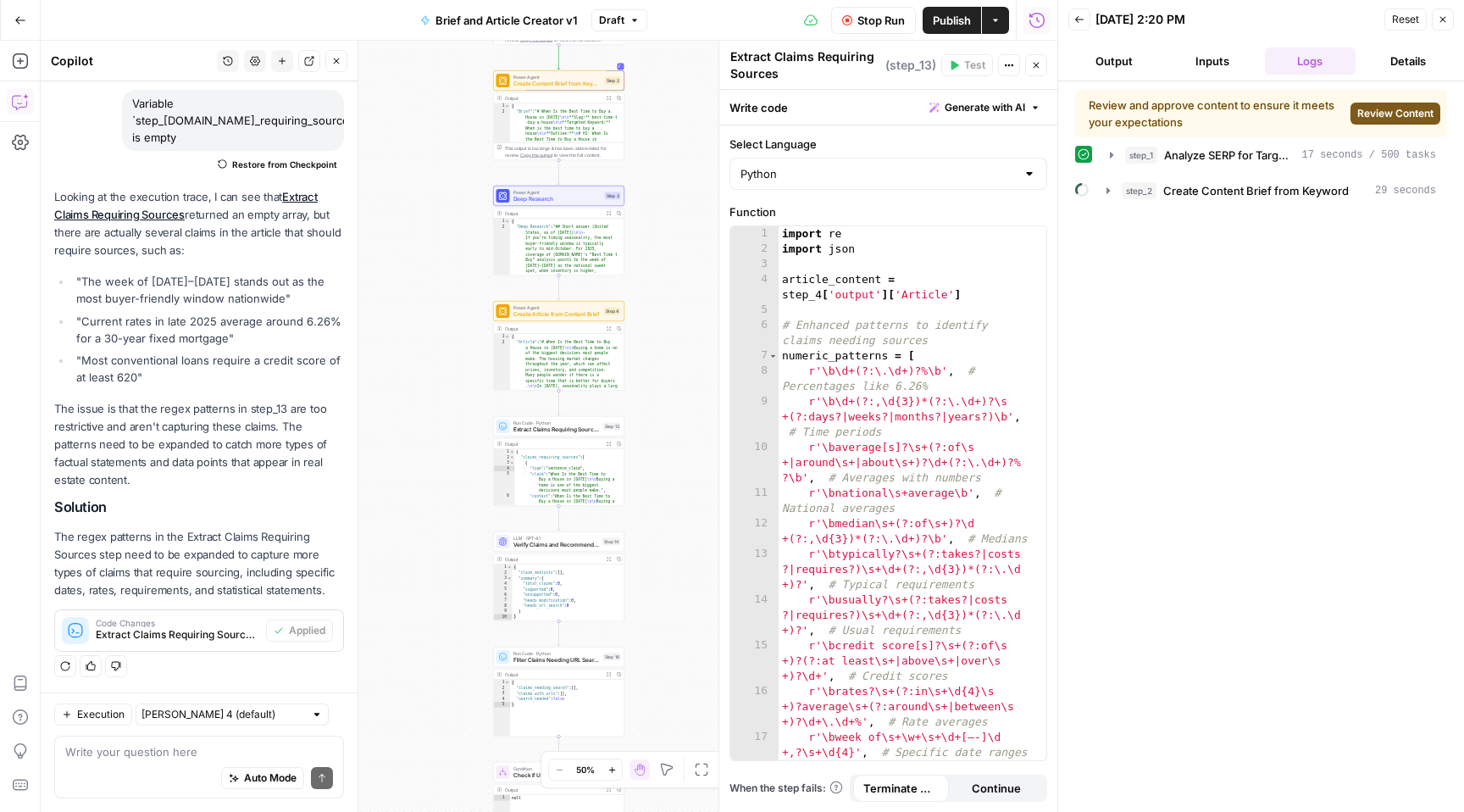
click at [1388, 109] on span "Review Content" at bounding box center [1395, 113] width 77 height 15
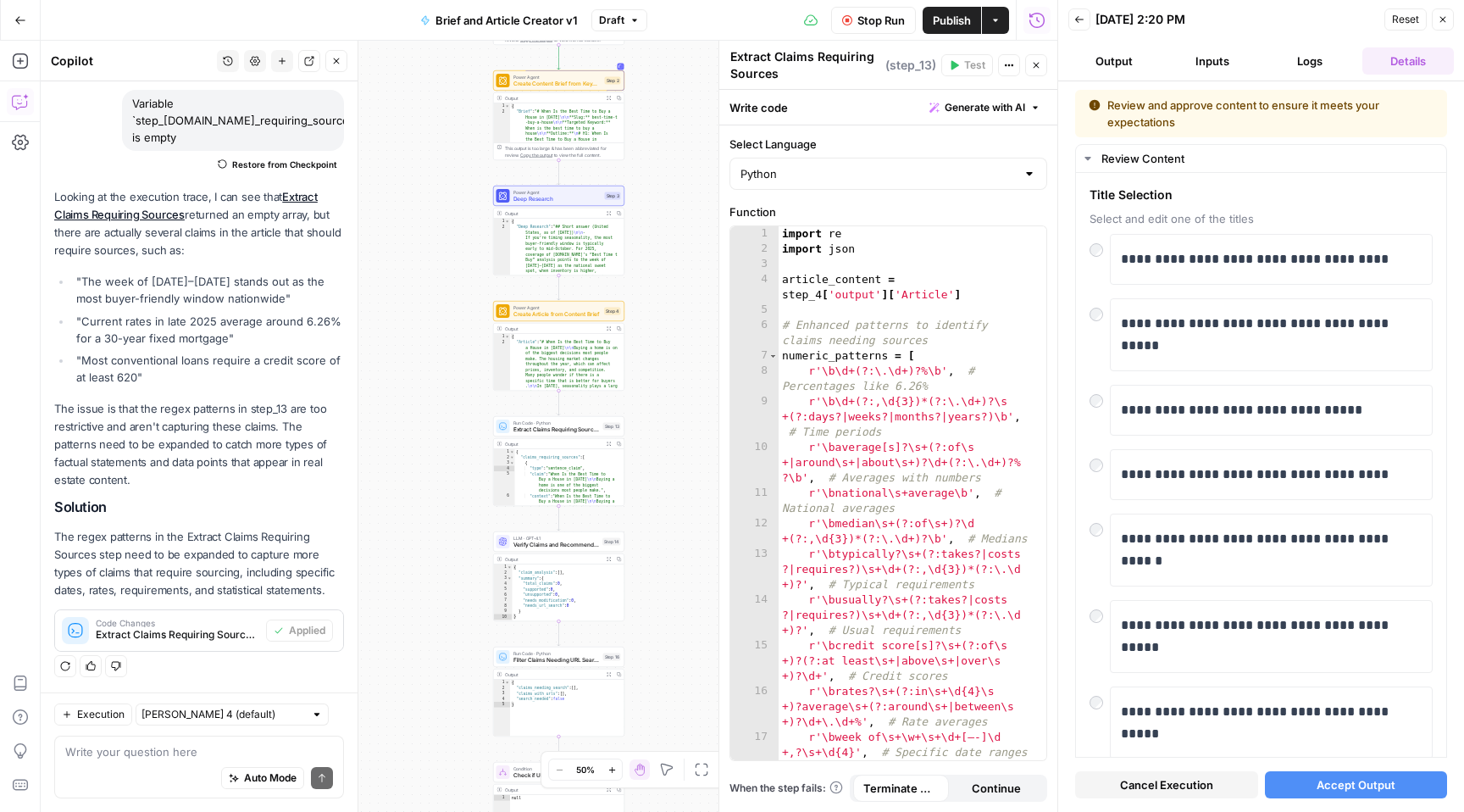
click at [1326, 780] on span "Accept Output" at bounding box center [1356, 784] width 79 height 17
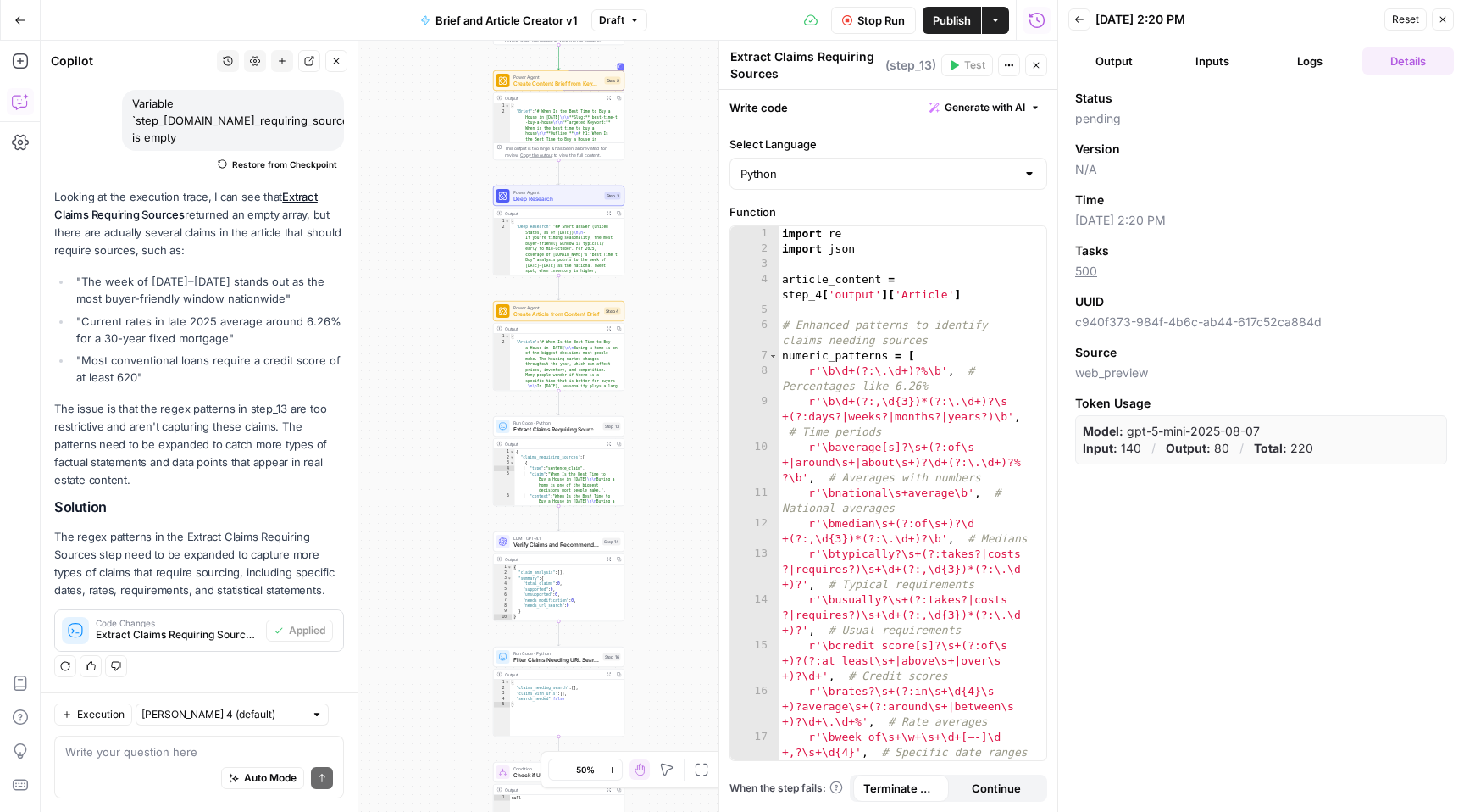
click at [1305, 63] on button "Logs" at bounding box center [1311, 61] width 91 height 27
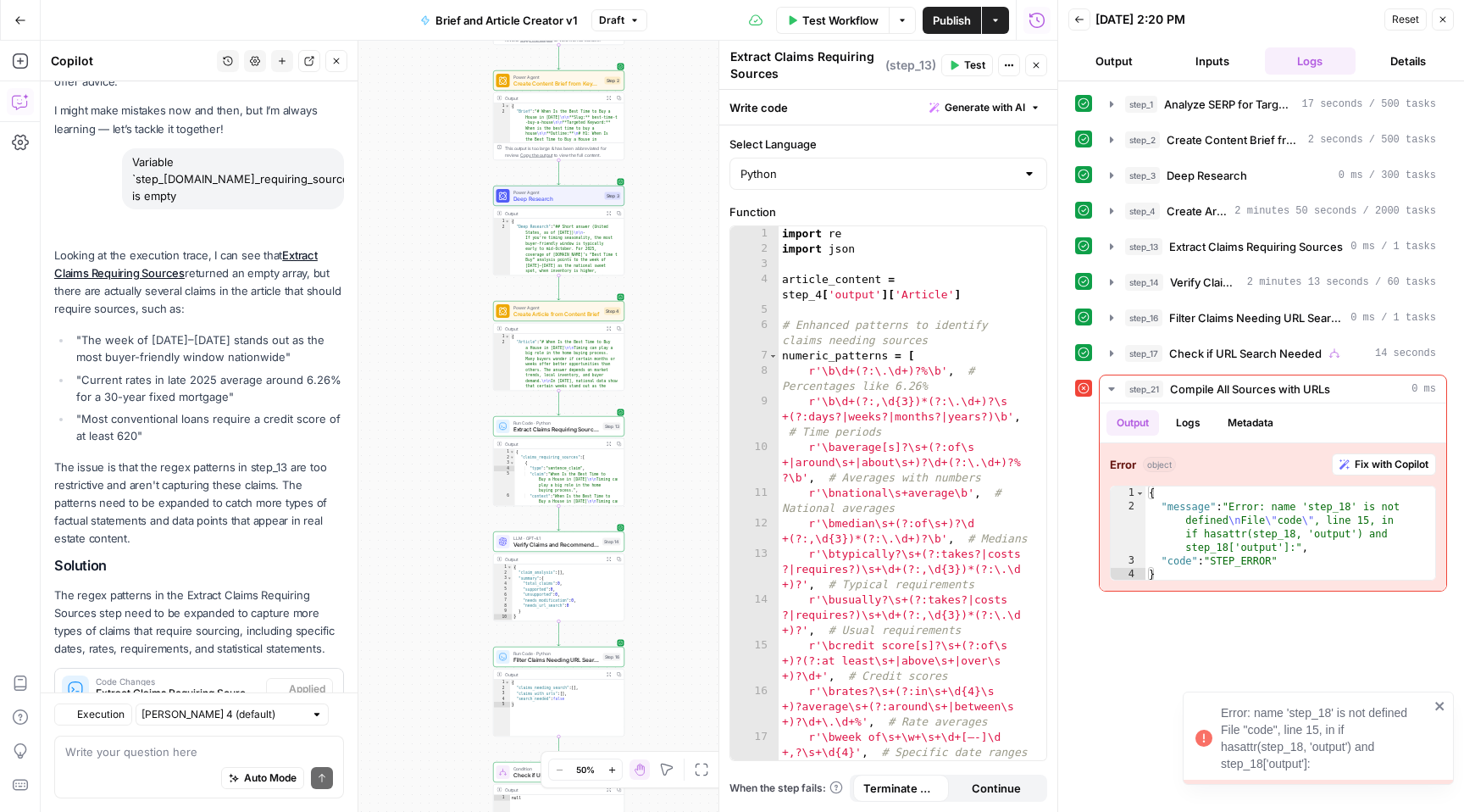
scroll to position [145, 0]
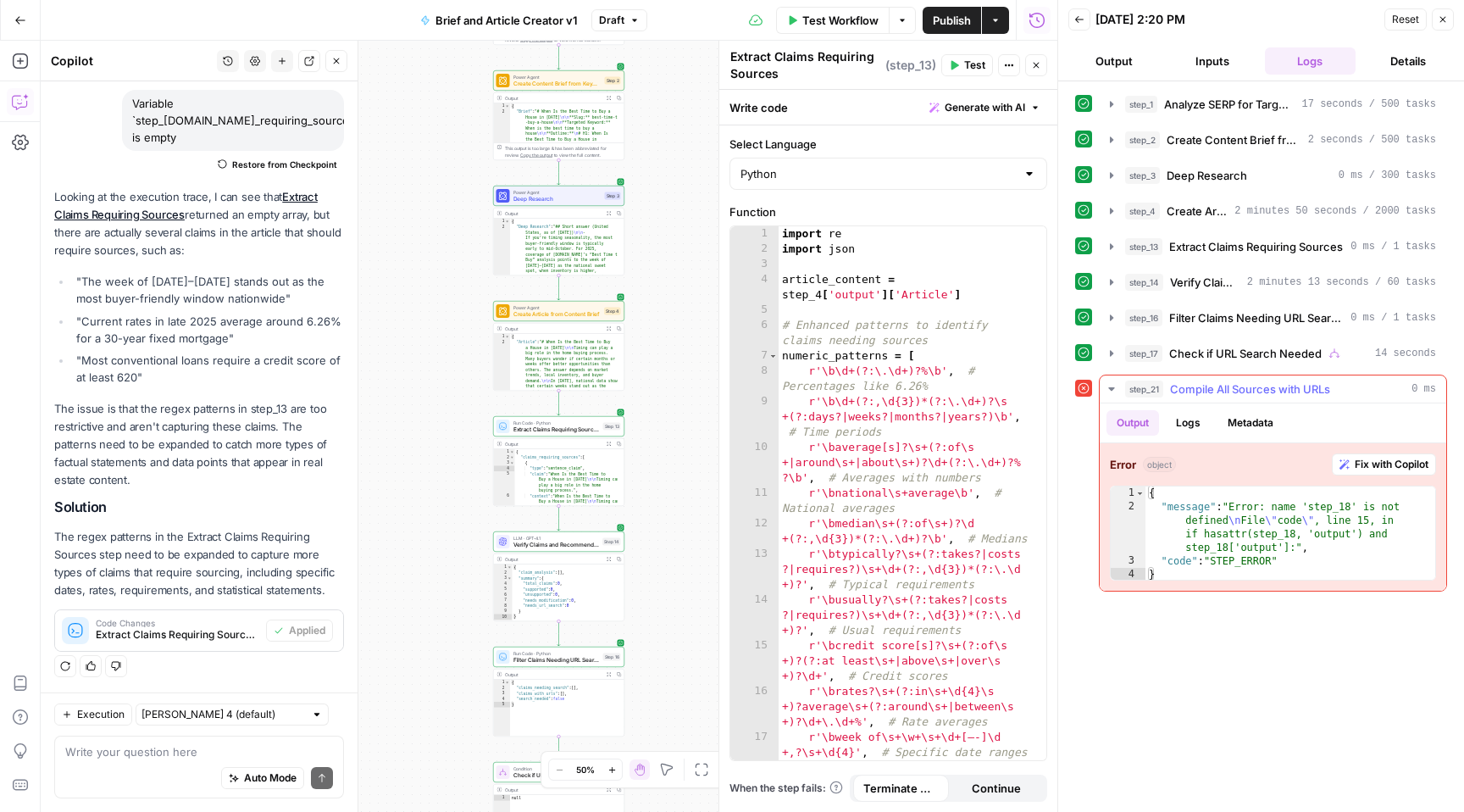
click at [1382, 464] on span "Fix with Copilot" at bounding box center [1391, 463] width 74 height 15
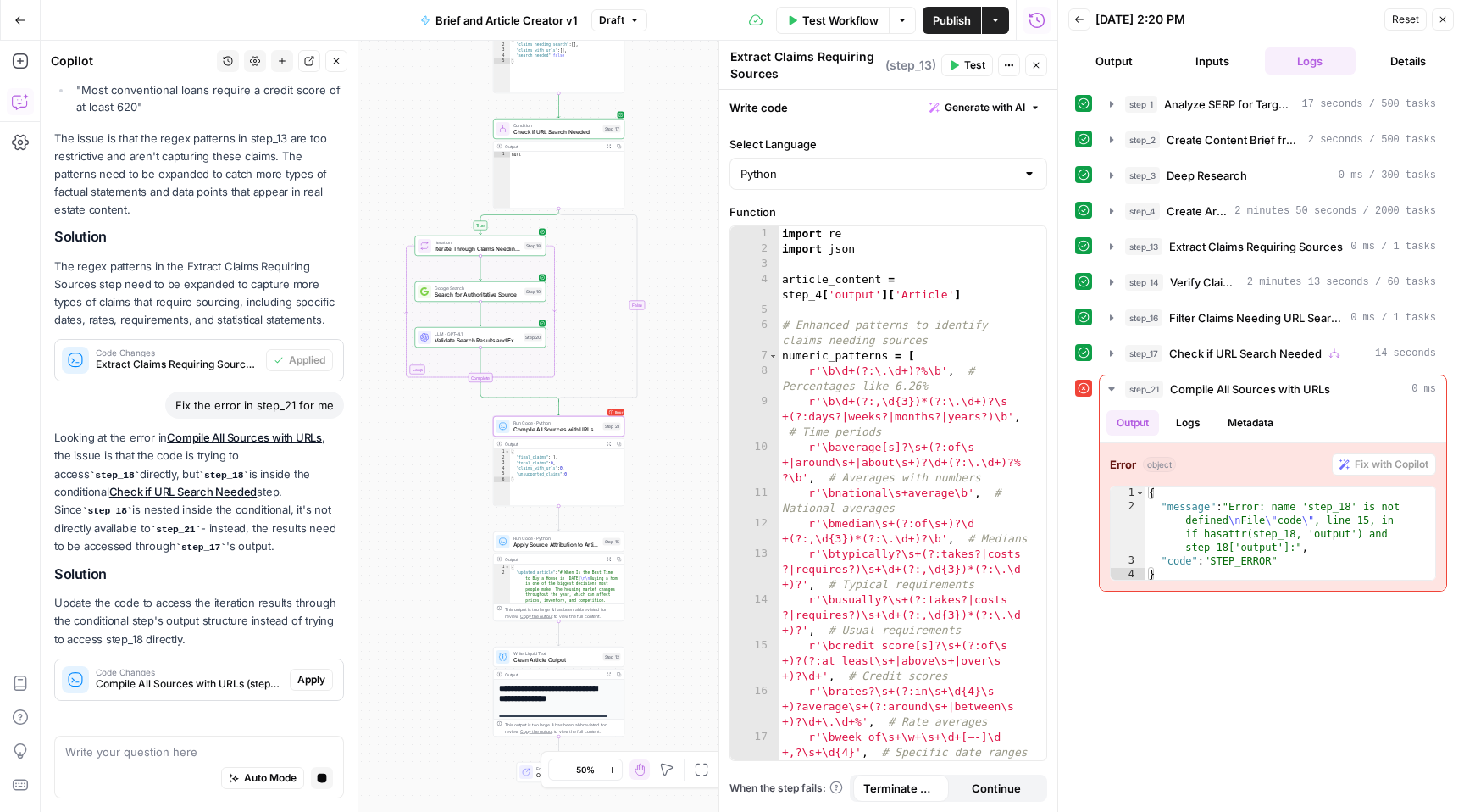
scroll to position [462, 0]
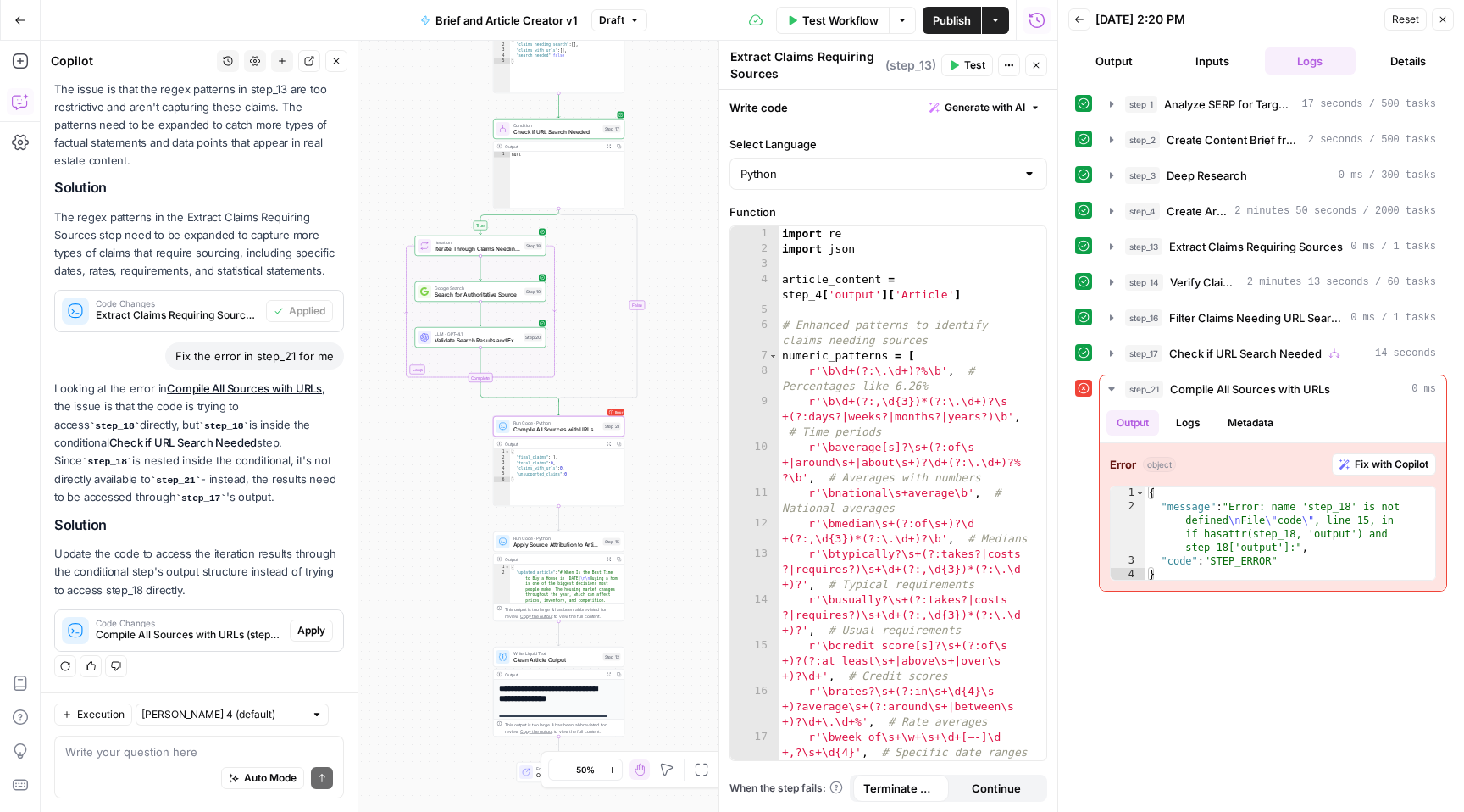
click at [299, 631] on span "Apply" at bounding box center [311, 630] width 28 height 15
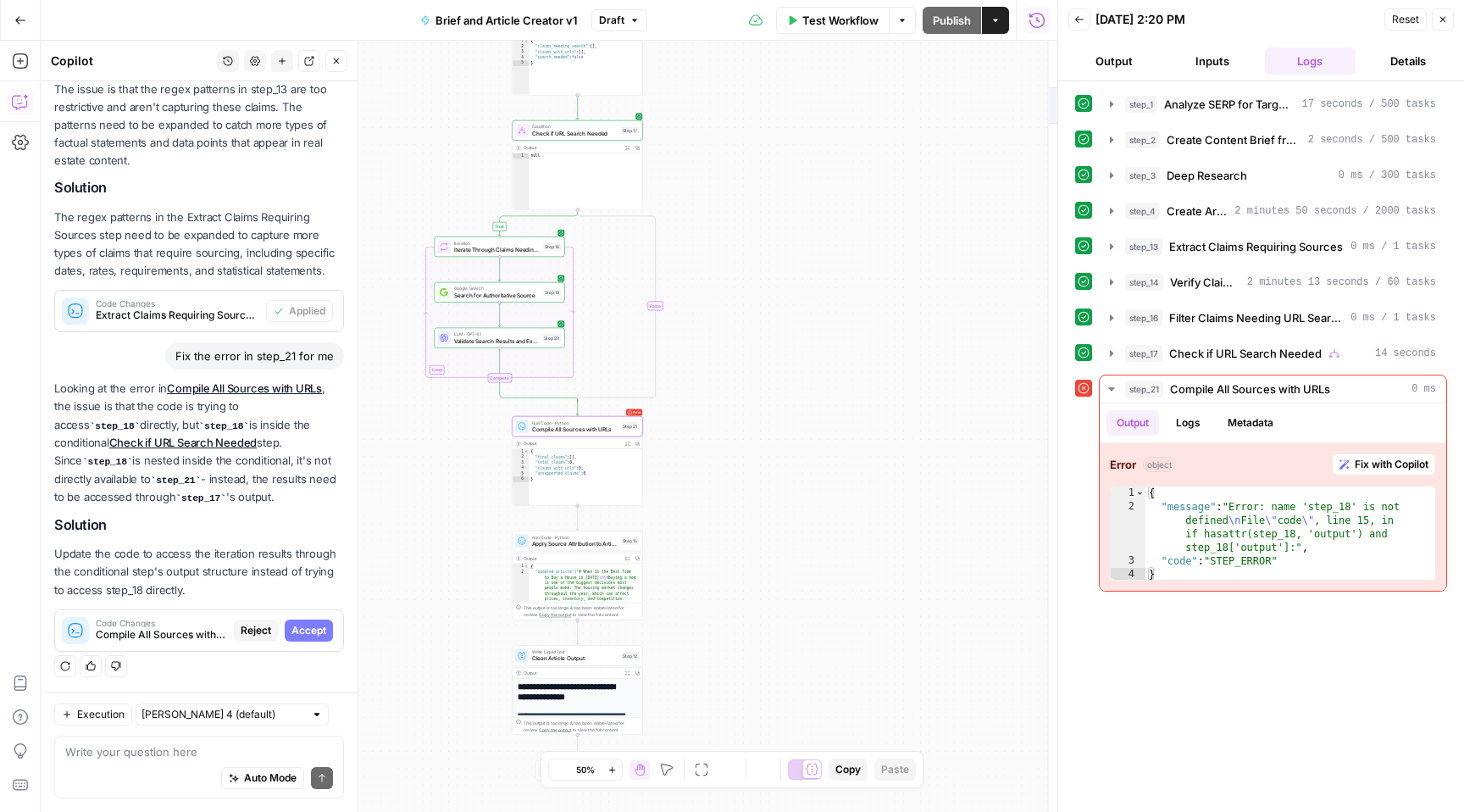
scroll to position [435, 0]
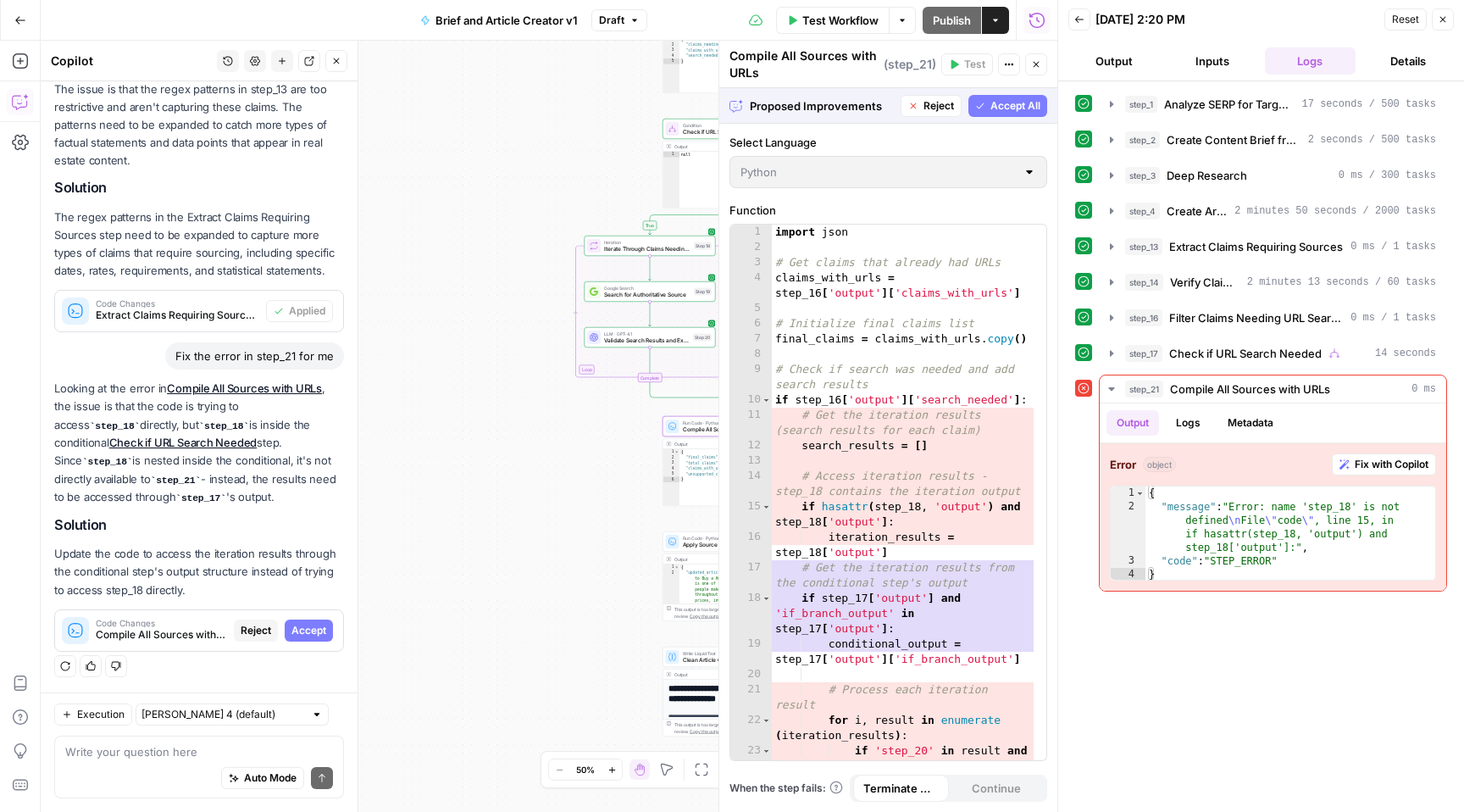
click at [299, 631] on span "Accept" at bounding box center [308, 630] width 35 height 15
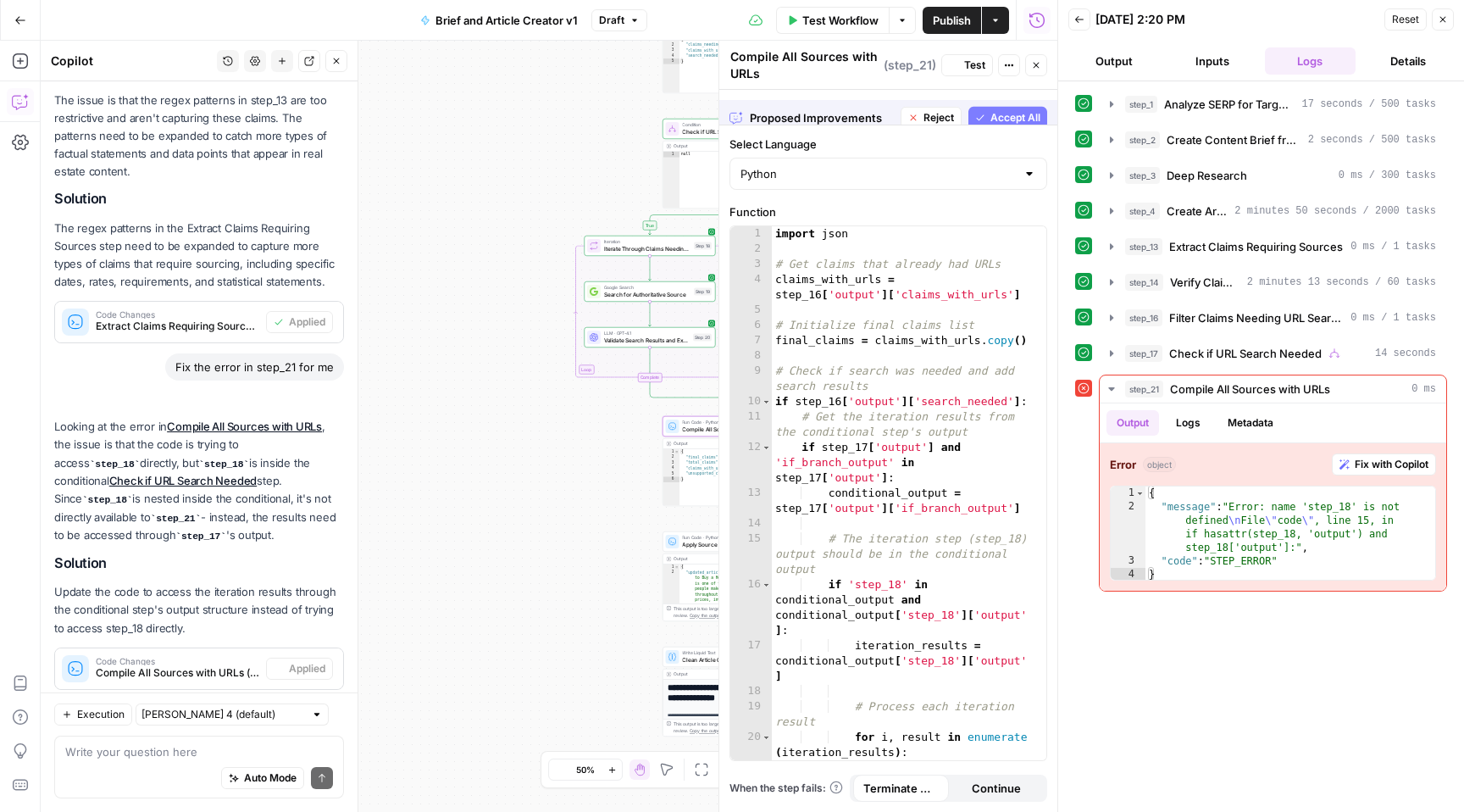
scroll to position [490, 0]
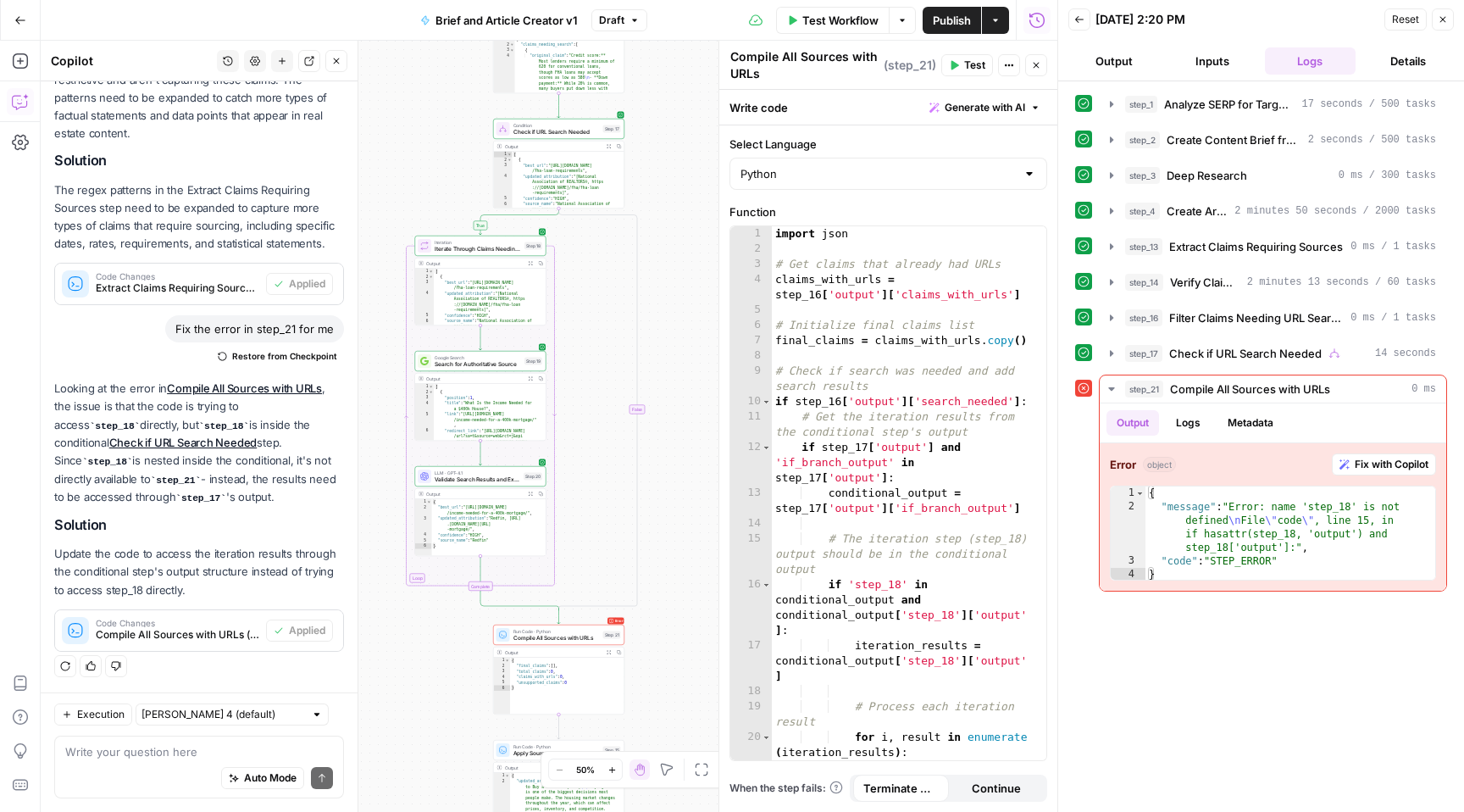
click at [973, 66] on span "Test" at bounding box center [974, 65] width 21 height 15
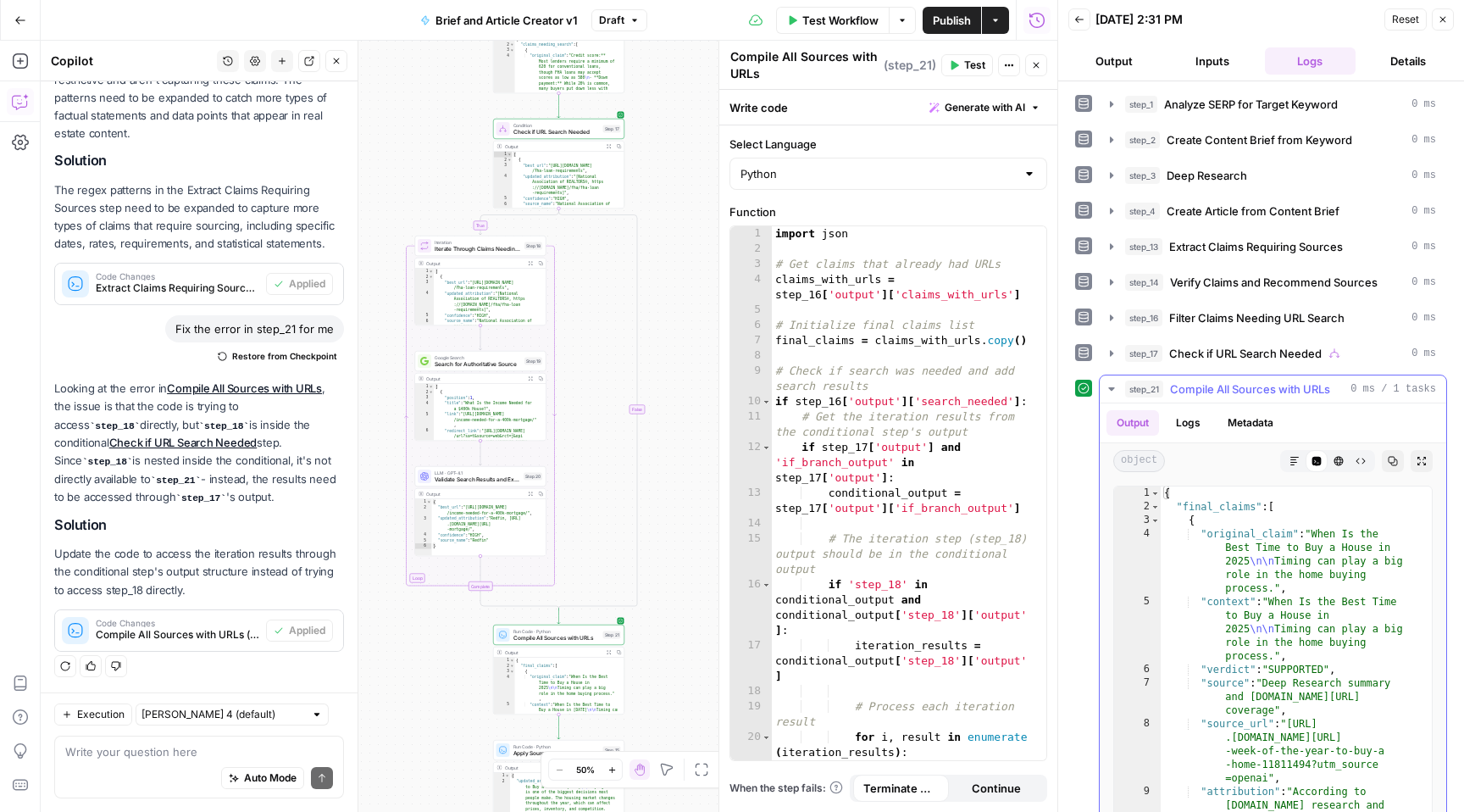
click at [1112, 387] on icon "button" at bounding box center [1112, 389] width 14 height 14
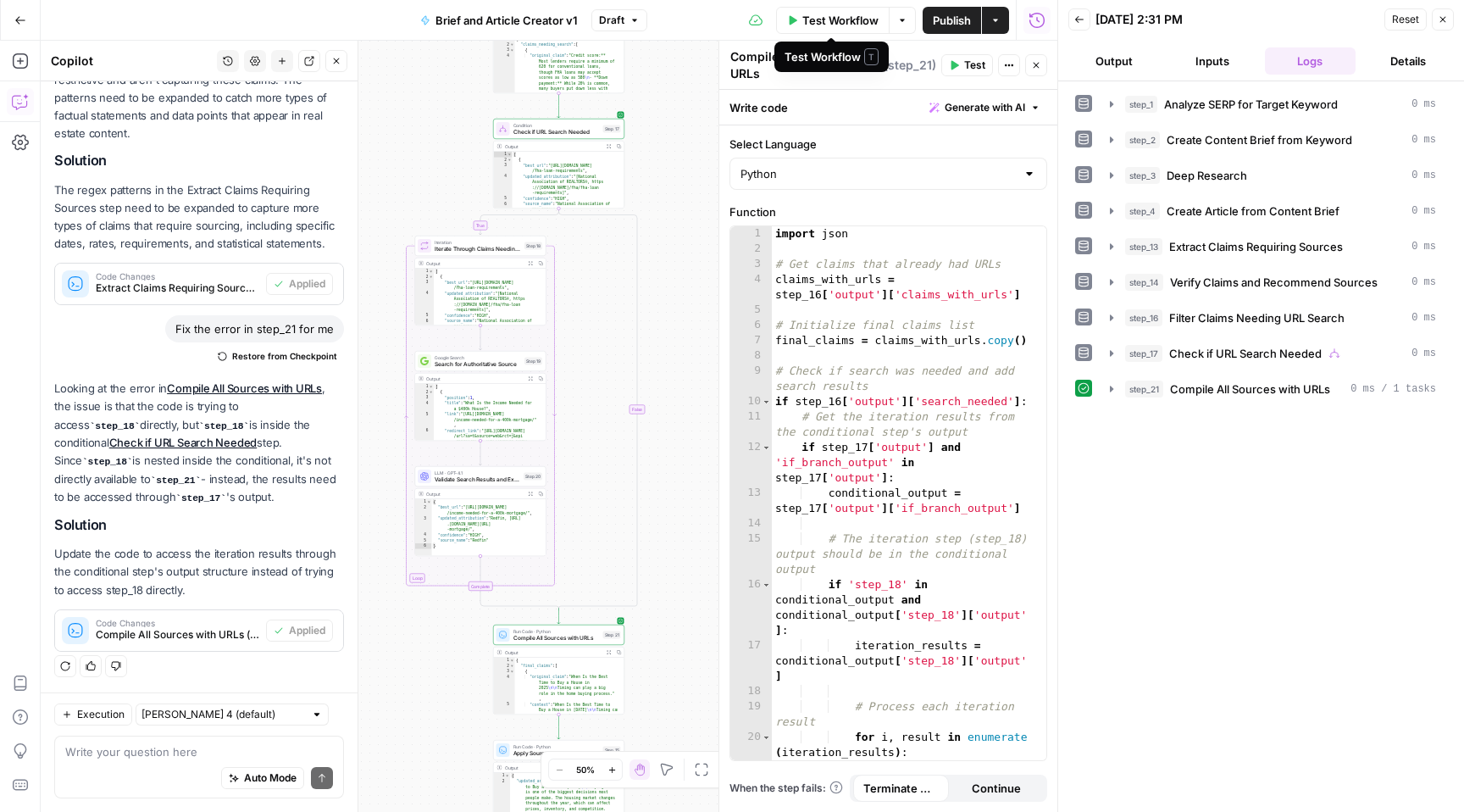
click at [847, 20] on span "Test Workflow" at bounding box center [840, 20] width 77 height 17
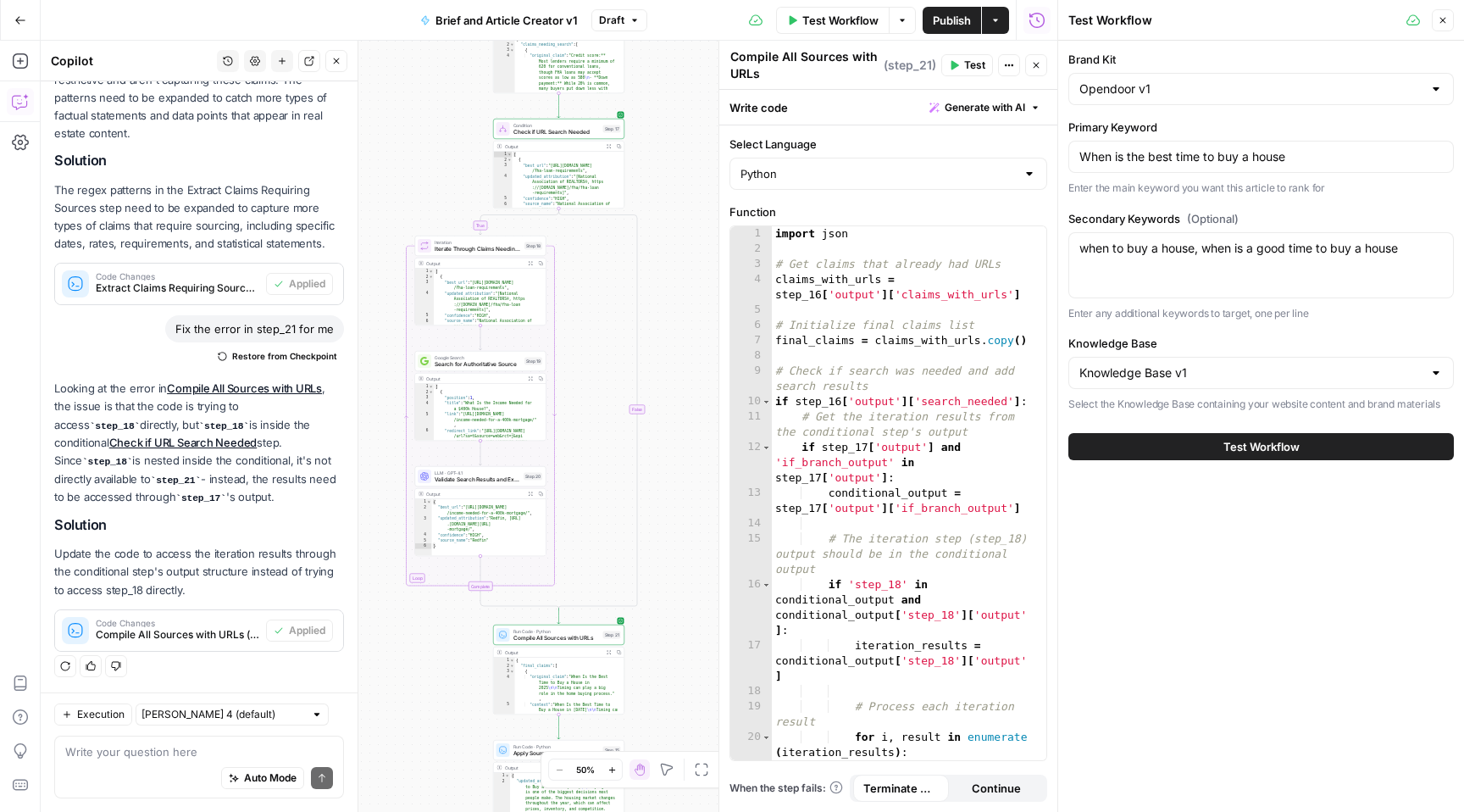
click at [1262, 443] on span "Test Workflow" at bounding box center [1261, 446] width 77 height 17
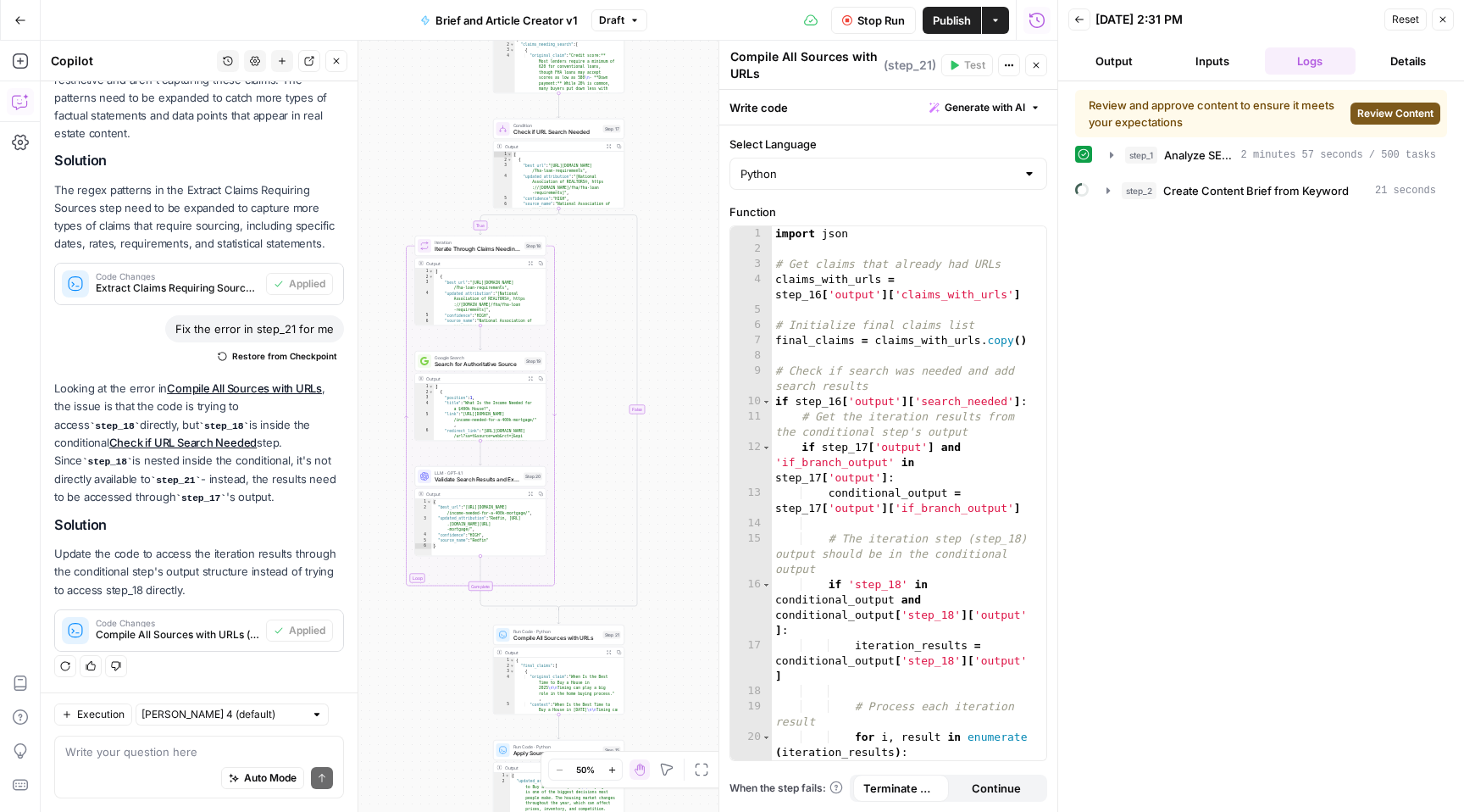
click at [1385, 113] on span "Review Content" at bounding box center [1395, 113] width 77 height 15
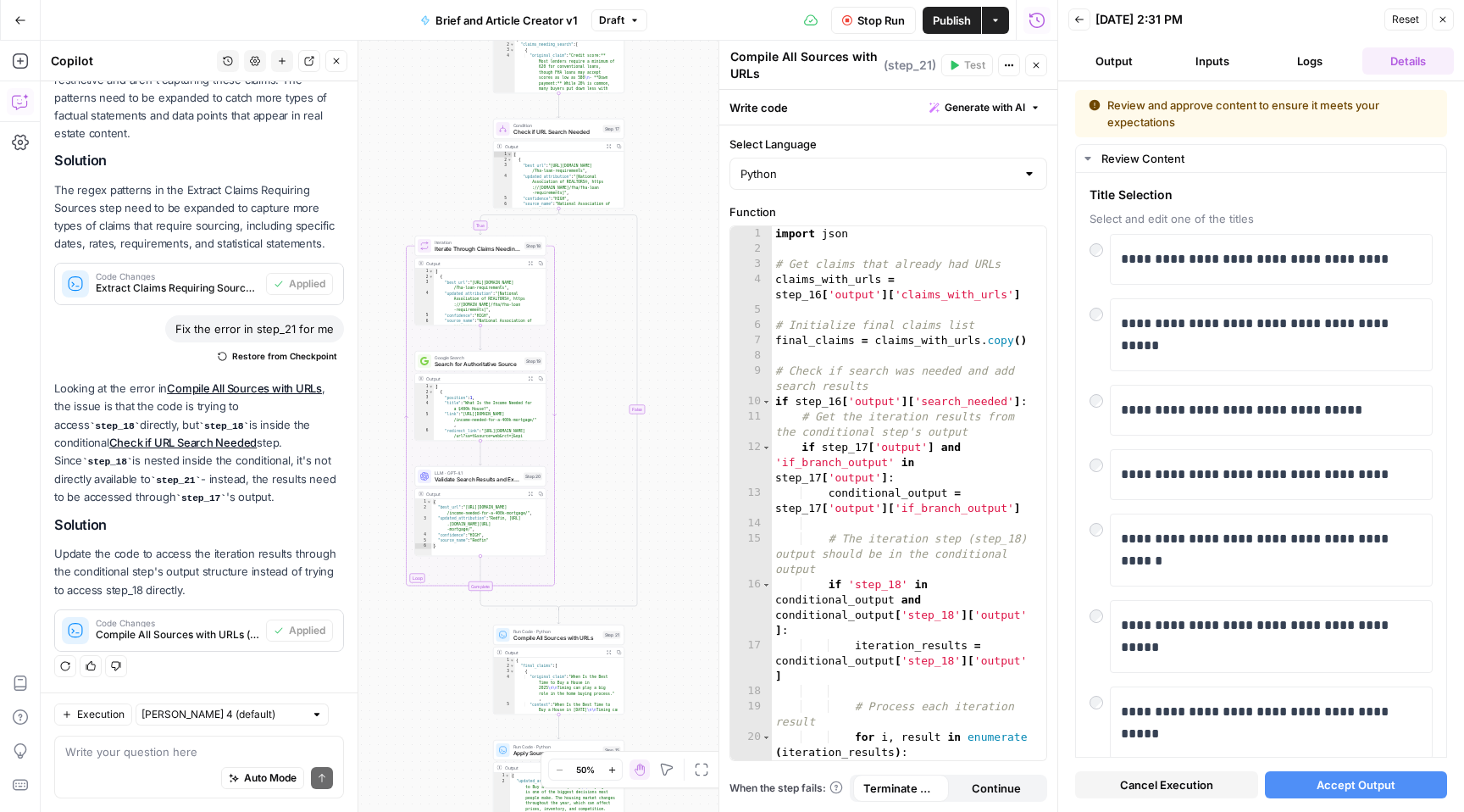
click at [1336, 790] on span "Accept Output" at bounding box center [1356, 784] width 79 height 17
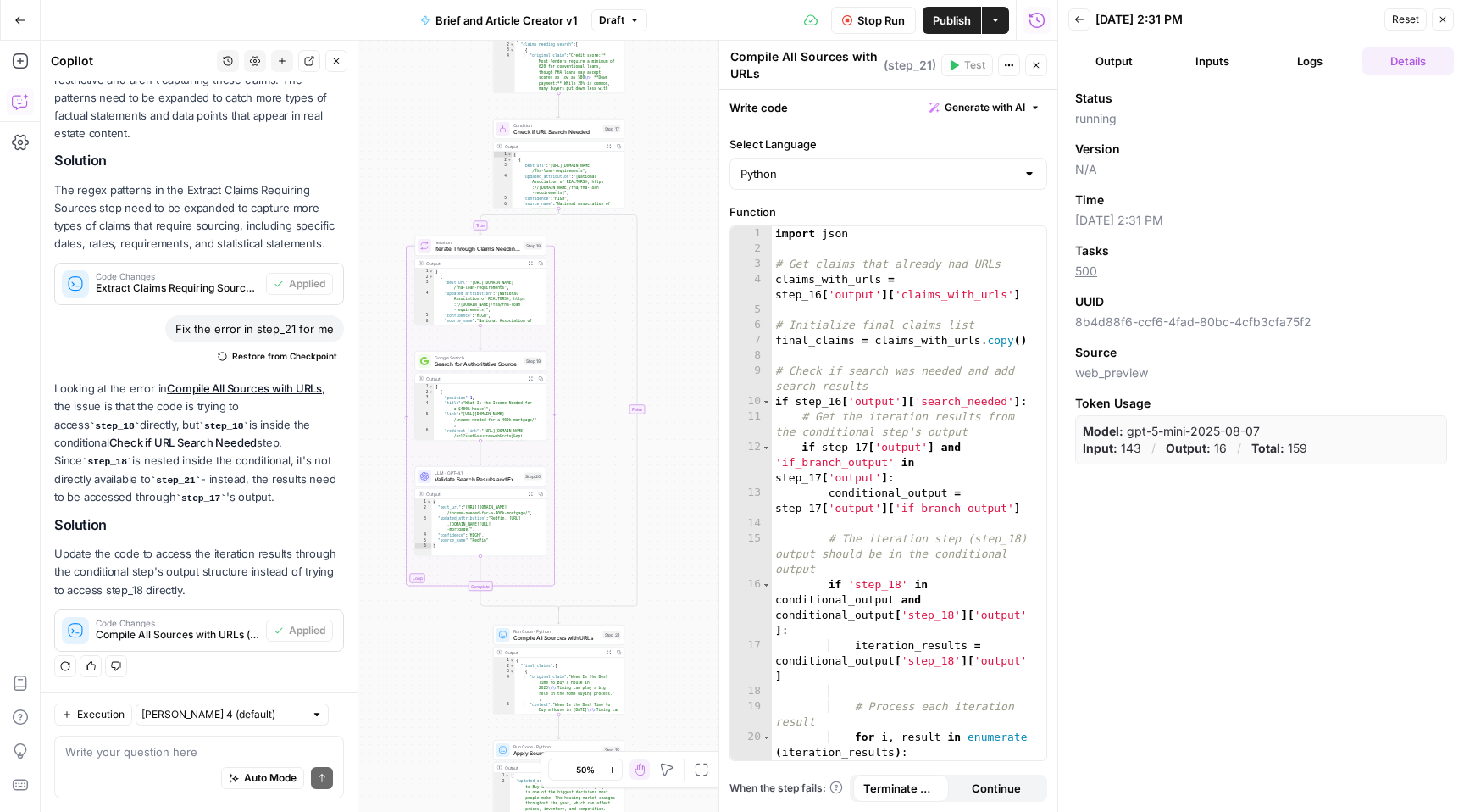
click at [1315, 53] on button "Logs" at bounding box center [1311, 61] width 91 height 27
